Goal: Task Accomplishment & Management: Use online tool/utility

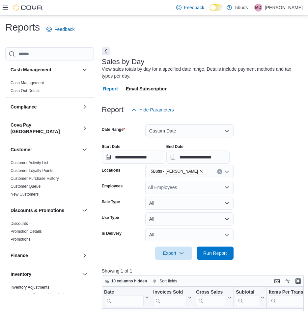
scroll to position [99, 0]
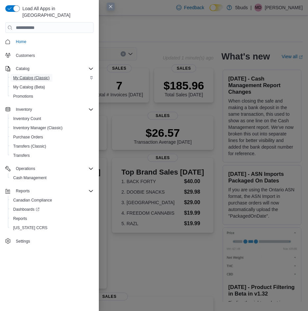
click at [23, 75] on span "My Catalog (Classic)" at bounding box center [31, 77] width 37 height 5
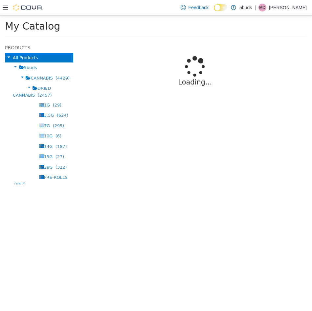
select select "**********"
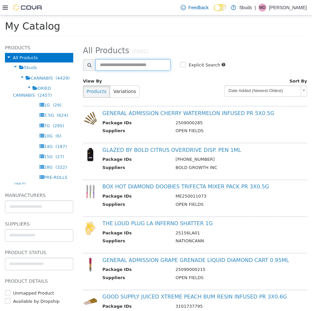
click at [112, 68] on input "text" at bounding box center [133, 65] width 75 height 12
type input "**********"
select select "**********"
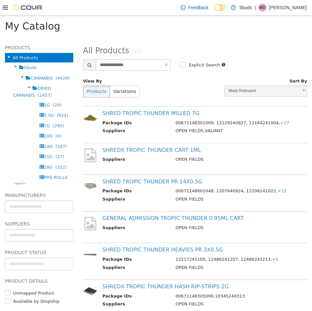
click at [5, 9] on icon at bounding box center [5, 8] width 5 height 4
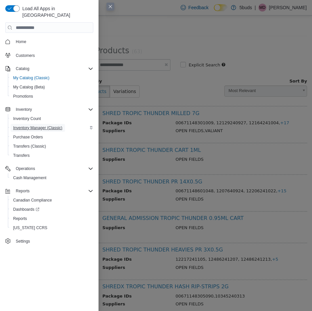
click at [36, 125] on span "Inventory Manager (Classic)" at bounding box center [37, 127] width 49 height 5
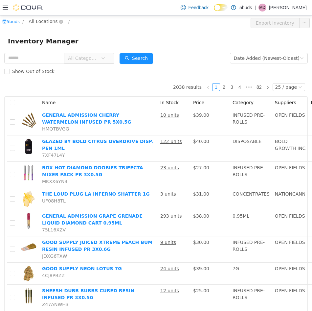
click at [36, 22] on span "All Locations" at bounding box center [43, 21] width 29 height 7
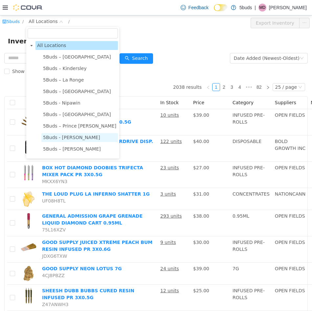
click at [62, 136] on span "5Buds - [PERSON_NAME]" at bounding box center [71, 137] width 57 height 5
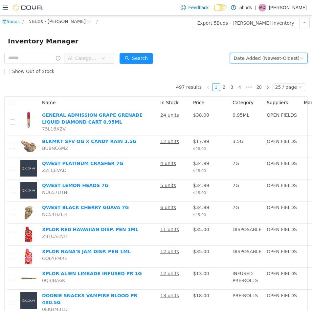
click at [279, 55] on div "Date Added (Newest-Oldest)" at bounding box center [267, 58] width 66 height 10
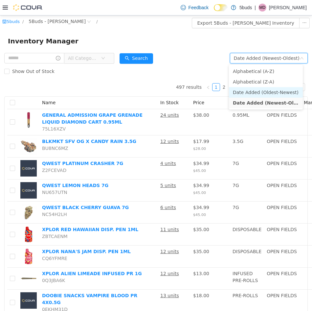
click at [278, 88] on li "Date Added (Oldest-Newest)" at bounding box center [266, 92] width 74 height 11
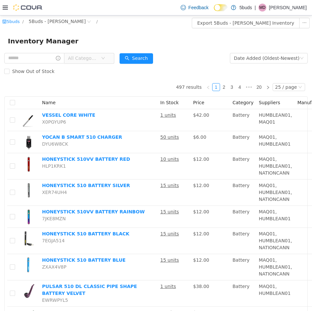
click at [105, 61] on icon "icon: down" at bounding box center [103, 58] width 4 height 5
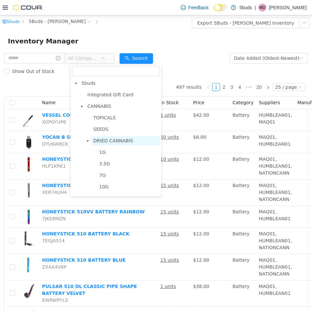
click at [107, 143] on span "DRIED CANNABIS" at bounding box center [113, 140] width 40 height 5
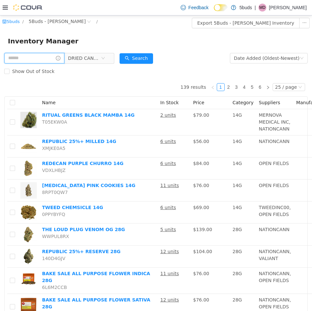
click at [33, 60] on input "text" at bounding box center [34, 58] width 60 height 11
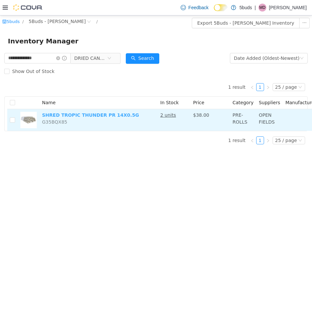
click at [59, 117] on link "SHRED TROPIC THUNDER PR 14X0.5G" at bounding box center [90, 114] width 97 height 5
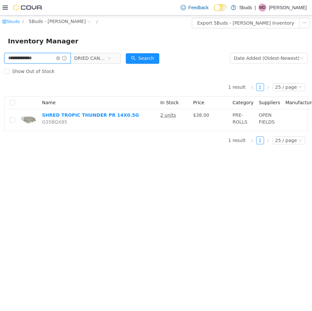
drag, startPoint x: 54, startPoint y: 59, endPoint x: -72, endPoint y: 57, distance: 126.3
click at [0, 57] on html "**********" at bounding box center [156, 163] width 312 height 296
type input "*****"
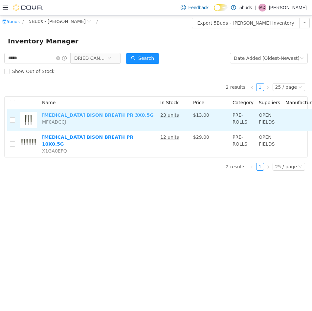
click at [80, 118] on link "ENCORE BISON BREATH PR 3X0.5G" at bounding box center [98, 114] width 112 height 5
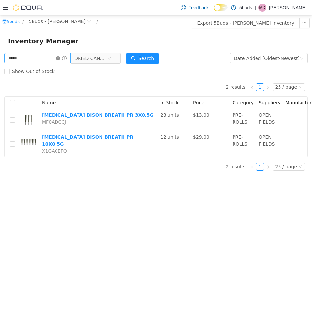
click at [60, 58] on icon "icon: close-circle" at bounding box center [58, 58] width 4 height 4
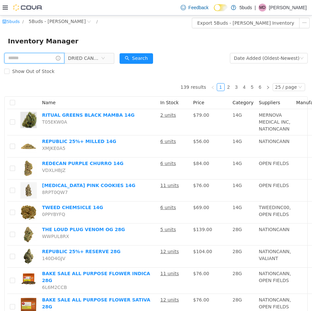
click at [49, 57] on input "text" at bounding box center [34, 58] width 60 height 11
type input "********"
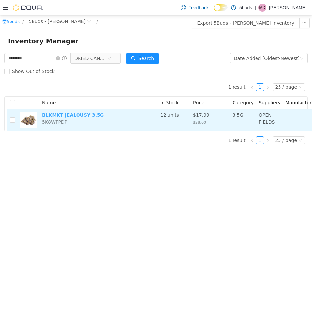
click at [64, 113] on link "BLKMKT JEALOUSY 3.5G" at bounding box center [73, 114] width 62 height 5
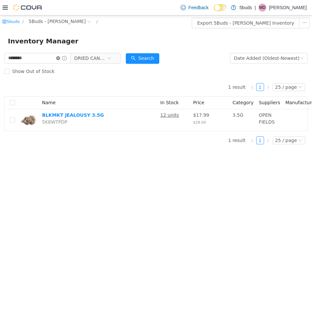
click at [60, 59] on icon "icon: close-circle" at bounding box center [58, 58] width 4 height 4
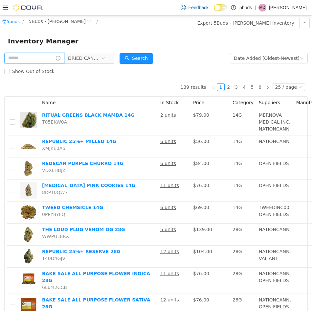
click at [29, 57] on input "text" at bounding box center [34, 58] width 60 height 11
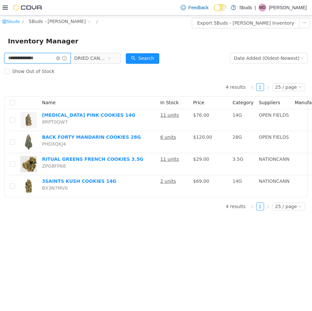
click at [8, 59] on input "**********" at bounding box center [37, 58] width 66 height 11
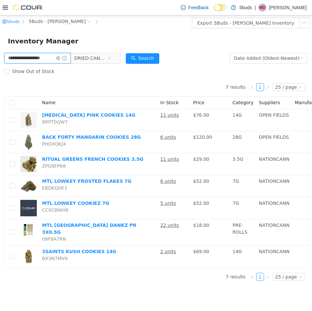
click at [25, 58] on input "**********" at bounding box center [37, 58] width 66 height 11
type input "**********"
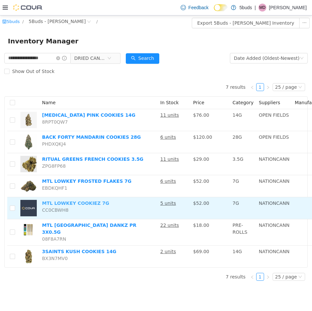
click at [77, 202] on link "MTL LOWKEY COOKIEZ 7G" at bounding box center [75, 203] width 67 height 5
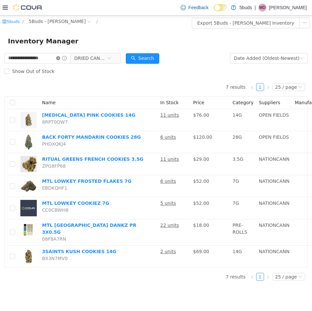
click at [60, 59] on icon "icon: close-circle" at bounding box center [58, 58] width 4 height 4
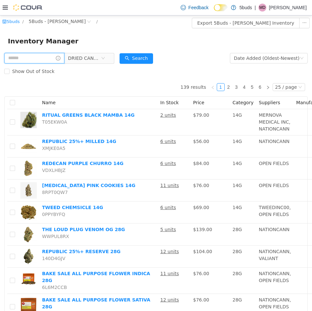
click at [32, 57] on input "text" at bounding box center [34, 58] width 60 height 11
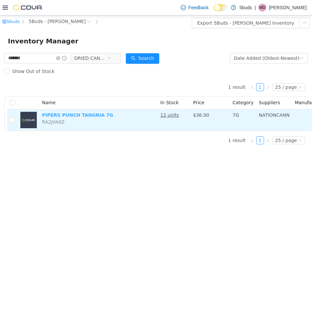
click at [73, 116] on link "PIPERS PUNCH TANGRIA 7G" at bounding box center [77, 114] width 71 height 5
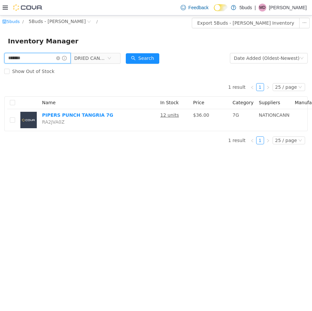
drag, startPoint x: 37, startPoint y: 58, endPoint x: -54, endPoint y: 59, distance: 91.1
click at [0, 59] on html "5buds / 5Buds - Regina / Export 5Buds - Regina Inventory Inventory Manager ****…" at bounding box center [156, 163] width 312 height 296
type input "**********"
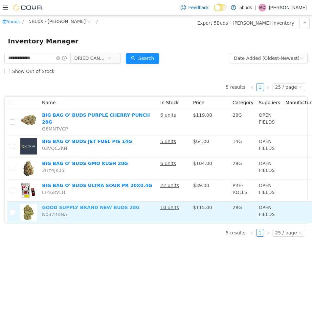
click at [94, 205] on link "GOOD SUPPLY BRAND NEW BUDS 28G" at bounding box center [91, 207] width 98 height 5
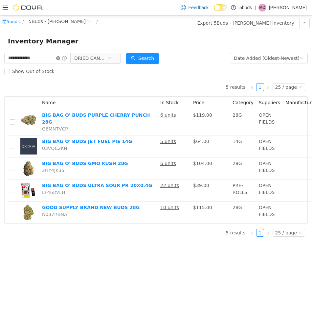
click at [60, 57] on icon "icon: close-circle" at bounding box center [58, 58] width 4 height 4
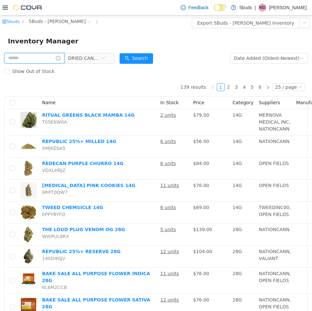
click at [26, 58] on input "text" at bounding box center [34, 58] width 60 height 11
type input "**********"
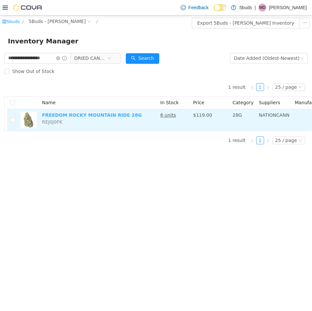
click at [77, 113] on link "FREEDOM ROCKY MOUNTAIN RIDE 28G" at bounding box center [92, 114] width 100 height 5
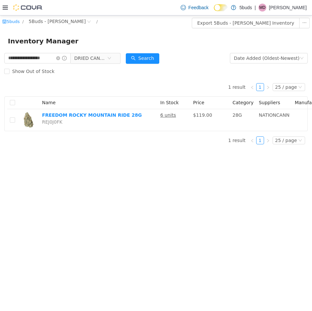
click at [131, 174] on div "**********" at bounding box center [156, 163] width 312 height 296
click at [60, 60] on icon "icon: close-circle" at bounding box center [58, 58] width 4 height 4
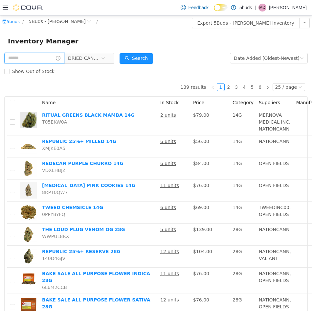
click at [30, 61] on input "text" at bounding box center [34, 58] width 60 height 11
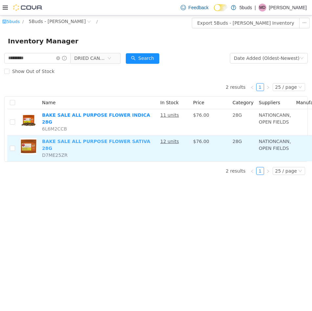
click at [80, 139] on link "BAKE SALE ALL PURPOSE FLOWER SATIVA 28G" at bounding box center [96, 145] width 109 height 12
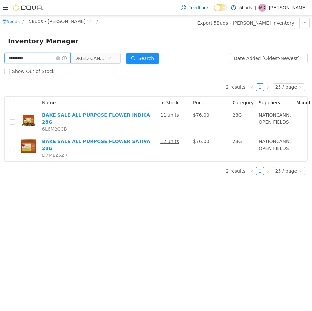
drag, startPoint x: 39, startPoint y: 59, endPoint x: -8, endPoint y: 62, distance: 46.5
click at [0, 62] on html "5buds / 5Buds - Regina / Export 5Buds - Regina Inventory Inventory Manager ****…" at bounding box center [156, 163] width 312 height 296
type input "**********"
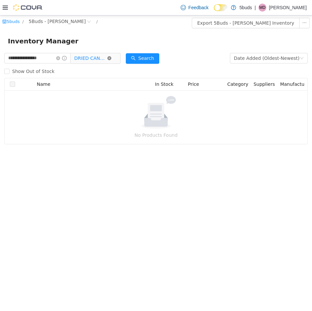
click at [112, 60] on icon "icon: close-circle" at bounding box center [110, 58] width 4 height 4
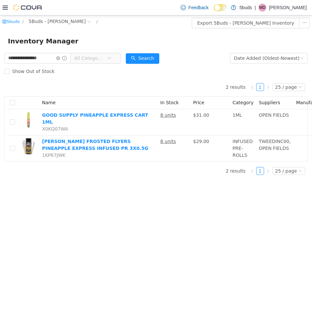
click at [100, 59] on span "All Categories" at bounding box center [89, 58] width 30 height 7
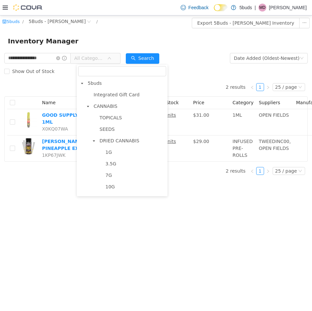
click at [100, 59] on span "All Categories" at bounding box center [89, 58] width 30 height 7
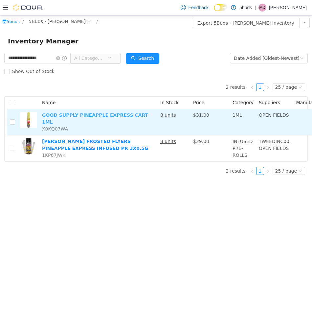
click at [100, 113] on link "GOOD SUPPLY PINEAPPLE EXPRESS CART 1ML" at bounding box center [95, 118] width 106 height 12
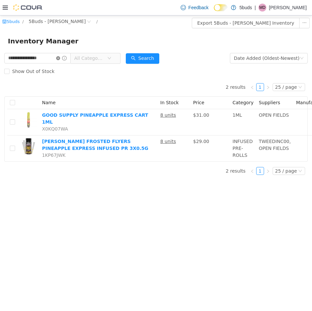
click at [60, 58] on icon "icon: close-circle" at bounding box center [58, 58] width 4 height 4
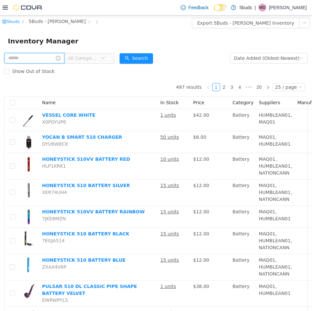
click at [39, 60] on input "text" at bounding box center [34, 58] width 60 height 11
type input "****"
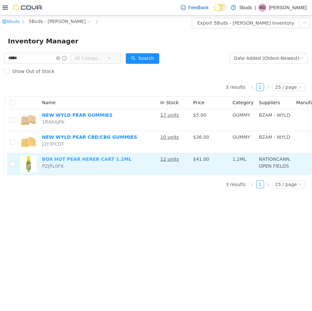
click at [80, 159] on link "BOX HOT PEAR HERER CART 1.2ML" at bounding box center [87, 159] width 90 height 5
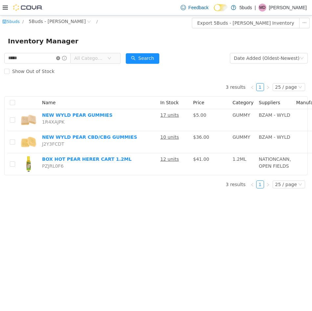
click at [60, 57] on icon "icon: close-circle" at bounding box center [58, 58] width 4 height 4
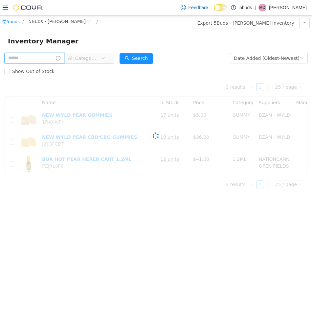
click at [37, 60] on input "text" at bounding box center [34, 58] width 60 height 11
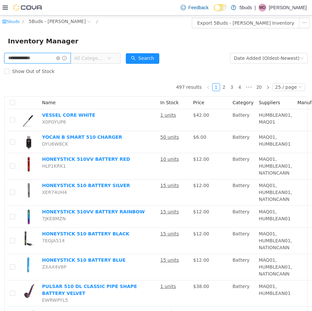
type input "**********"
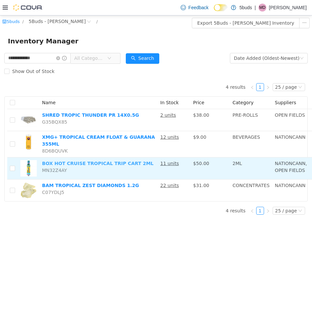
click at [82, 161] on link "BOX HOT CRUISE TROPICAL TRIP CART 2ML" at bounding box center [98, 163] width 112 height 5
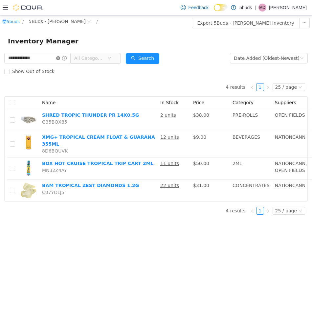
click at [60, 58] on icon "icon: close-circle" at bounding box center [58, 58] width 4 height 4
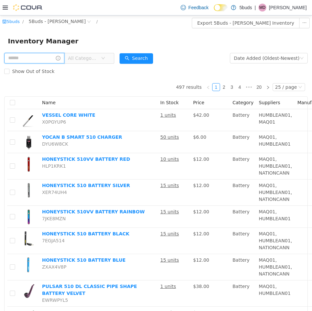
click at [26, 60] on input "text" at bounding box center [34, 58] width 60 height 11
type input "**********"
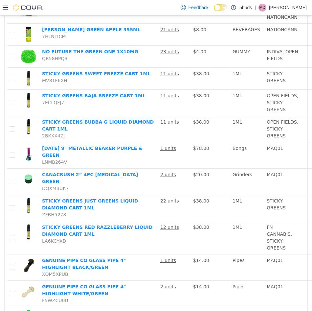
scroll to position [329, 0]
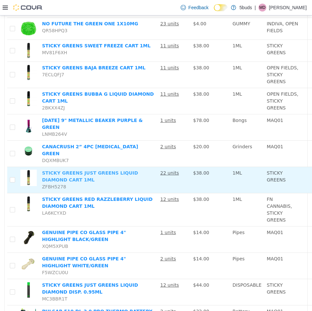
click at [102, 170] on link "STICKY GREENS JUST GREENS LIQUID DIAMOND CART 1ML" at bounding box center [90, 176] width 96 height 12
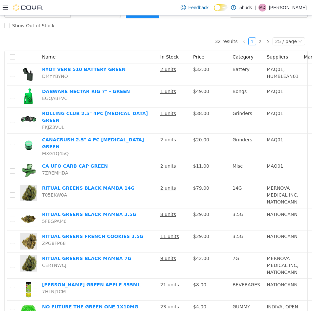
scroll to position [0, 0]
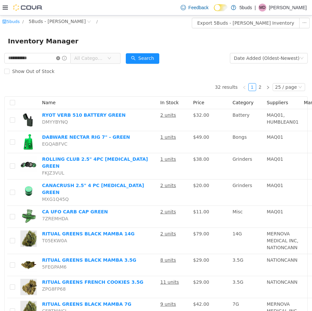
click at [60, 59] on icon "icon: close-circle" at bounding box center [58, 58] width 4 height 4
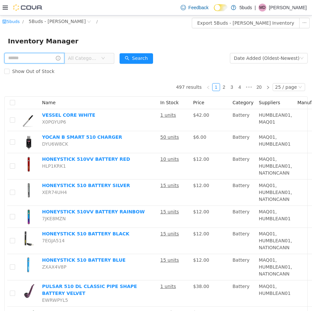
click at [44, 60] on input "text" at bounding box center [34, 58] width 60 height 11
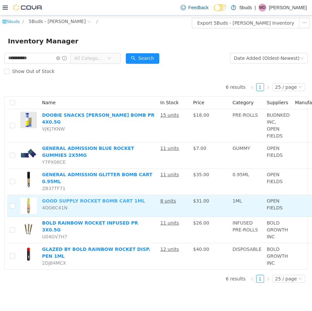
click at [97, 198] on link "GOOD SUPPLY ROCKET BOMB CART 1ML" at bounding box center [93, 200] width 103 height 5
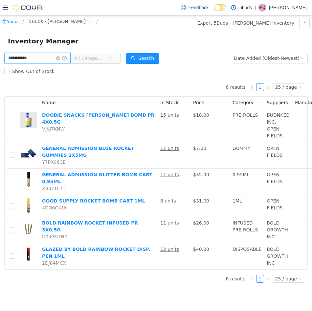
drag, startPoint x: 50, startPoint y: 59, endPoint x: -47, endPoint y: 60, distance: 96.7
click at [0, 60] on html "**********" at bounding box center [156, 163] width 312 height 296
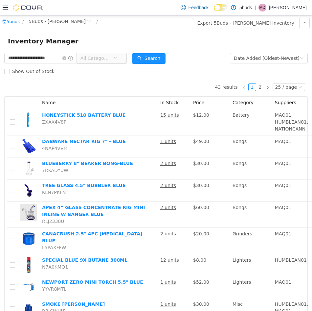
click at [94, 57] on span "All Categories" at bounding box center [96, 58] width 30 height 7
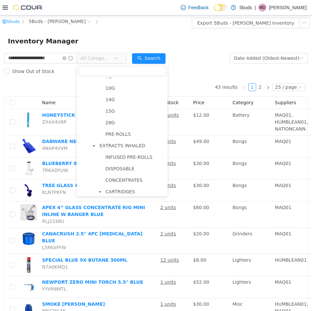
scroll to position [132, 0]
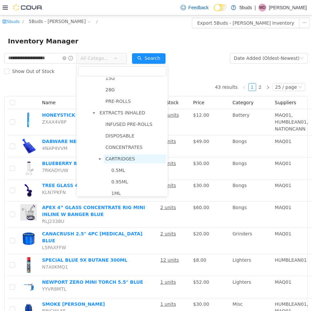
click at [120, 159] on span "CARTRIDGES" at bounding box center [121, 158] width 30 height 5
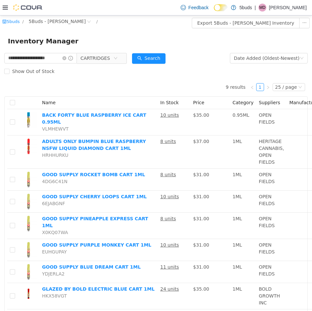
scroll to position [33, 0]
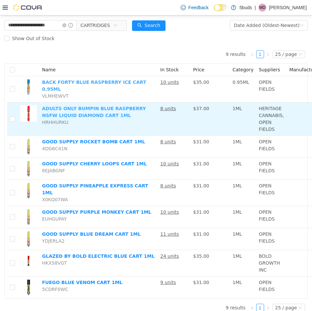
drag, startPoint x: 104, startPoint y: 98, endPoint x: 105, endPoint y: 103, distance: 4.9
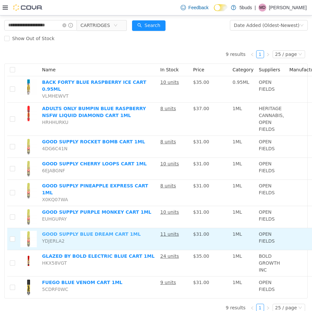
drag, startPoint x: 105, startPoint y: 103, endPoint x: 94, endPoint y: 225, distance: 122.2
click at [94, 232] on link "GOOD SUPPLY BLUE DREAM CART 1ML" at bounding box center [91, 234] width 99 height 5
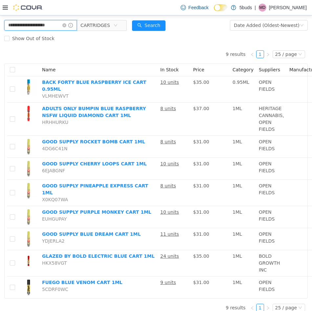
click at [50, 27] on input "**********" at bounding box center [40, 25] width 73 height 11
drag, startPoint x: 40, startPoint y: 25, endPoint x: 94, endPoint y: 22, distance: 54.0
click at [94, 22] on span "**********" at bounding box center [65, 25] width 123 height 11
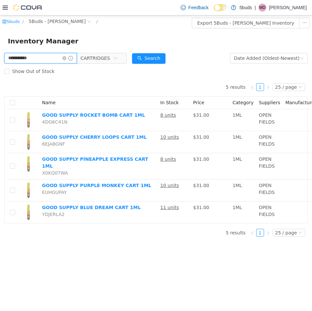
type input "**********"
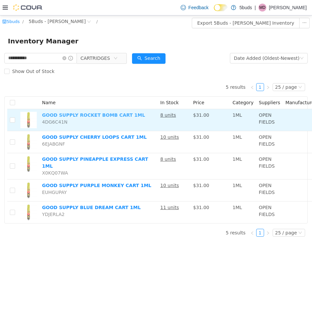
click at [84, 115] on link "GOOD SUPPLY ROCKET BOMB CART 1ML" at bounding box center [93, 114] width 103 height 5
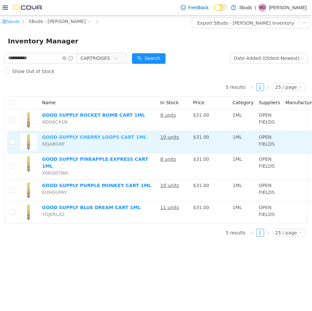
click at [83, 135] on link "GOOD SUPPLY CHERRY LOOPS CART 1ML" at bounding box center [94, 137] width 105 height 5
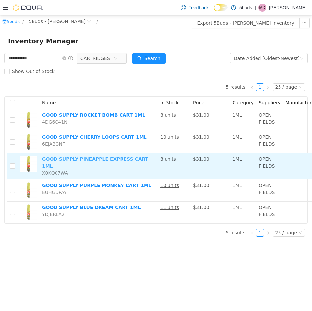
click at [80, 159] on link "GOOD SUPPLY PINEAPPLE EXPRESS CART 1ML" at bounding box center [95, 163] width 106 height 12
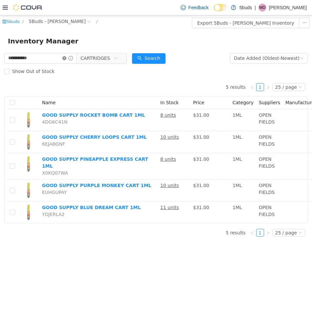
click at [65, 57] on icon "icon: close-circle" at bounding box center [64, 58] width 4 height 4
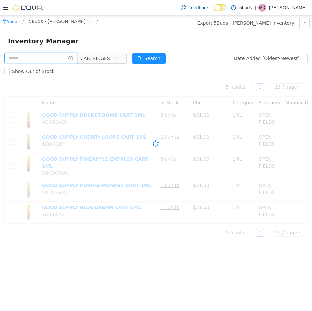
click at [44, 58] on input "text" at bounding box center [40, 58] width 73 height 11
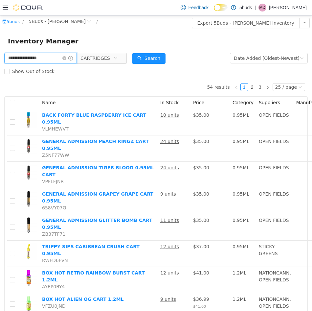
type input "**********"
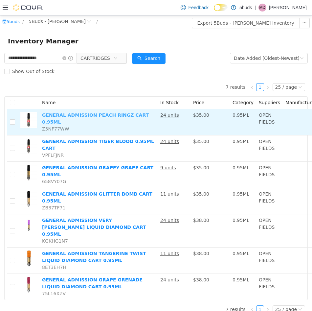
click at [85, 116] on link "GENERAL ADMISSION PEACH RINGZ CART 0.95ML" at bounding box center [95, 118] width 107 height 12
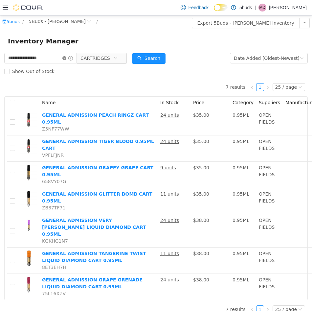
click at [64, 58] on icon "icon: close-circle" at bounding box center [64, 58] width 4 height 4
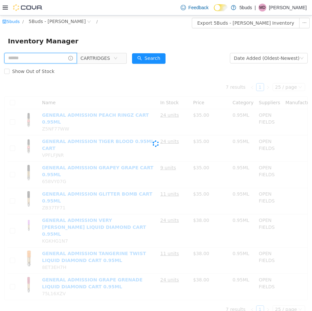
click at [48, 58] on input "text" at bounding box center [40, 58] width 73 height 11
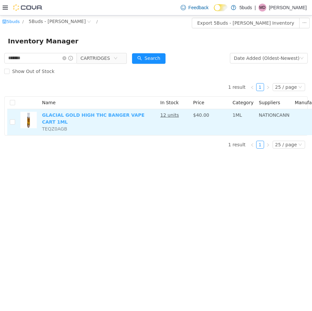
click at [89, 115] on link "GLACIAL GOLD HIGH THC BANGER VAPE CART 1ML" at bounding box center [93, 118] width 103 height 12
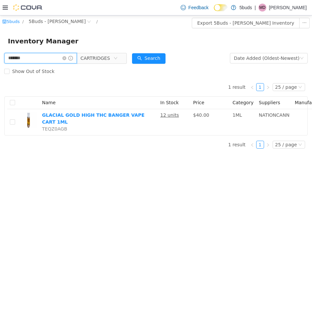
drag, startPoint x: 31, startPoint y: 59, endPoint x: -9, endPoint y: 57, distance: 40.2
click at [0, 57] on html "5buds / 5Buds - Regina / Export 5Buds - Regina Inventory Inventory Manager ****…" at bounding box center [156, 163] width 312 height 296
click at [128, 228] on div "**********" at bounding box center [156, 163] width 312 height 296
click at [42, 58] on input "**********" at bounding box center [40, 58] width 73 height 11
type input "**********"
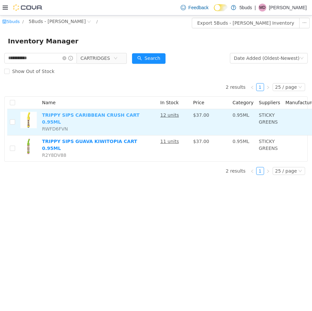
click at [78, 112] on link "TRIPPY SIPS CARIBBEAN CRUSH CART 0.95ML" at bounding box center [91, 118] width 98 height 12
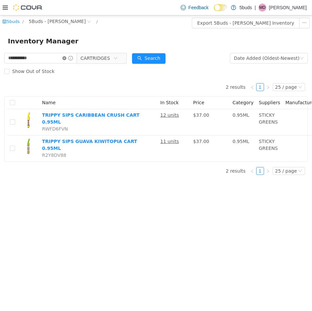
click at [63, 57] on icon "icon: close-circle" at bounding box center [64, 58] width 4 height 4
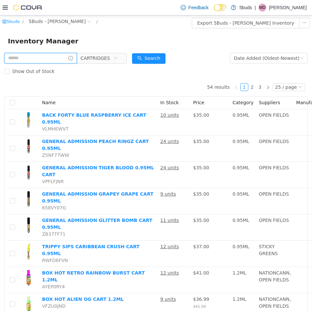
click at [48, 58] on input "text" at bounding box center [40, 58] width 73 height 11
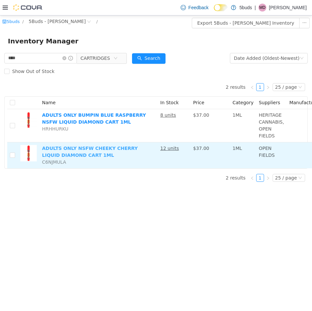
click at [82, 147] on link "ADULTS ONLY NSFW CHEEKY CHERRY LIQUID DIAMOND CART 1ML" at bounding box center [90, 152] width 96 height 12
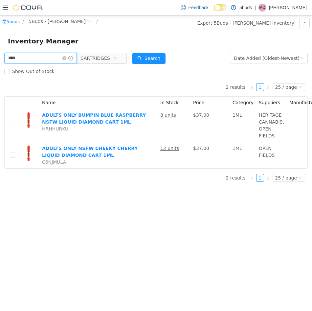
drag, startPoint x: 30, startPoint y: 58, endPoint x: -40, endPoint y: 58, distance: 70.1
click at [0, 58] on html "5buds / 5Buds - Regina / Export 5Buds - Regina Inventory Inventory Manager ****…" at bounding box center [156, 163] width 312 height 296
type input "*****"
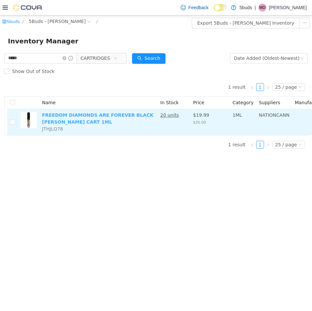
click at [115, 115] on link "FREEDOM DIAMONDS ARE FOREVER BLACK KYBER CRYSTAL CART 1ML" at bounding box center [98, 118] width 112 height 12
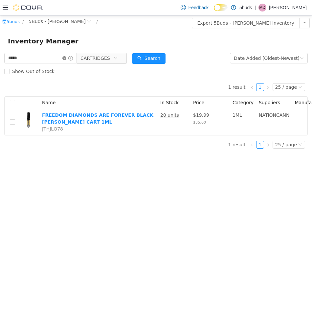
click at [65, 59] on icon "icon: close-circle" at bounding box center [64, 58] width 4 height 4
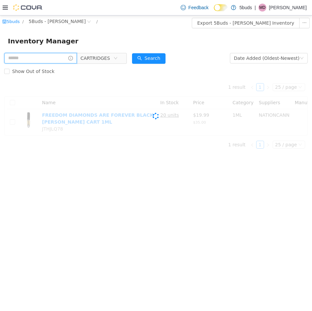
click at [42, 57] on input "text" at bounding box center [40, 58] width 73 height 11
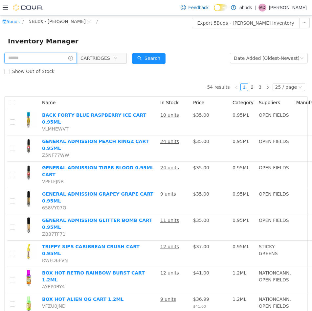
click at [38, 58] on input "text" at bounding box center [40, 58] width 73 height 11
type input "*********"
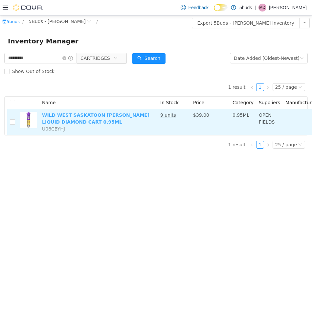
click at [86, 117] on link "WILD WEST SASKATOON BERRY LIQUID DIAMOND CART 0.95ML" at bounding box center [96, 118] width 108 height 12
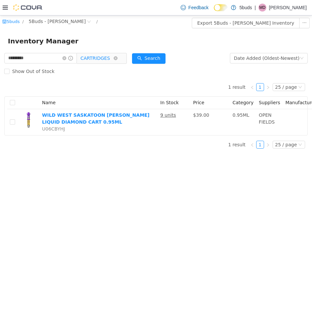
click at [102, 58] on span "CARTRIDGES" at bounding box center [96, 58] width 30 height 10
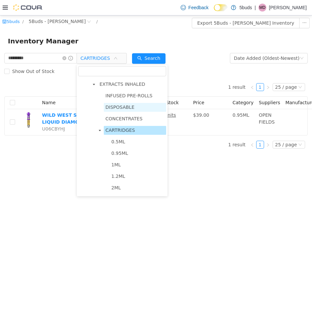
click at [125, 109] on span "DISPOSABLE" at bounding box center [120, 107] width 29 height 5
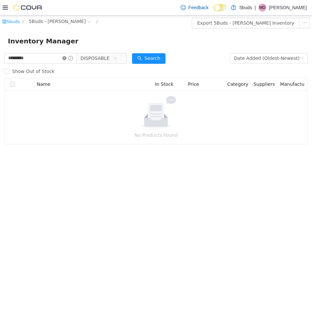
click at [63, 59] on icon "icon: close-circle" at bounding box center [64, 58] width 4 height 4
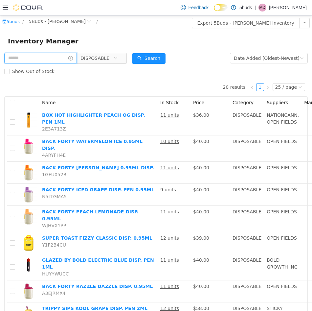
click at [42, 59] on input "text" at bounding box center [40, 58] width 73 height 11
type input "**********"
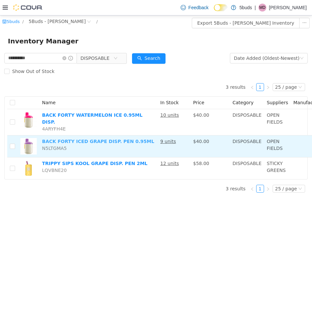
click at [90, 139] on link "BACK FORTY ICED GRAPE DISP. PEN 0.95ML" at bounding box center [98, 141] width 112 height 5
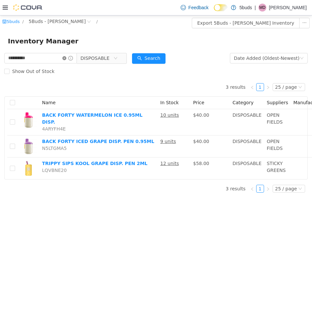
click at [64, 59] on icon "icon: close-circle" at bounding box center [64, 58] width 4 height 4
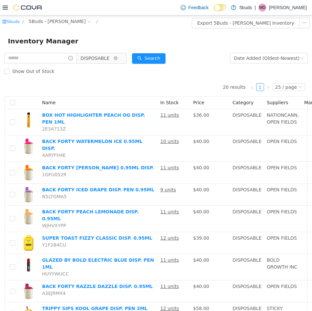
click at [101, 59] on span "DISPOSABLE" at bounding box center [97, 58] width 33 height 10
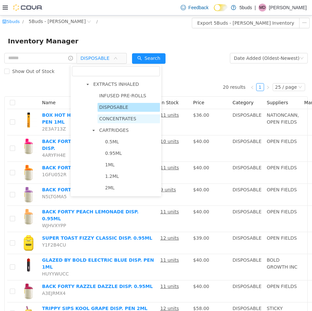
click at [111, 121] on span "CONCENTRATES" at bounding box center [117, 118] width 37 height 5
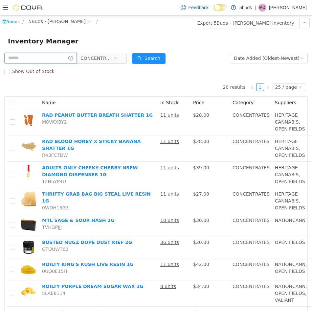
click at [44, 58] on input "text" at bounding box center [40, 58] width 73 height 11
type input "**********"
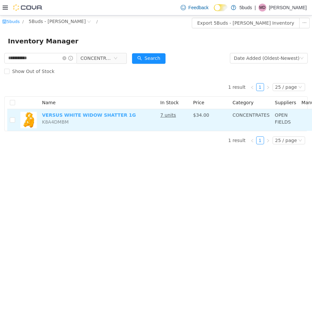
click at [84, 115] on link "VERSUS WHITE WIDOW SHATTER 1G" at bounding box center [89, 114] width 94 height 5
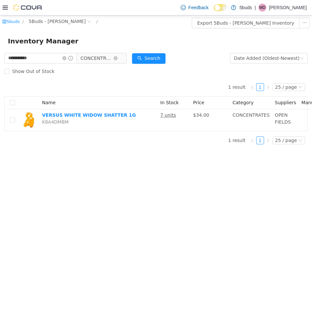
click at [109, 58] on span "CONCENTRATES" at bounding box center [97, 58] width 33 height 10
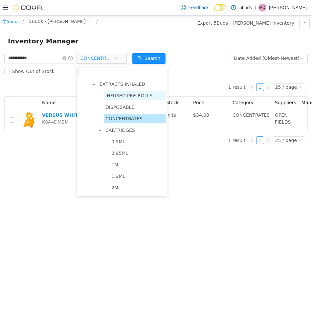
click at [124, 98] on span "INFUSED PRE-ROLLS" at bounding box center [129, 95] width 47 height 5
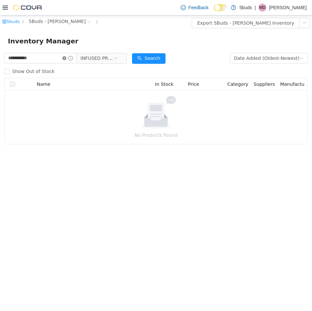
click at [64, 59] on icon "icon: close-circle" at bounding box center [64, 58] width 4 height 4
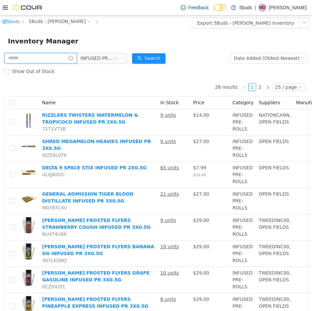
click at [25, 58] on input "text" at bounding box center [40, 58] width 73 height 11
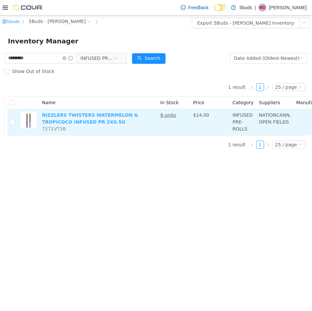
click at [62, 120] on link "RIZZLERS TWISTERS WATERMELON & TROPICOCO INFUSED PR 2X0.5G" at bounding box center [90, 118] width 96 height 12
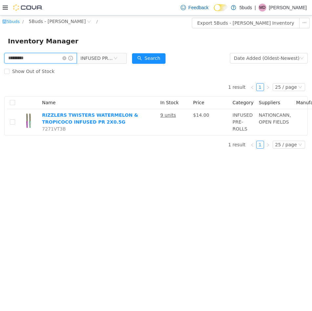
drag, startPoint x: 40, startPoint y: 58, endPoint x: -6, endPoint y: 57, distance: 46.1
click at [0, 57] on html "5buds / 5Buds - Regina / Export 5Buds - Regina Inventory Inventory Manager ****…" at bounding box center [156, 163] width 312 height 296
type input "*****"
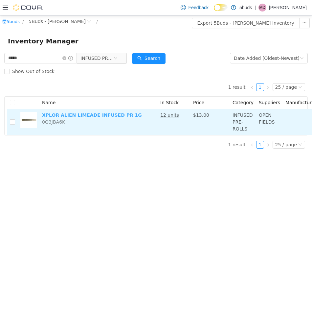
click at [98, 113] on link "XPLOR ALIEN LIMEADE INFUSED PR 1G" at bounding box center [92, 114] width 100 height 5
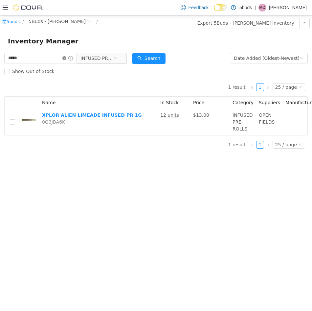
click at [64, 59] on icon "icon: close-circle" at bounding box center [64, 58] width 4 height 4
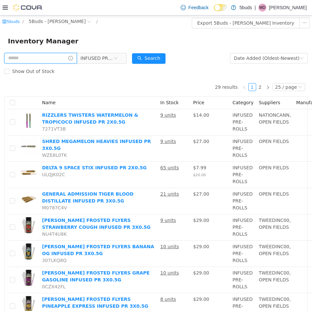
click at [37, 57] on input "text" at bounding box center [40, 58] width 73 height 11
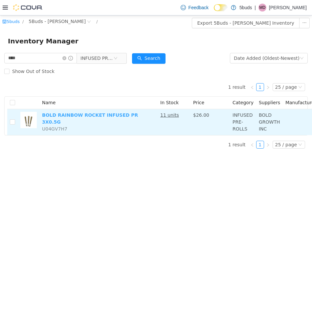
click at [66, 113] on link "BOLD RAINBOW ROCKET INFUSED PR 3X0.5G" at bounding box center [90, 118] width 96 height 12
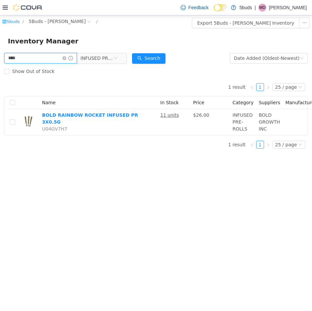
drag, startPoint x: 34, startPoint y: 57, endPoint x: -9, endPoint y: 58, distance: 42.8
click at [0, 58] on html "5buds / 5Buds - Regina / Export 5Buds - Regina Inventory Inventory Manager ****…" at bounding box center [156, 163] width 312 height 296
type input "******"
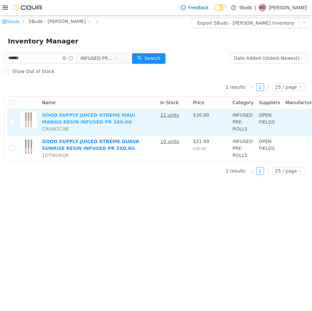
click at [63, 114] on link "GOOD SUPPLY JUICED XTREME MAUI MANGO RESIN INFUSED PR 3X0.6G" at bounding box center [88, 118] width 93 height 12
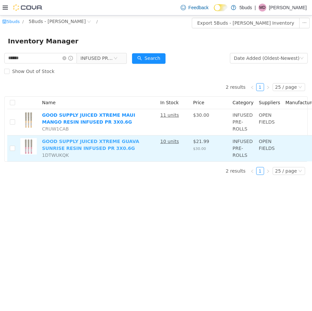
click at [86, 143] on link "GOOD SUPPLY JUICED XTREME GUAVA SUNRISE RESIN INFUSED PR 3X0.6G" at bounding box center [90, 145] width 97 height 12
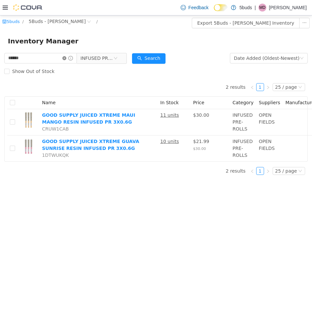
click at [64, 60] on icon "icon: close-circle" at bounding box center [64, 58] width 4 height 4
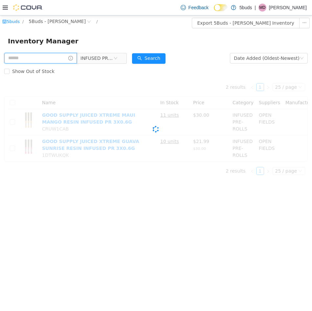
click at [42, 60] on input "text" at bounding box center [40, 58] width 73 height 11
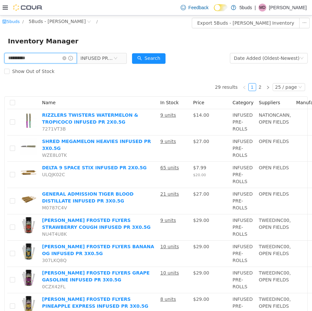
type input "**********"
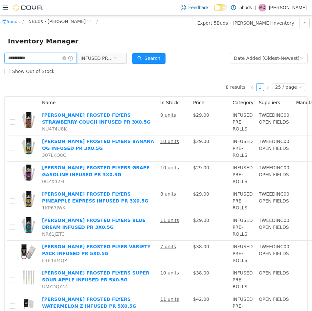
scroll to position [32, 0]
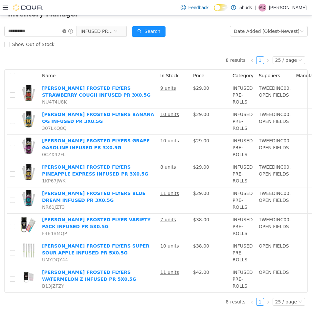
click at [63, 29] on icon "icon: close-circle" at bounding box center [64, 31] width 4 height 4
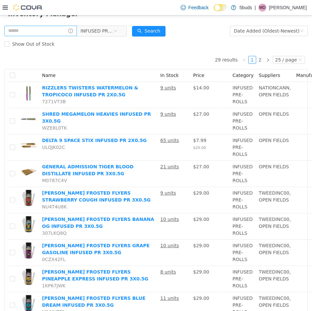
scroll to position [32, 0]
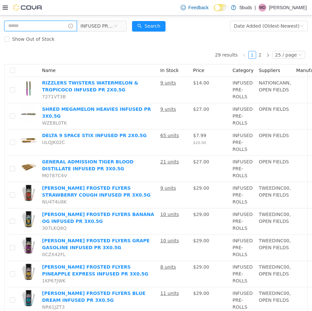
click at [36, 30] on input "text" at bounding box center [40, 26] width 73 height 11
type input "**********"
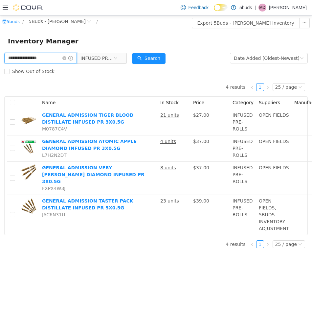
scroll to position [5, 0]
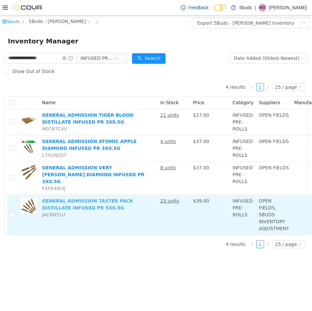
click at [102, 198] on link "GENERAL ADMISSION TASTER PACK DISTILLATE INFUSED PR 5X0.5G" at bounding box center [87, 204] width 91 height 12
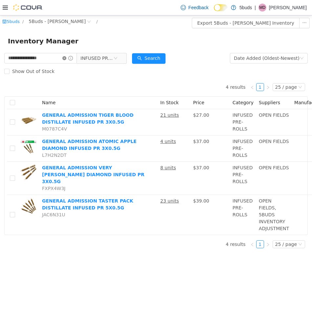
click at [64, 56] on icon "icon: close-circle" at bounding box center [64, 58] width 4 height 4
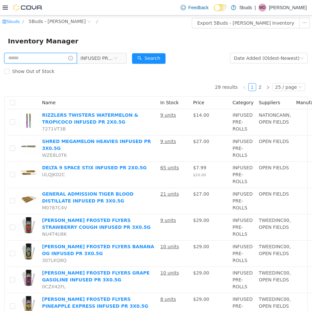
click at [40, 55] on input "text" at bounding box center [40, 58] width 73 height 11
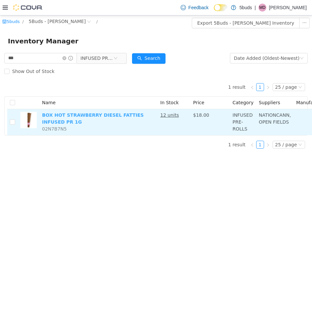
click at [69, 116] on link "BOX HOT STRAWBERRY DIESEL FATTIES INFUSED PR 1G" at bounding box center [93, 118] width 102 height 12
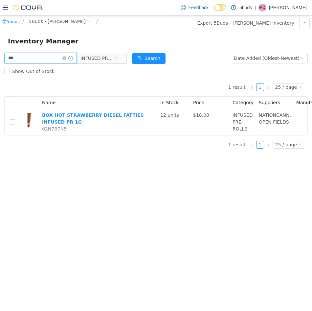
drag, startPoint x: 33, startPoint y: 59, endPoint x: -27, endPoint y: 49, distance: 60.2
click at [0, 49] on html "5buds / 5Buds - Regina / Export 5Buds - Regina Inventory Inventory Manager *** …" at bounding box center [156, 163] width 312 height 296
type input "**********"
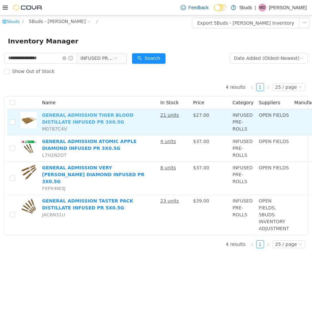
click at [99, 114] on link "GENERAL ADMISSION TIGER BLOOD DISTILLATE INFUSED PR 3X0.5G" at bounding box center [88, 118] width 92 height 12
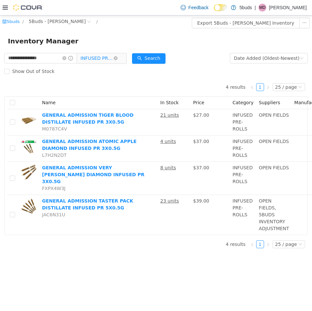
click at [96, 55] on span "INFUSED PRE-ROLLS" at bounding box center [97, 58] width 33 height 10
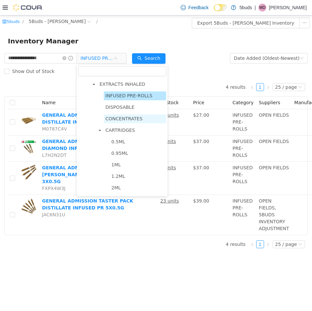
click at [120, 121] on span "CONCENTRATES" at bounding box center [124, 118] width 37 height 5
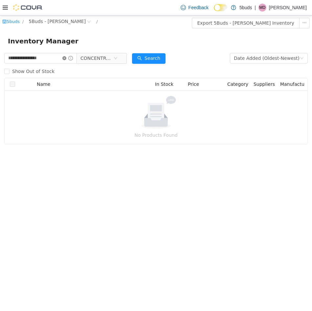
click at [63, 58] on icon "icon: close-circle" at bounding box center [64, 58] width 4 height 4
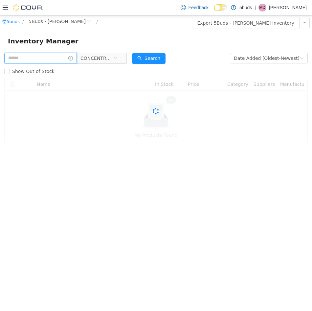
click at [24, 57] on input "text" at bounding box center [40, 58] width 73 height 11
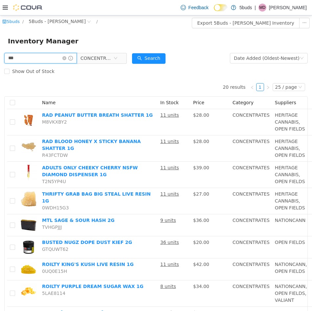
type input "***"
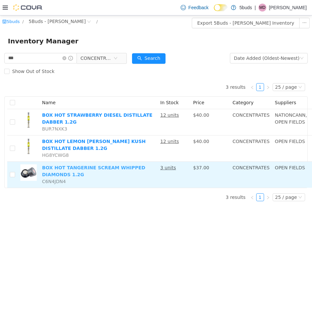
click at [107, 166] on link "BOX HOT TANGERINE SCREAM WHIPPED DIAMONDS 1.2G" at bounding box center [93, 171] width 103 height 12
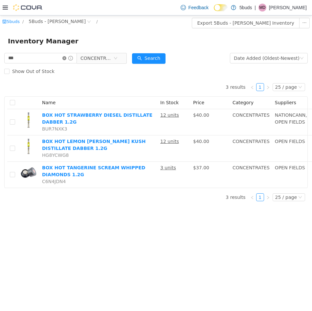
click at [64, 60] on icon "icon: close-circle" at bounding box center [64, 58] width 4 height 4
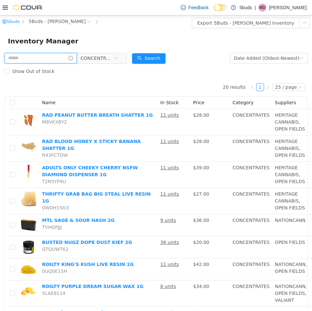
click at [29, 59] on input "text" at bounding box center [40, 58] width 73 height 11
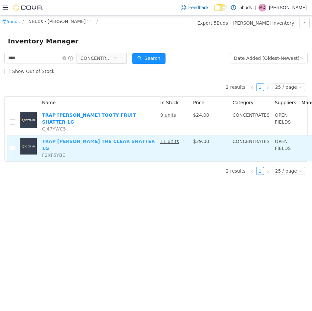
click at [102, 139] on link "TRAP TAFFY THE CLEAR SHATTER 1G" at bounding box center [98, 145] width 113 height 12
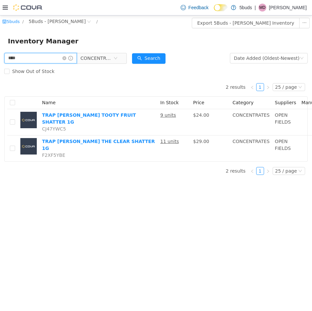
drag, startPoint x: 33, startPoint y: 58, endPoint x: -12, endPoint y: 59, distance: 45.1
click at [0, 59] on html "5buds / 5Buds - Regina / Export 5Buds - Regina Inventory Inventory Manager ****…" at bounding box center [156, 163] width 312 height 296
click at [143, 62] on button "Search" at bounding box center [149, 58] width 34 height 11
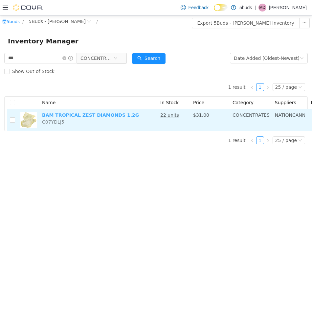
click at [96, 114] on link "BAM TROPICAL ZEST DIAMONDS 1.2G" at bounding box center [90, 114] width 97 height 5
click at [61, 112] on link "BAM TROPICAL ZEST DIAMONDS 1.2G" at bounding box center [90, 114] width 97 height 5
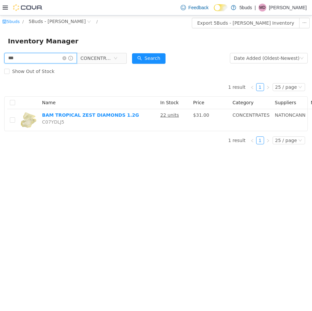
click at [44, 57] on input "***" at bounding box center [40, 58] width 73 height 11
drag, startPoint x: 29, startPoint y: 57, endPoint x: 11, endPoint y: 57, distance: 18.1
click at [11, 57] on input "***" at bounding box center [40, 58] width 73 height 11
type input "******"
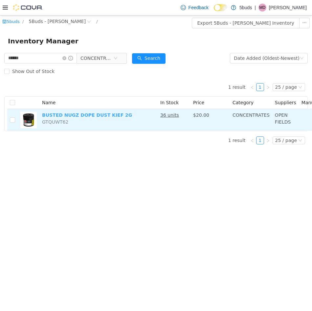
click at [66, 114] on link "BUSTED NUGZ DOPE DUST KIEF 2G" at bounding box center [87, 114] width 90 height 5
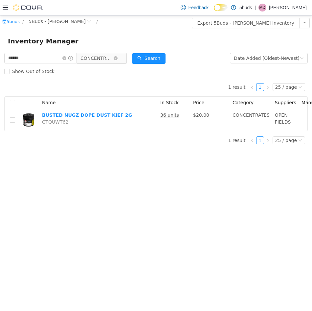
click at [88, 56] on span "CONCENTRATES" at bounding box center [97, 58] width 33 height 10
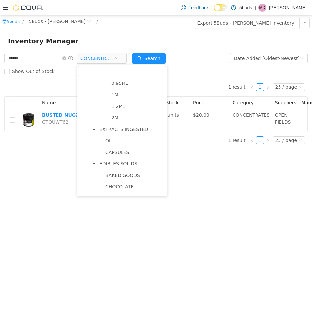
scroll to position [263, 0]
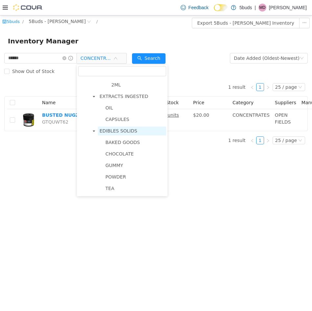
click at [120, 134] on span "EDIBLES SOLIDS" at bounding box center [119, 130] width 38 height 5
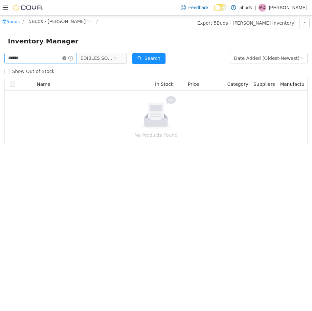
click at [65, 57] on icon "icon: close-circle" at bounding box center [64, 58] width 4 height 4
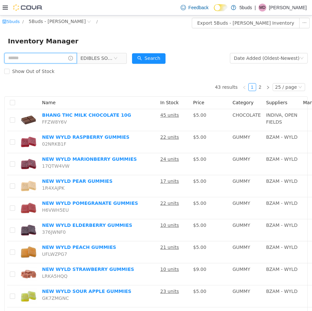
click at [42, 59] on input "text" at bounding box center [40, 58] width 73 height 11
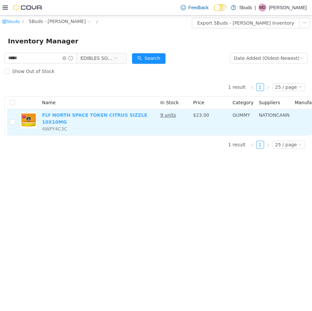
click at [86, 114] on link "FLY NORTH SPACE TOKEN CITRUS SIZZLE 10X10MG" at bounding box center [95, 118] width 106 height 12
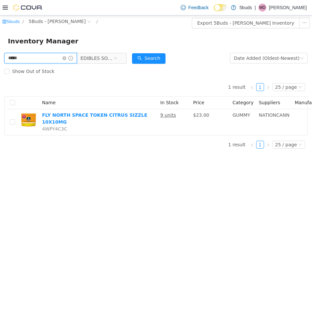
drag, startPoint x: 30, startPoint y: 57, endPoint x: -25, endPoint y: 55, distance: 54.6
click at [0, 55] on html "5buds / 5Buds - Regina / Export 5Buds - Regina Inventory Inventory Manager ****…" at bounding box center [156, 163] width 312 height 296
type input "*****"
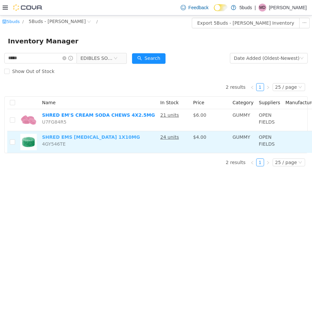
click at [65, 139] on link "SHRED EMS SHARK ATTACK 1X10MG" at bounding box center [91, 137] width 98 height 5
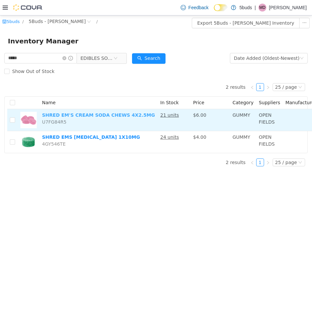
click at [89, 115] on link "SHRED EM'S CREAM SODA CHEWS 4X2.5MG" at bounding box center [98, 114] width 113 height 5
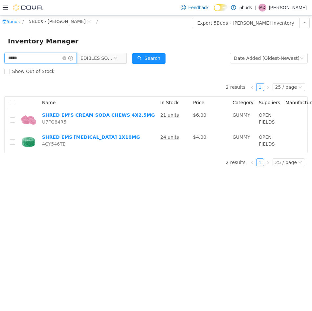
drag, startPoint x: 41, startPoint y: 59, endPoint x: -14, endPoint y: 55, distance: 55.7
click at [0, 55] on html "5buds / 5Buds - Regina / Export 5Buds - Regina Inventory Inventory Manager ****…" at bounding box center [156, 163] width 312 height 296
click at [65, 59] on icon "icon: close-circle" at bounding box center [64, 58] width 4 height 4
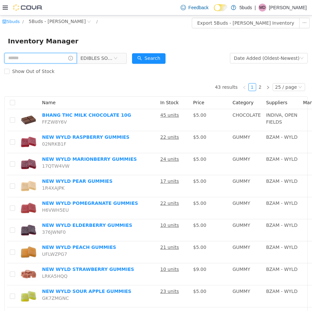
click at [51, 57] on input "text" at bounding box center [40, 58] width 73 height 11
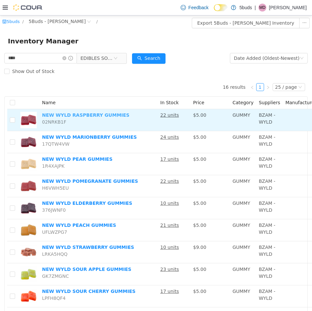
click at [98, 113] on link "NEW WYLD RASPBERRY GUMMIES" at bounding box center [85, 114] width 87 height 5
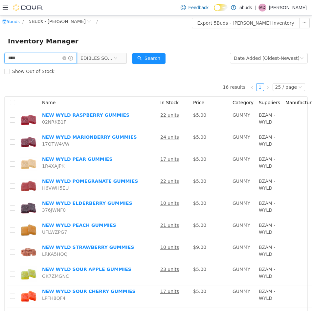
drag, startPoint x: 33, startPoint y: 57, endPoint x: -11, endPoint y: 57, distance: 43.1
click at [0, 57] on html "5buds / 5Buds - Regina / Export 5Buds - Regina Inventory Inventory Manager ****…" at bounding box center [156, 163] width 312 height 296
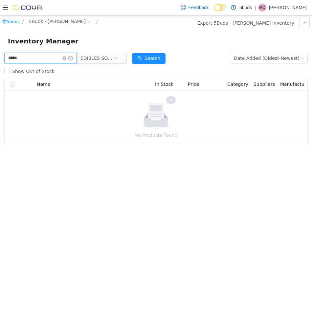
type input "*****"
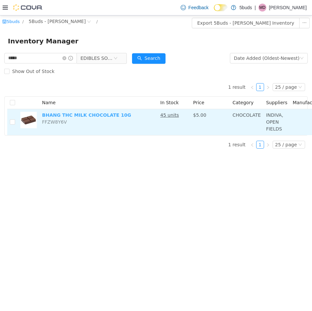
click at [110, 114] on link "BHANG THC MILK CHOCOLATE 10G" at bounding box center [86, 114] width 89 height 5
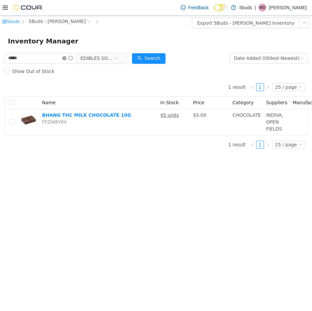
click at [65, 59] on icon "icon: close-circle" at bounding box center [64, 58] width 4 height 4
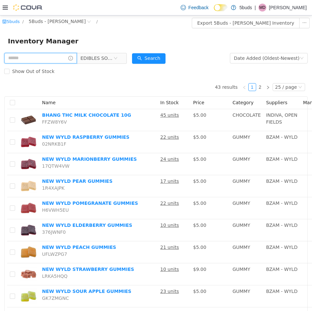
click at [33, 56] on input "text" at bounding box center [40, 58] width 73 height 11
type input "******"
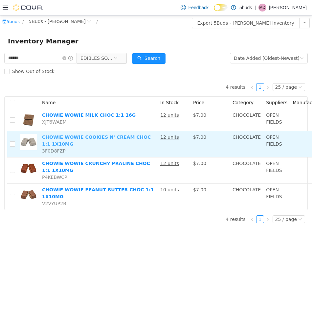
click at [87, 137] on link "CHOWIE WOWIE COOKIES N' CREAM CHOC 1:1 1X10MG" at bounding box center [96, 141] width 109 height 12
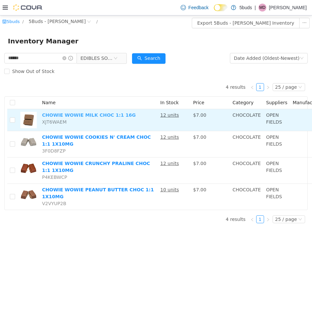
click at [82, 116] on link "CHOWIE WOWIE MILK CHOC 1:1 16G" at bounding box center [89, 114] width 94 height 5
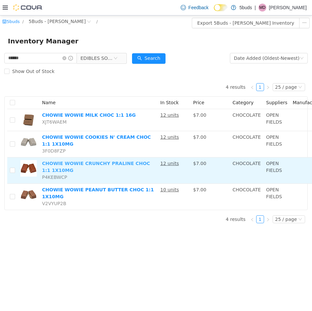
click at [68, 164] on link "CHOWIE WOWIE CRUNCHY PRALINE CHOC 1:1 1X10MG" at bounding box center [96, 167] width 108 height 12
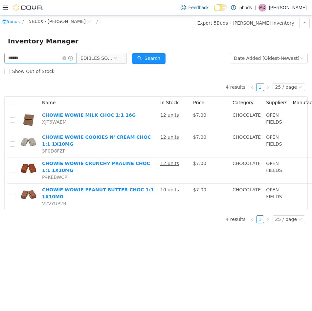
drag, startPoint x: 63, startPoint y: 57, endPoint x: 58, endPoint y: 59, distance: 5.9
click at [63, 57] on icon "icon: close-circle" at bounding box center [64, 58] width 4 height 4
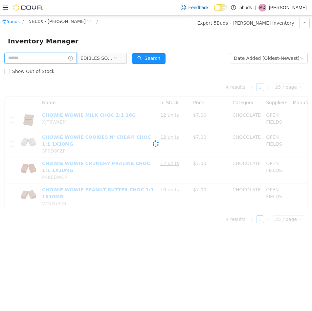
click at [42, 60] on input "text" at bounding box center [40, 58] width 73 height 11
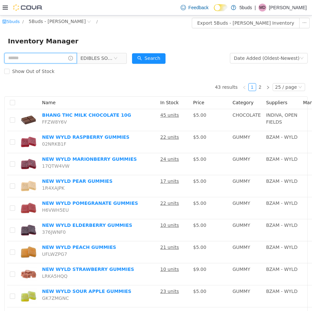
click at [43, 55] on input "text" at bounding box center [40, 58] width 73 height 11
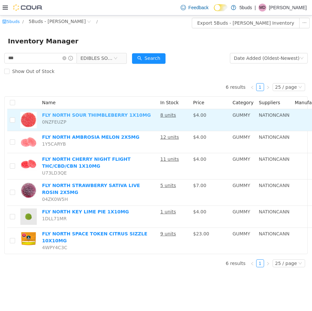
click at [86, 115] on link "FLY NORTH SOUR THIMBLEBERRY 1X10MG" at bounding box center [96, 114] width 109 height 5
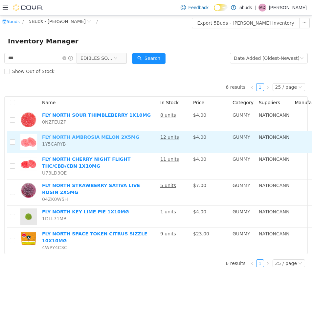
click at [76, 136] on link "FLY NORTH AMBROSIA MELON 2X5MG" at bounding box center [90, 137] width 97 height 5
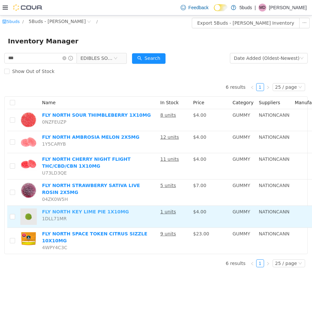
click at [69, 209] on link "FLY NORTH KEY LIME PIE 1X10MG" at bounding box center [85, 211] width 87 height 5
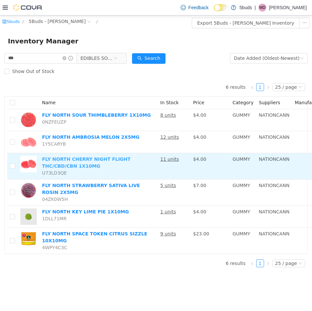
click at [75, 160] on link "FLY NORTH CHERRY NIGHT FLIGHT THC/CBD/CBN 1X10MG" at bounding box center [86, 163] width 89 height 12
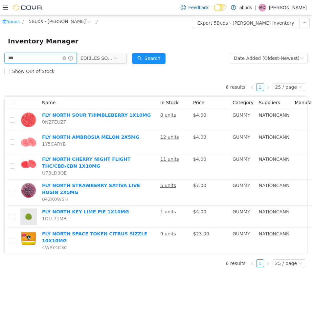
drag, startPoint x: 26, startPoint y: 61, endPoint x: -11, endPoint y: 59, distance: 37.5
click at [0, 59] on html "5buds / 5Buds - Regina / Export 5Buds - Regina Inventory Inventory Manager *** …" at bounding box center [156, 163] width 312 height 296
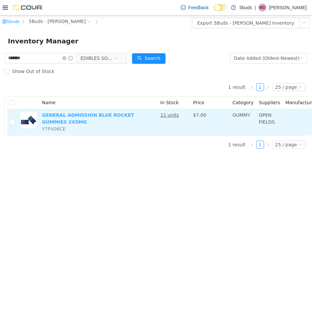
click at [105, 116] on link "GENERAL ADMISSION BLUE ROCKET GUMMIES 2X5MG" at bounding box center [88, 118] width 92 height 12
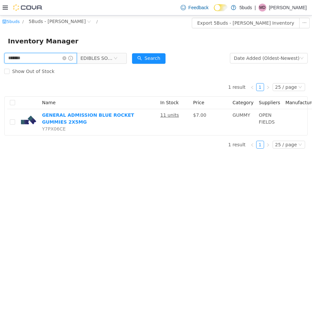
drag, startPoint x: 36, startPoint y: 57, endPoint x: -30, endPoint y: 60, distance: 65.8
click at [0, 60] on html "5buds / 5Buds - Regina / Export 5Buds - Regina Inventory Inventory Manager ****…" at bounding box center [156, 163] width 312 height 296
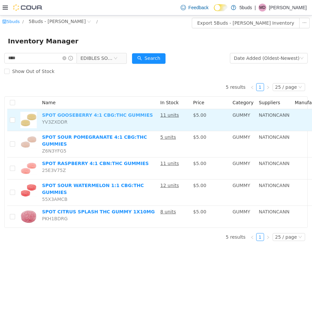
click at [64, 115] on link "SPOT GOOSEBERRY 4:1 CBG:THC GUMMIES" at bounding box center [97, 114] width 111 height 5
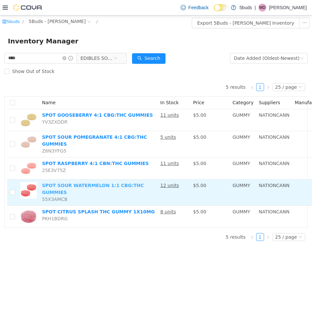
click at [84, 183] on link "SPOT SOUR WATERMELON 1:1 CBG:THC GUMMIES" at bounding box center [93, 189] width 102 height 12
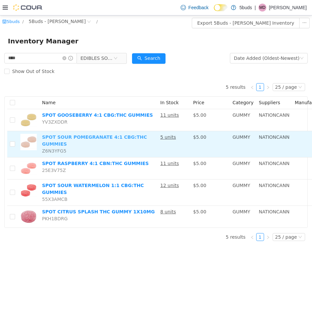
click at [87, 137] on link "SPOT SOUR POMEGRANATE 4:1 CBG:THC GUMMIES" at bounding box center [94, 141] width 105 height 12
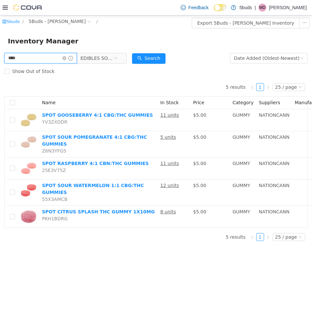
drag, startPoint x: 28, startPoint y: 60, endPoint x: -15, endPoint y: 55, distance: 42.8
click at [0, 55] on html "5buds / 5Buds - Regina / Export 5Buds - Regina Inventory Inventory Manager ****…" at bounding box center [156, 163] width 312 height 296
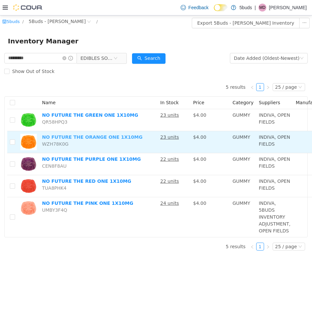
click at [69, 136] on link "NO FUTURE THE ORANGE ONE 1X10MG" at bounding box center [92, 137] width 101 height 5
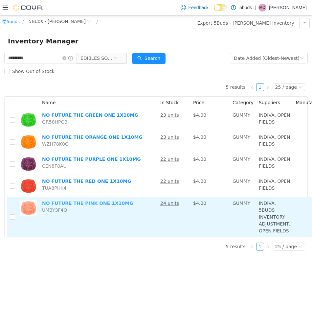
click at [80, 202] on link "NO FUTURE THE PINK ONE 1X10MG" at bounding box center [87, 203] width 91 height 5
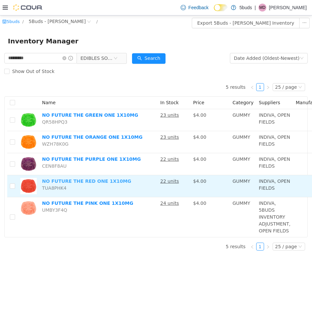
click at [76, 180] on link "NO FUTURE THE RED ONE 1X10MG" at bounding box center [86, 181] width 89 height 5
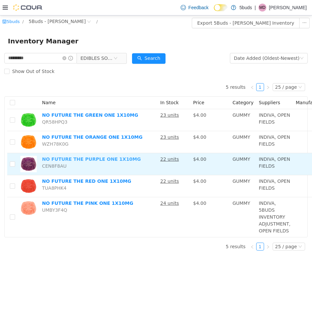
click at [74, 162] on link "NO FUTURE THE PURPLE ONE 1X10MG" at bounding box center [91, 159] width 99 height 5
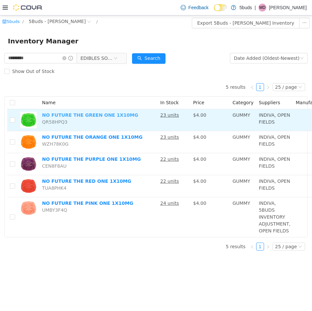
click at [76, 115] on link "NO FUTURE THE GREEN ONE 1X10MG" at bounding box center [90, 114] width 96 height 5
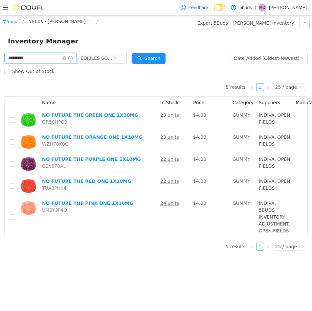
drag, startPoint x: 37, startPoint y: 59, endPoint x: -32, endPoint y: 57, distance: 69.5
click at [0, 57] on html "5buds / 5Buds - Regina / Export 5Buds - Regina Inventory Inventory Manager ****…" at bounding box center [156, 163] width 312 height 296
type input "****"
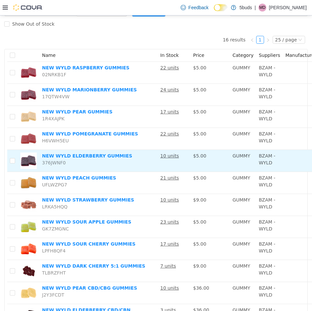
scroll to position [43, 0]
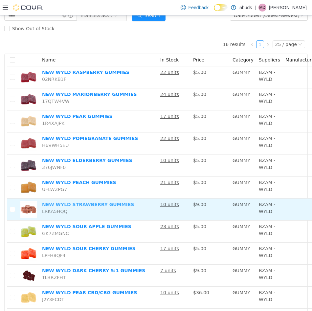
click at [84, 204] on link "NEW WYLD STRAWBERRY GUMMIES" at bounding box center [88, 204] width 92 height 5
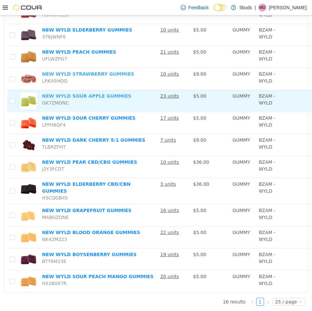
scroll to position [174, 0]
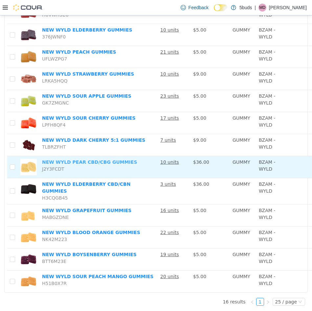
click at [85, 161] on link "NEW WYLD PEAR CBD/CBG GUMMIES" at bounding box center [89, 162] width 95 height 5
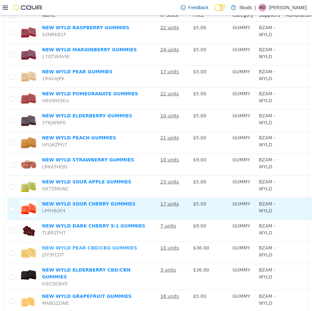
scroll to position [76, 0]
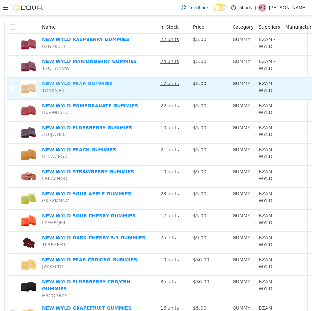
click at [75, 84] on link "NEW WYLD PEAR GUMMIES" at bounding box center [77, 83] width 70 height 5
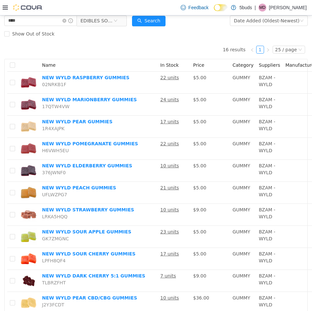
scroll to position [0, 0]
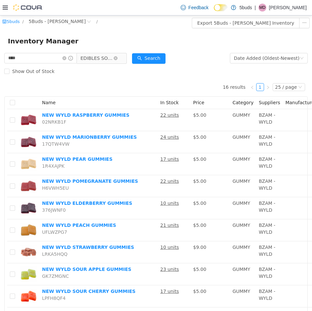
click at [94, 60] on span "EDIBLES SOLIDS" at bounding box center [97, 58] width 33 height 10
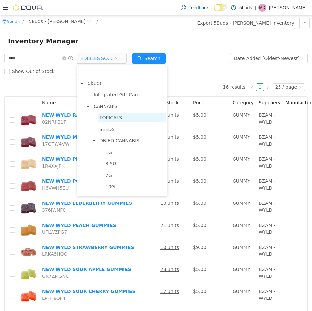
click at [114, 120] on span "TOPICALS" at bounding box center [111, 117] width 22 height 5
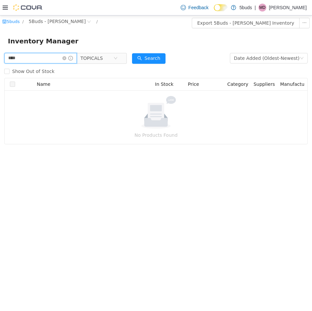
drag, startPoint x: 37, startPoint y: 59, endPoint x: -15, endPoint y: 58, distance: 51.3
click at [0, 58] on html "5buds / 5Buds - Regina / Export 5Buds - Regina Inventory Inventory Manager ****…" at bounding box center [156, 163] width 312 height 296
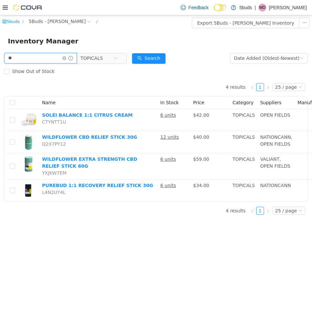
type input "*"
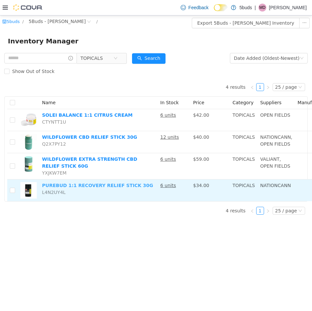
click at [73, 184] on link "PUREBUD 1:1 RECOVERY RELIEF STICK 30G" at bounding box center [97, 185] width 111 height 5
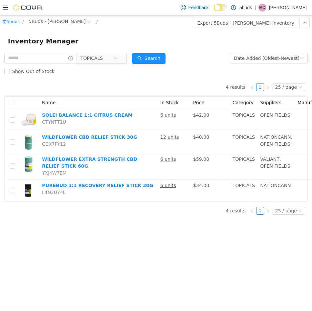
click at [77, 108] on th "Name" at bounding box center [98, 103] width 118 height 12
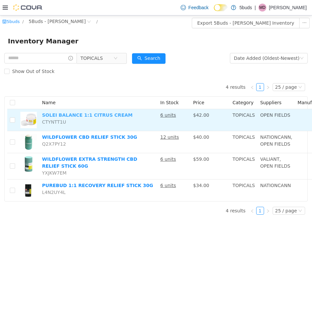
click at [77, 117] on link "SOLEI BALANCE 1:1 CITRUS CREAM" at bounding box center [87, 114] width 91 height 5
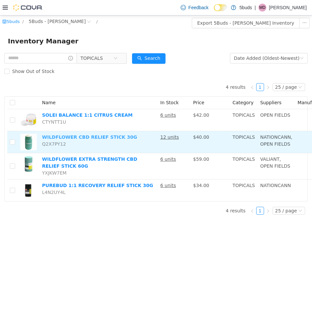
click at [73, 135] on link "WILDFLOWER CBD RELIEF STICK 30G" at bounding box center [89, 137] width 95 height 5
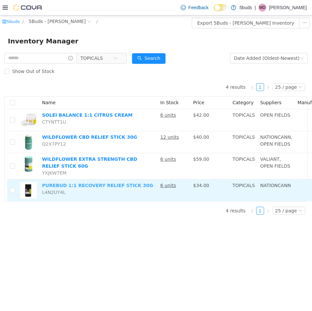
click at [86, 186] on link "PUREBUD 1:1 RECOVERY RELIEF STICK 30G" at bounding box center [97, 185] width 111 height 5
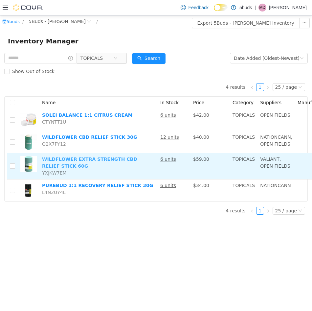
click at [84, 157] on link "WILDFLOWER EXTRA STRENGTH CBD RELIEF STICK 60G" at bounding box center [89, 163] width 95 height 12
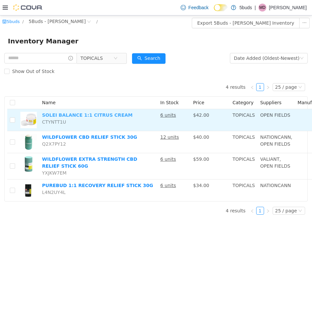
click at [83, 113] on link "SOLEI BALANCE 1:1 CITRUS CREAM" at bounding box center [87, 114] width 91 height 5
click at [91, 114] on link "SOLEI BALANCE 1:1 CITRUS CREAM" at bounding box center [87, 114] width 91 height 5
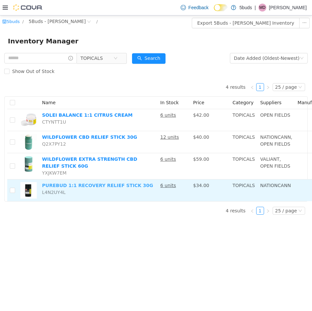
click at [78, 187] on link "PUREBUD 1:1 RECOVERY RELIEF STICK 30G" at bounding box center [97, 185] width 111 height 5
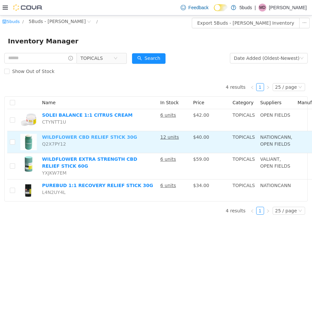
click at [67, 138] on link "WILDFLOWER CBD RELIEF STICK 30G" at bounding box center [89, 137] width 95 height 5
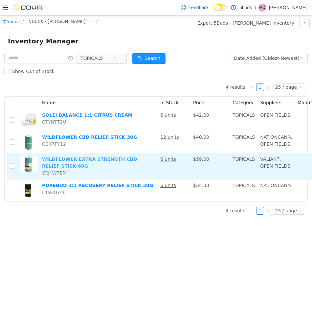
click at [71, 160] on link "WILDFLOWER EXTRA STRENGTH CBD RELIEF STICK 60G" at bounding box center [89, 163] width 95 height 12
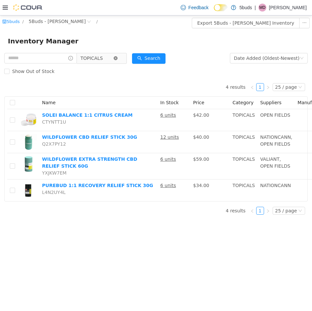
click at [114, 58] on icon "icon: close-circle" at bounding box center [116, 58] width 4 height 4
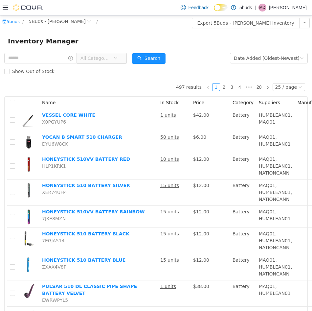
click at [99, 60] on span "All Categories" at bounding box center [96, 58] width 30 height 7
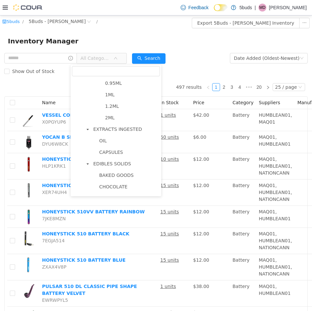
scroll to position [263, 0]
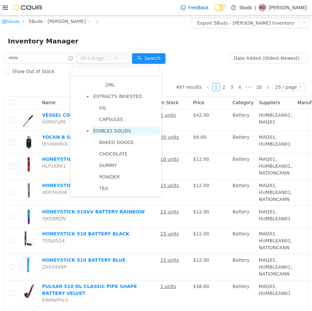
click at [113, 134] on span "EDIBLES SOLIDS" at bounding box center [112, 130] width 38 height 5
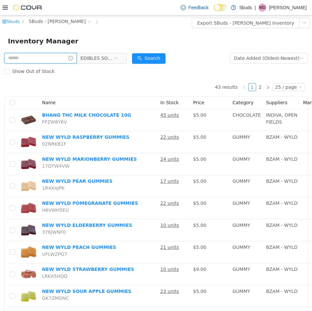
click at [39, 58] on input "text" at bounding box center [40, 58] width 73 height 11
click at [32, 60] on input "text" at bounding box center [40, 58] width 73 height 11
type input "***"
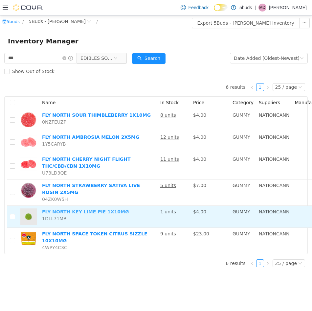
drag, startPoint x: 63, startPoint y: 209, endPoint x: 58, endPoint y: 209, distance: 4.9
click at [58, 209] on link "FLY NORTH KEY LIME PIE 1X10MG" at bounding box center [85, 211] width 87 height 5
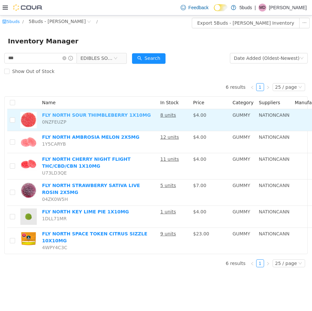
click at [80, 116] on link "FLY NORTH SOUR THIMBLEBERRY 1X10MG" at bounding box center [96, 114] width 109 height 5
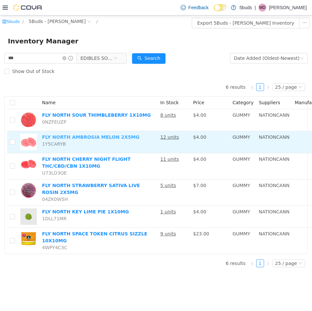
click at [87, 137] on link "FLY NORTH AMBROSIA MELON 2X5MG" at bounding box center [90, 137] width 97 height 5
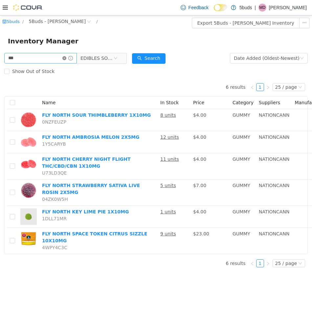
click at [63, 58] on icon "icon: close-circle" at bounding box center [64, 58] width 4 height 4
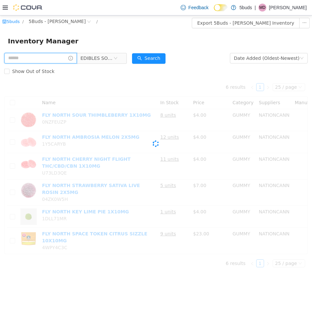
click at [51, 57] on input "text" at bounding box center [40, 58] width 73 height 11
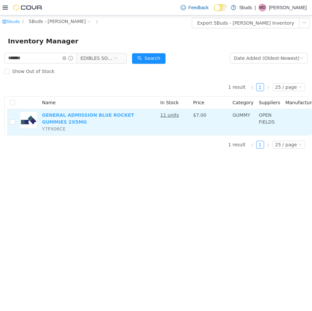
click at [67, 113] on link "GENERAL ADMISSION BLUE ROCKET GUMMIES 2X5MG" at bounding box center [88, 118] width 92 height 12
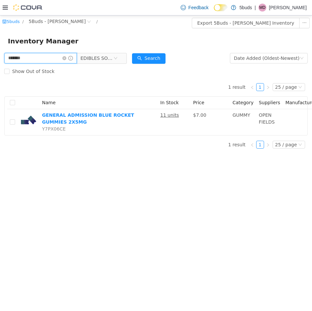
drag, startPoint x: 53, startPoint y: 59, endPoint x: -39, endPoint y: 52, distance: 92.7
click at [0, 52] on html "5buds / 5Buds - Regina / Export 5Buds - Regina Inventory Inventory Manager ****…" at bounding box center [156, 163] width 312 height 296
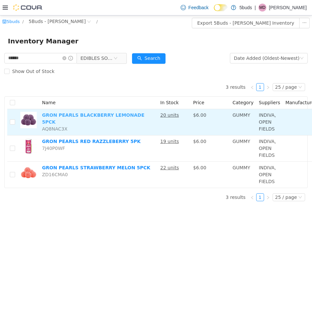
click at [76, 115] on link "GRON PEARLS BLACKBERRY LEMONADE 5PCK" at bounding box center [93, 118] width 103 height 12
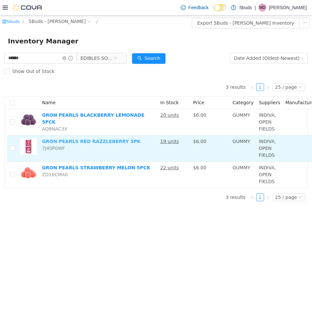
click at [84, 140] on link "GRON PEARLS RED RAZZLEBERRY 5PK" at bounding box center [91, 141] width 99 height 5
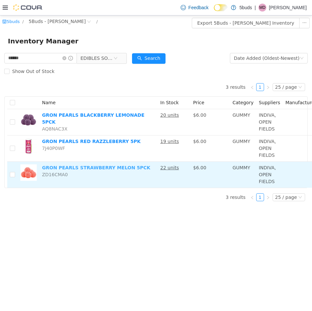
click at [78, 168] on link "GRON PEARLS STRAWBERRY MELON 5PCK" at bounding box center [96, 167] width 109 height 5
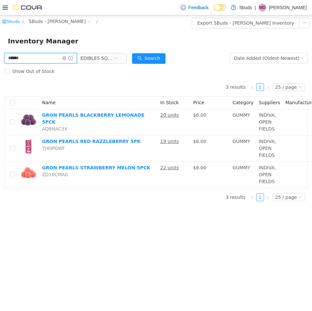
drag, startPoint x: 32, startPoint y: 60, endPoint x: -146, endPoint y: 59, distance: 178.6
click at [0, 59] on html "5buds / 5Buds - Regina / Export 5Buds - Regina Inventory Inventory Manager ****…" at bounding box center [156, 163] width 312 height 296
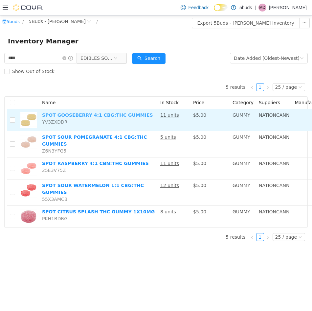
click at [71, 113] on link "SPOT GOOSEBERRY 4:1 CBG:THC GUMMIES" at bounding box center [97, 114] width 111 height 5
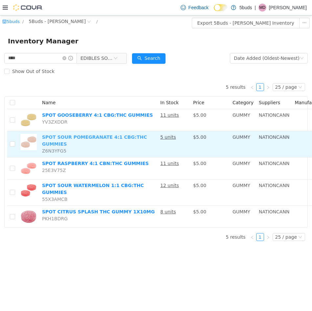
click at [91, 138] on link "SPOT SOUR POMEGRANATE 4:1 CBG:THC GUMMIES" at bounding box center [94, 141] width 105 height 12
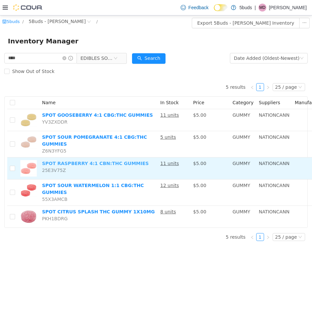
click at [74, 161] on link "SPOT RASPBERRY 4:1 CBN:THC GUMMIES" at bounding box center [95, 163] width 107 height 5
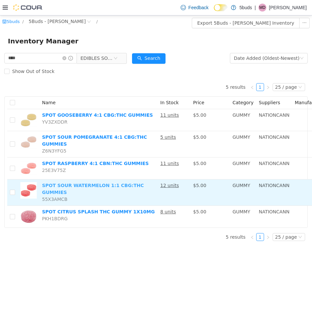
click at [93, 183] on link "SPOT SOUR WATERMELON 1:1 CBG:THC GUMMIES" at bounding box center [93, 189] width 102 height 12
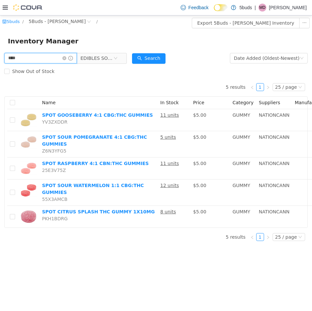
drag, startPoint x: 44, startPoint y: 61, endPoint x: -63, endPoint y: 59, distance: 107.2
click at [0, 59] on html "5buds / 5Buds - Regina / Export 5Buds - Regina Inventory Inventory Manager ****…" at bounding box center [156, 163] width 312 height 296
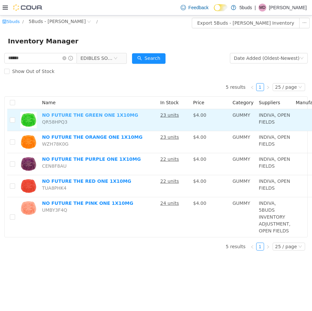
click at [91, 116] on link "NO FUTURE THE GREEN ONE 1X10MG" at bounding box center [90, 114] width 96 height 5
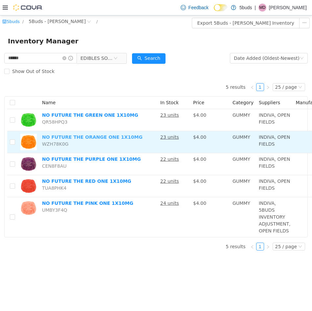
click at [75, 137] on link "NO FUTURE THE ORANGE ONE 1X10MG" at bounding box center [92, 137] width 101 height 5
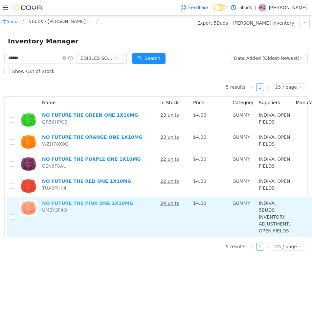
click at [75, 205] on link "NO FUTURE THE PINK ONE 1X10MG" at bounding box center [87, 203] width 91 height 5
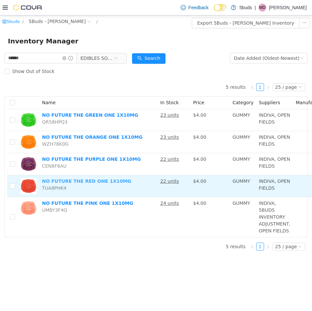
click at [78, 179] on link "NO FUTURE THE RED ONE 1X10MG" at bounding box center [86, 181] width 89 height 5
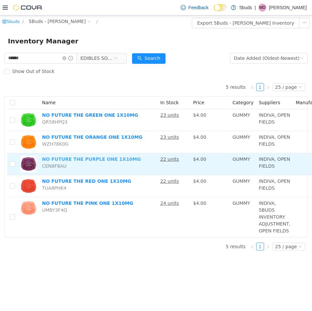
click at [77, 158] on link "NO FUTURE THE PURPLE ONE 1X10MG" at bounding box center [91, 159] width 99 height 5
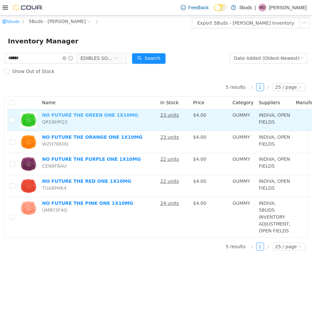
click at [107, 118] on link "NO FUTURE THE GREEN ONE 1X10MG" at bounding box center [90, 114] width 96 height 5
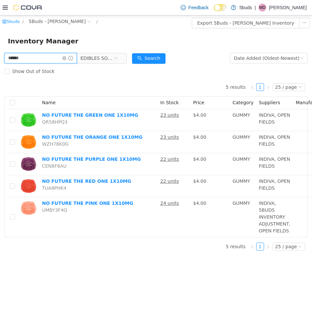
drag, startPoint x: 54, startPoint y: 58, endPoint x: -71, endPoint y: 62, distance: 124.7
click at [0, 62] on html "5buds / 5Buds - Regina / Export 5Buds - Regina Inventory Inventory Manager ****…" at bounding box center [156, 163] width 312 height 296
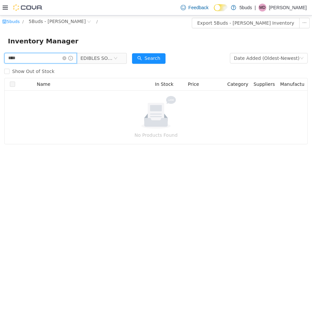
type input "****"
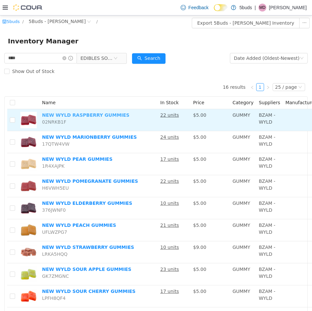
click at [76, 117] on link "NEW WYLD RASPBERRY GUMMIES" at bounding box center [85, 114] width 87 height 5
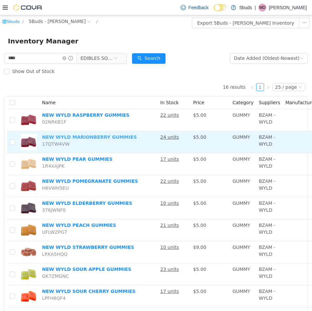
click at [85, 138] on link "NEW WYLD MARIONBERRY GUMMIES" at bounding box center [89, 137] width 95 height 5
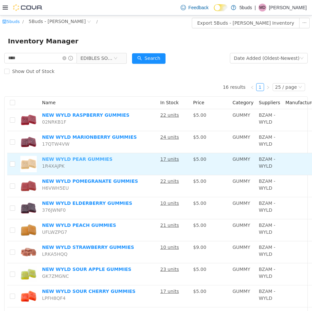
click at [85, 160] on link "NEW WYLD PEAR GUMMIES" at bounding box center [77, 159] width 70 height 5
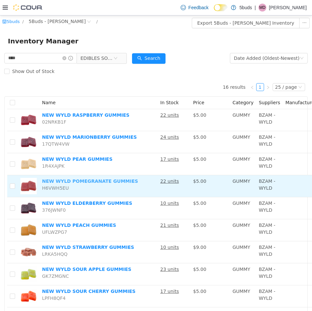
click at [81, 181] on link "NEW WYLD POMEGRANATE GUMMIES" at bounding box center [90, 181] width 96 height 5
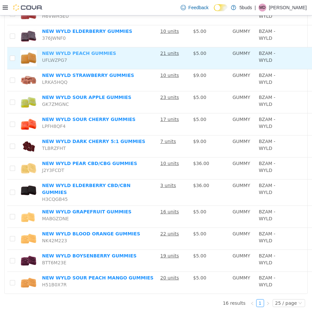
scroll to position [174, 0]
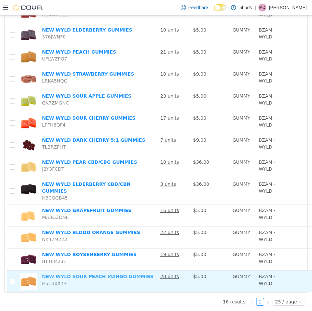
click at [82, 274] on link "NEW WYLD SOUR PEACH MANGO GUMMIES" at bounding box center [98, 276] width 112 height 5
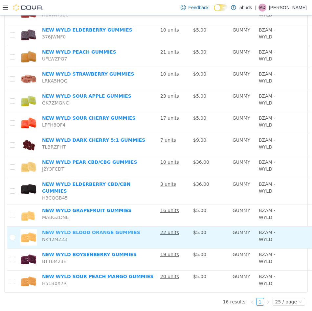
click at [88, 230] on link "NEW WYLD BLOOD ORANGE GUMMIES" at bounding box center [91, 232] width 98 height 5
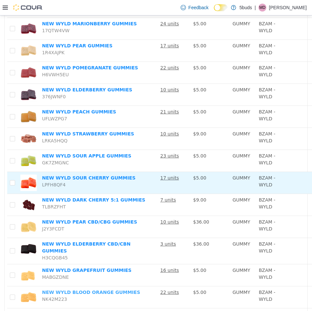
scroll to position [109, 0]
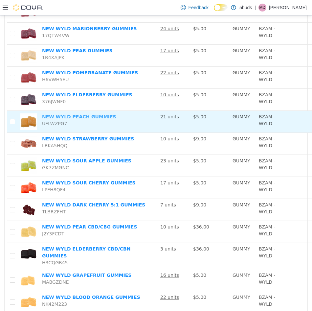
click at [94, 119] on link "NEW WYLD PEACH GUMMIES" at bounding box center [79, 116] width 74 height 5
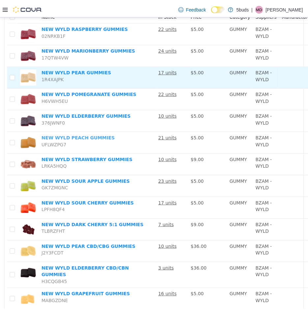
scroll to position [76, 0]
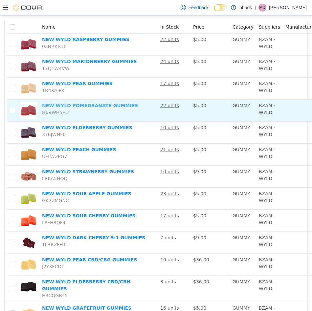
click at [114, 105] on link "NEW WYLD POMEGRANATE GUMMIES" at bounding box center [90, 105] width 96 height 5
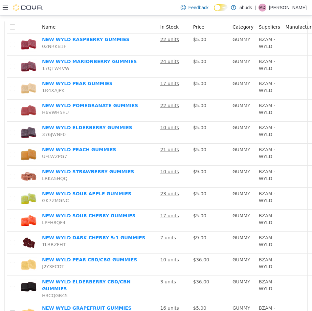
click at [4, 8] on icon at bounding box center [5, 8] width 5 height 4
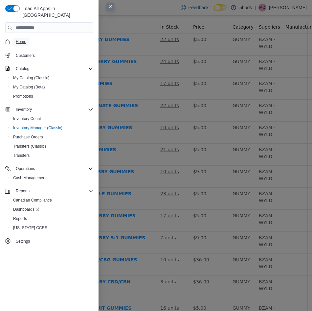
click at [25, 39] on span "Home" at bounding box center [21, 41] width 11 height 5
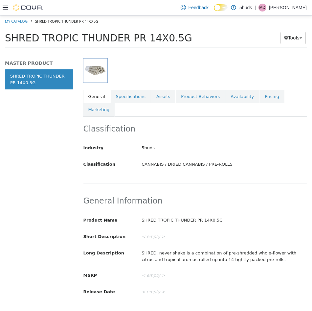
scroll to position [99, 0]
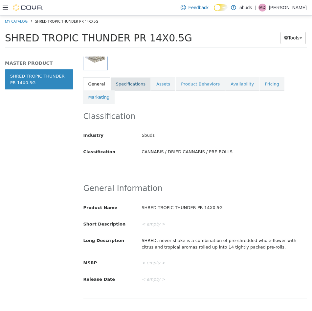
click at [127, 85] on link "Specifications" at bounding box center [131, 84] width 40 height 14
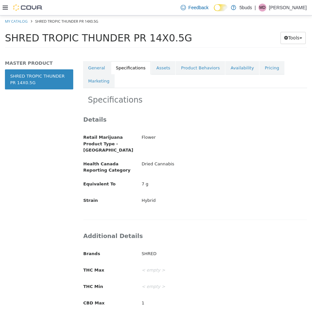
scroll to position [99, 0]
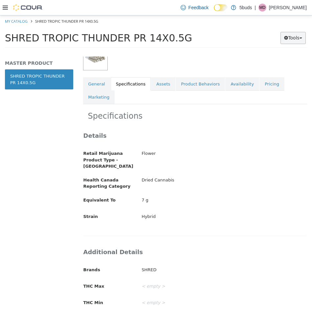
click at [294, 37] on button "Tools" at bounding box center [293, 38] width 25 height 12
click at [276, 61] on link "Print Labels" at bounding box center [280, 60] width 52 height 9
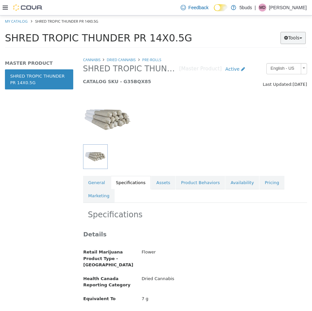
click at [294, 39] on button "Tools" at bounding box center [293, 38] width 25 height 12
drag, startPoint x: 283, startPoint y: 59, endPoint x: 262, endPoint y: 59, distance: 20.1
click at [262, 59] on link "Print Labels" at bounding box center [280, 60] width 52 height 9
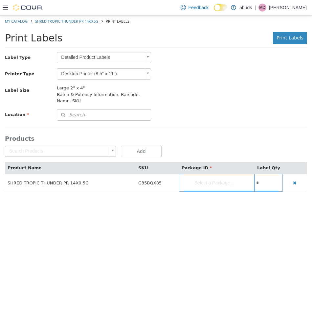
click at [47, 148] on body "Saving Bulk Changes... × My Catalog SHRED TROPIC THUNDER PR 14X0.5G Print Label…" at bounding box center [156, 107] width 312 height 184
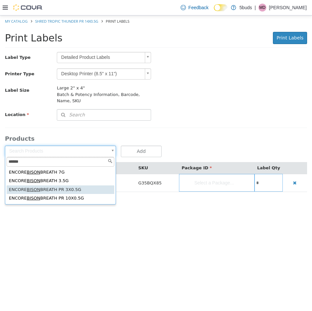
type input "*****"
type input "**********"
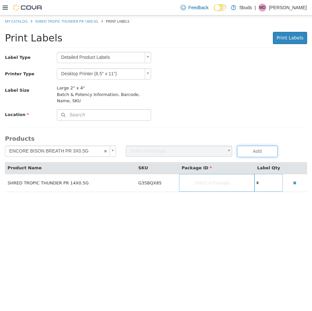
click at [258, 149] on button "Add" at bounding box center [257, 152] width 40 height 12
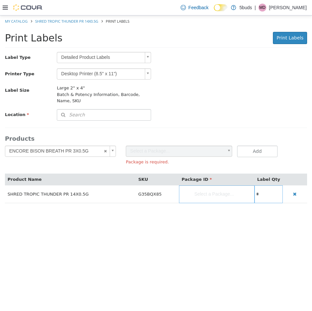
click at [88, 58] on body "**********" at bounding box center [156, 112] width 312 height 195
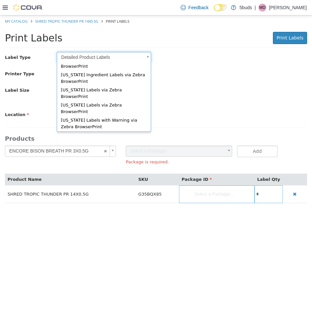
scroll to position [32, 0]
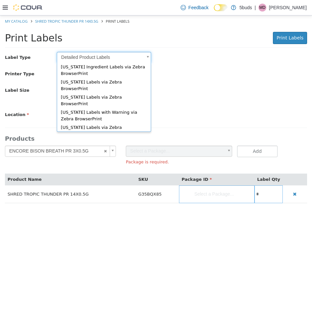
type input "*"
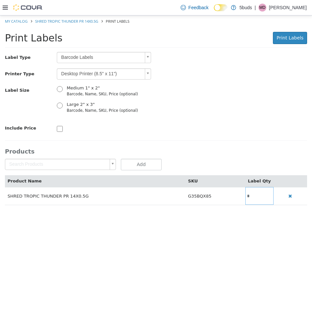
click at [73, 159] on body "Saving Bulk Changes... × My Catalog SHRED TROPIC THUNDER PR 14X0.5G Print Label…" at bounding box center [156, 113] width 312 height 197
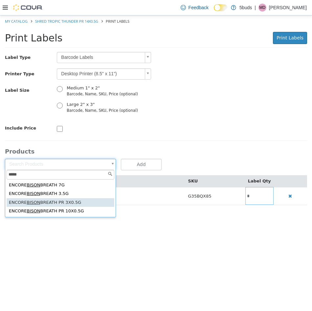
type input "*****"
type input "**********"
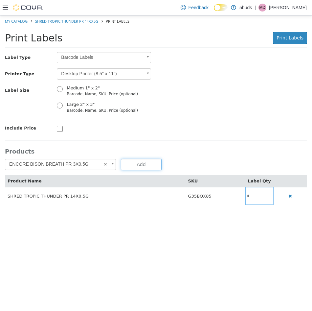
click at [131, 164] on button "Add" at bounding box center [141, 165] width 40 height 12
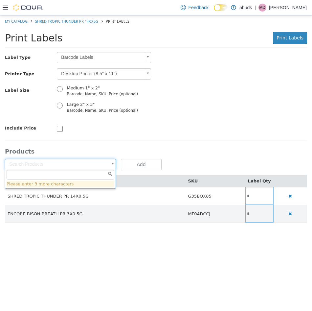
click at [28, 163] on body "Saving Bulk Changes... × My Catalog SHRED TROPIC THUNDER PR 14X0.5G Print Label…" at bounding box center [156, 122] width 312 height 214
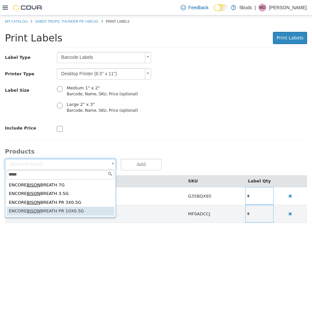
type input "*****"
type input "**********"
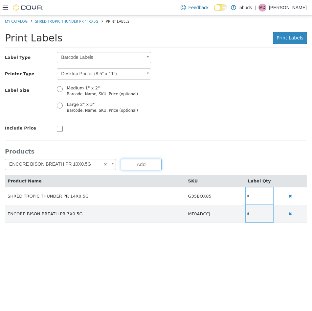
click at [150, 168] on button "Add" at bounding box center [141, 165] width 40 height 12
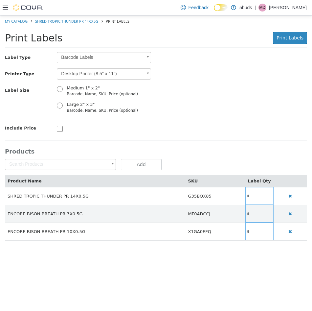
click at [57, 162] on body "Saving Bulk Changes... × My Catalog SHRED TROPIC THUNDER PR 14X0.5G Print Label…" at bounding box center [156, 131] width 312 height 232
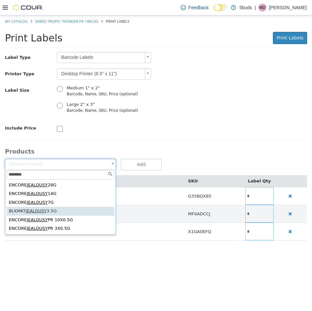
type input "********"
type input "**********"
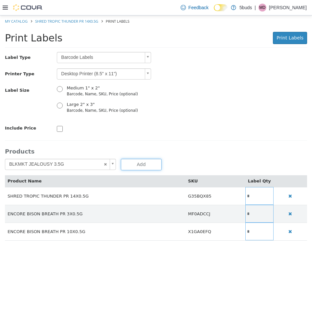
click at [150, 166] on button "Add" at bounding box center [141, 165] width 40 height 12
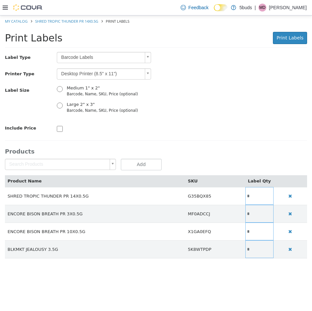
click at [46, 164] on body "Saving Bulk Changes... × My Catalog SHRED TROPIC THUNDER PR 14X0.5G Print Label…" at bounding box center [156, 140] width 312 height 250
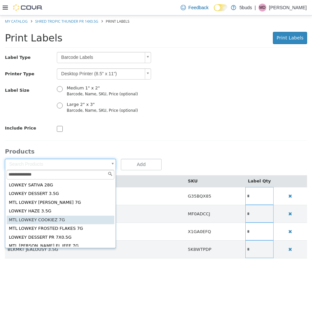
type input "**********"
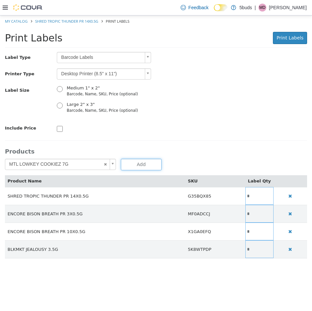
click at [142, 161] on button "Add" at bounding box center [141, 165] width 40 height 12
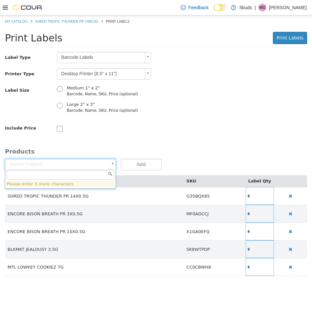
click at [41, 162] on body "Saving Bulk Changes... × My Catalog SHRED TROPIC THUNDER PR 14X0.5G Print Label…" at bounding box center [156, 149] width 312 height 268
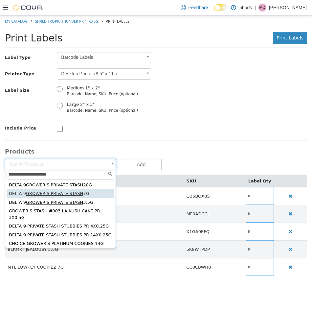
type input "**********"
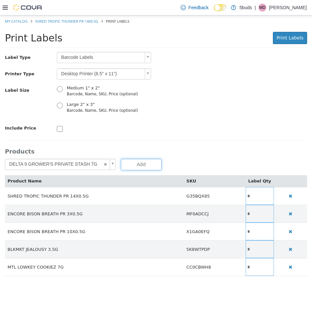
click at [131, 162] on button "Add" at bounding box center [141, 165] width 40 height 12
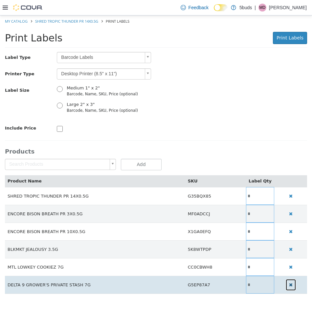
click at [289, 284] on icon "button" at bounding box center [291, 285] width 4 height 5
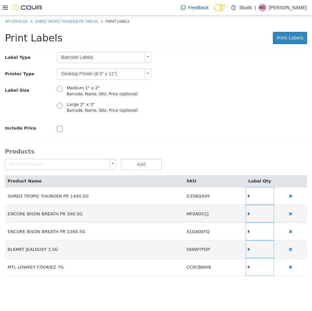
click at [38, 165] on body "Saving Bulk Changes... × My Catalog SHRED TROPIC THUNDER PR 14X0.5G Print Label…" at bounding box center [156, 149] width 312 height 268
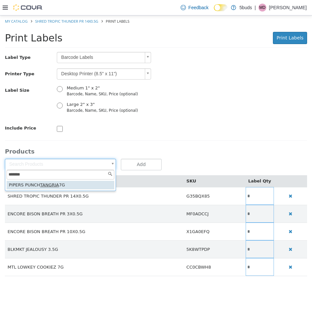
type input "*******"
type input "**********"
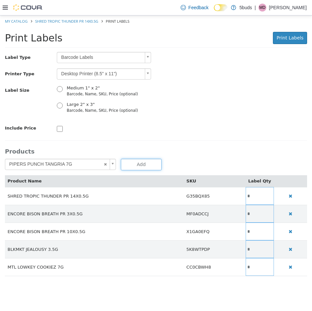
click at [145, 163] on button "Add" at bounding box center [141, 165] width 40 height 12
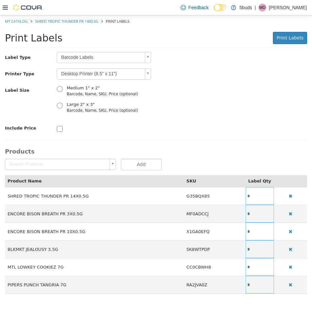
click at [50, 165] on body "Saving Bulk Changes... × My Catalog SHRED TROPIC THUNDER PR 14X0.5G Print Label…" at bounding box center [156, 158] width 312 height 286
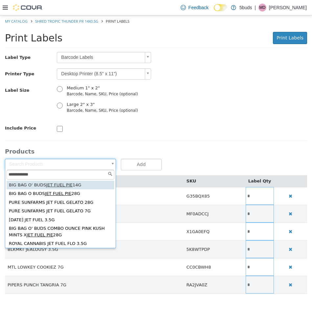
type input "**********"
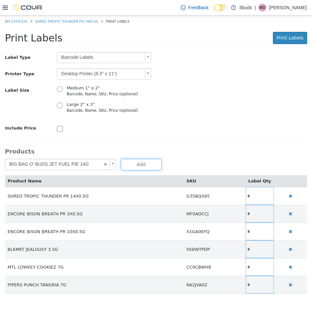
click at [139, 164] on button "Add" at bounding box center [141, 165] width 40 height 12
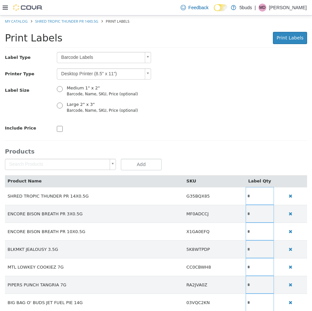
click at [84, 161] on body "Saving Bulk Changes... × My Catalog SHRED TROPIC THUNDER PR 14X0.5G Print Label…" at bounding box center [156, 166] width 312 height 303
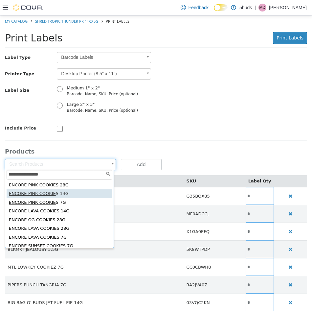
type input "**********"
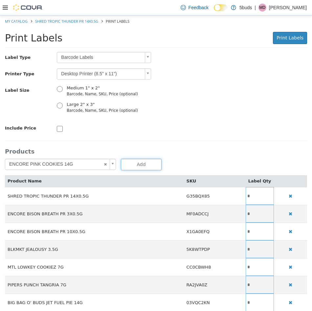
click at [140, 162] on button "Add" at bounding box center [141, 165] width 40 height 12
click at [38, 165] on body "Saving Bulk Changes... × My Catalog SHRED TROPIC THUNDER PR 14X0.5G Print Label…" at bounding box center [156, 175] width 312 height 321
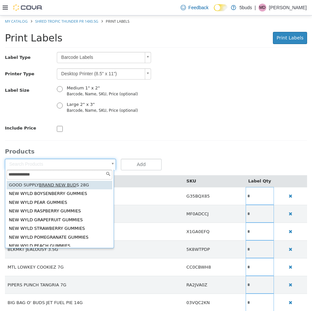
type input "**********"
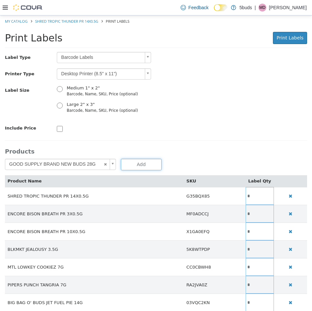
click at [146, 164] on button "Add" at bounding box center [141, 165] width 40 height 12
click at [42, 163] on body "Saving Bulk Changes... × My Catalog SHRED TROPIC THUNDER PR 14X0.5G Print Label…" at bounding box center [156, 184] width 312 height 339
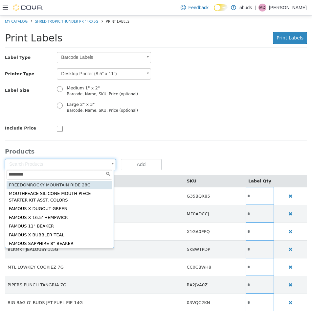
type input "*********"
type input "**********"
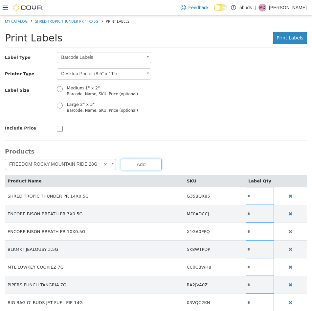
click at [138, 161] on button "Add" at bounding box center [141, 165] width 40 height 12
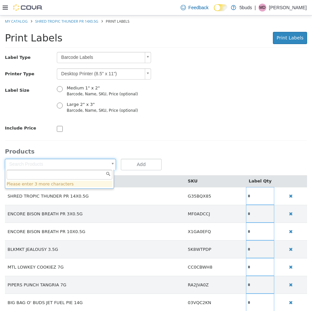
click at [42, 161] on body "Saving Bulk Changes... × My Catalog SHRED TROPIC THUNDER PR 14X0.5G Print Label…" at bounding box center [156, 193] width 312 height 357
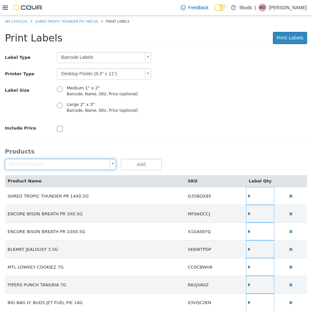
click at [176, 132] on body "Saving Bulk Changes... × My Catalog SHRED TROPIC THUNDER PR 14X0.5G Print Label…" at bounding box center [156, 193] width 312 height 357
click at [54, 165] on body "Saving Bulk Changes... × My Catalog SHRED TROPIC THUNDER PR 14X0.5G Print Label…" at bounding box center [156, 193] width 312 height 357
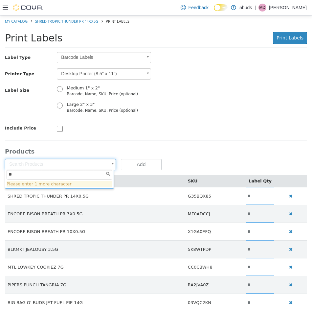
type input "*"
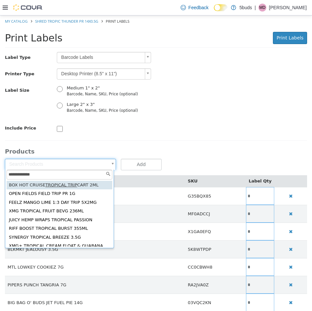
type input "**********"
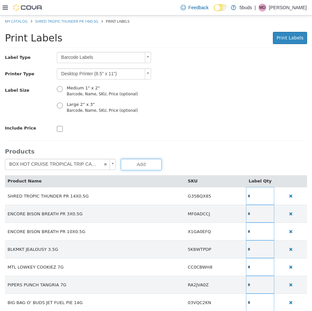
click at [129, 164] on button "Add" at bounding box center [141, 165] width 40 height 12
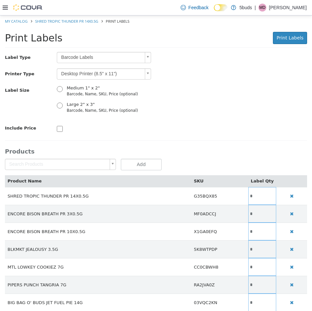
click at [75, 164] on body "Saving Bulk Changes... × My Catalog SHRED TROPIC THUNDER PR 14X0.5G Print Label…" at bounding box center [156, 202] width 312 height 374
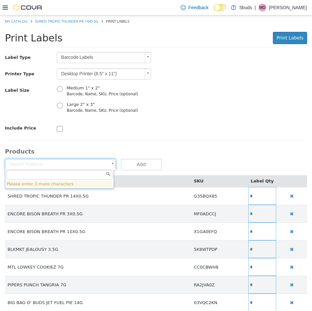
paste input "**********"
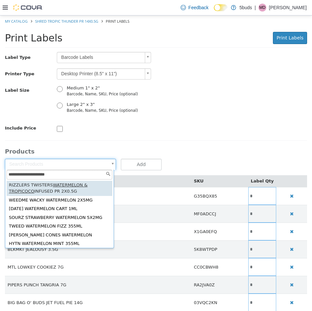
type input "**********"
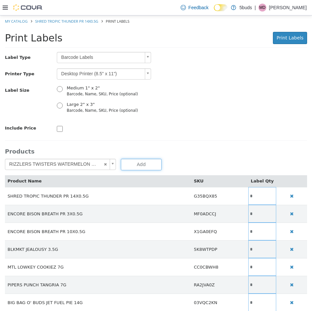
click at [135, 162] on button "Add" at bounding box center [141, 165] width 40 height 12
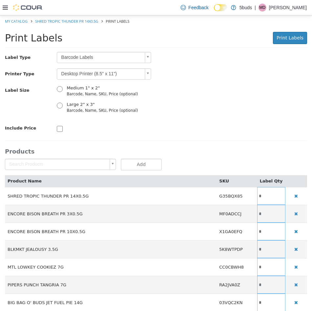
click at [44, 165] on body "Saving Bulk Changes... × My Catalog SHRED TROPIC THUNDER PR 14X0.5G Print Label…" at bounding box center [156, 211] width 312 height 392
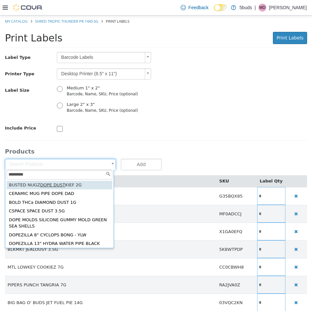
type input "*********"
type input "**********"
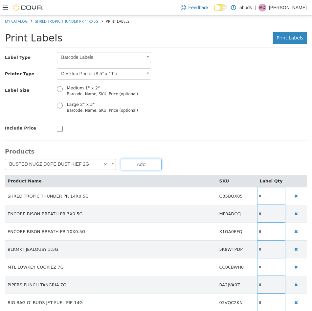
click at [132, 164] on button "Add" at bounding box center [141, 165] width 40 height 12
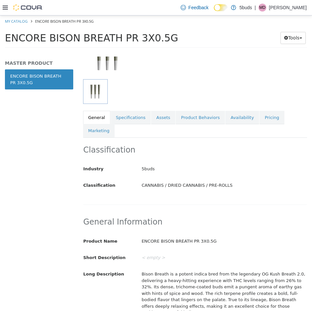
scroll to position [66, 0]
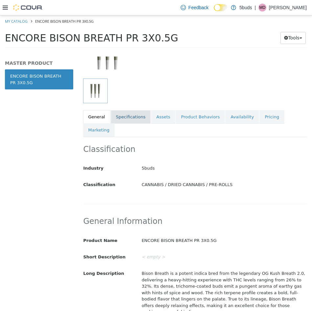
click at [128, 115] on link "Specifications" at bounding box center [131, 117] width 40 height 14
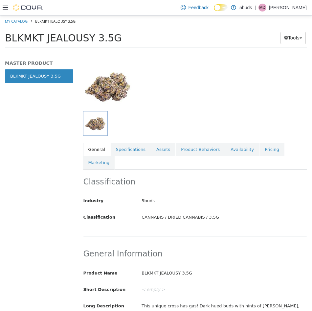
scroll to position [33, 0]
click at [124, 149] on link "Specifications" at bounding box center [131, 150] width 40 height 14
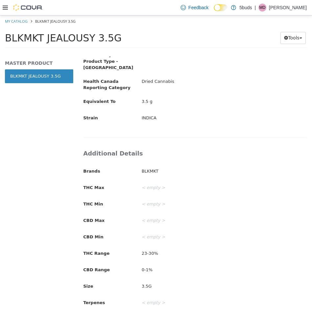
scroll to position [199, 0]
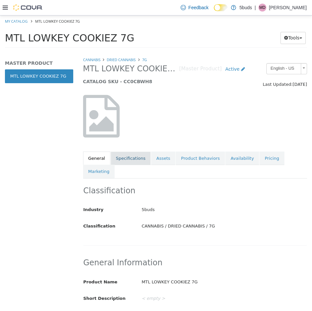
click at [125, 162] on link "Specifications" at bounding box center [131, 159] width 40 height 14
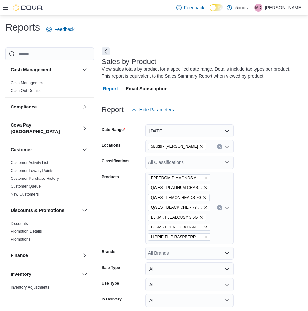
scroll to position [343, 0]
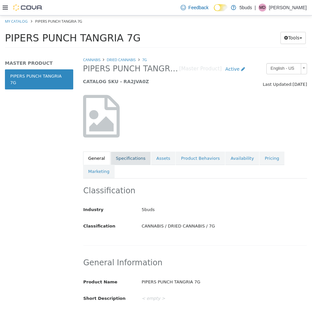
click at [129, 162] on link "Specifications" at bounding box center [131, 159] width 40 height 14
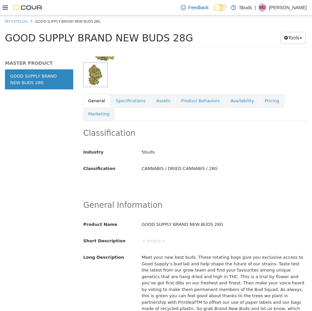
scroll to position [70, 0]
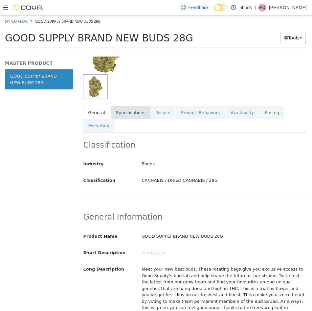
click at [133, 106] on link "Specifications" at bounding box center [131, 113] width 40 height 14
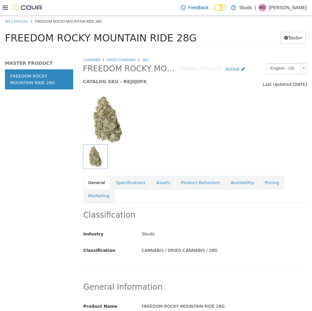
scroll to position [33, 0]
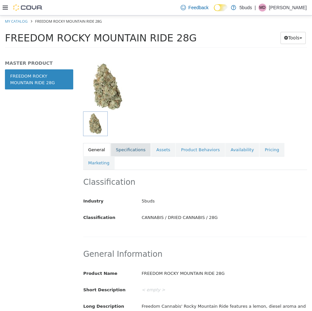
click at [126, 147] on link "Specifications" at bounding box center [131, 150] width 40 height 14
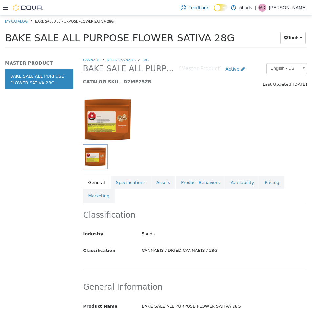
scroll to position [33, 0]
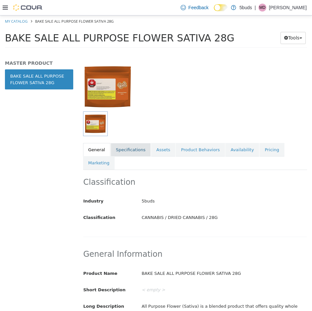
click at [128, 151] on link "Specifications" at bounding box center [131, 150] width 40 height 14
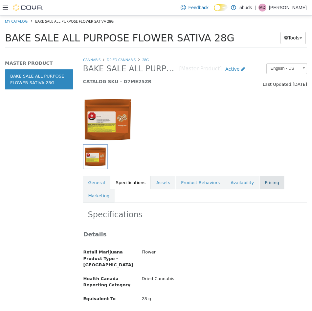
click at [260, 184] on link "Pricing" at bounding box center [272, 183] width 25 height 14
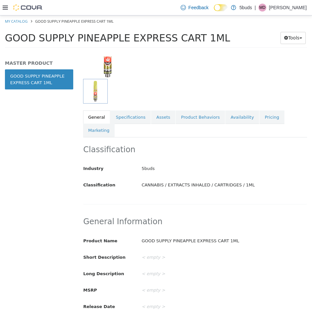
scroll to position [66, 0]
click at [131, 120] on link "Specifications" at bounding box center [131, 117] width 40 height 14
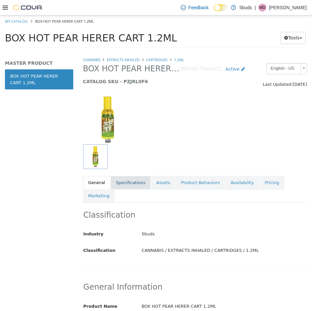
click at [129, 182] on link "Specifications" at bounding box center [131, 183] width 40 height 14
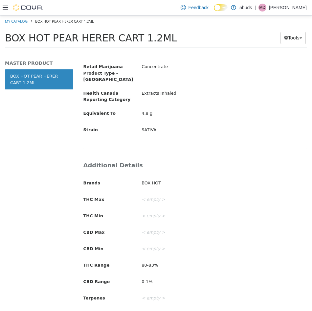
scroll to position [197, 0]
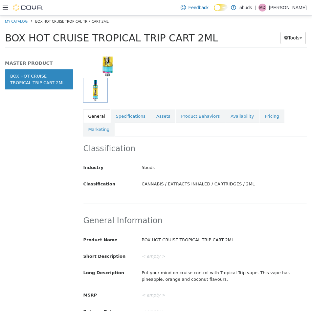
scroll to position [66, 0]
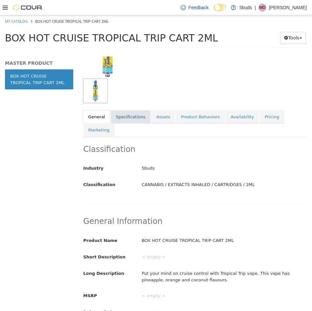
click at [128, 118] on link "Specifications" at bounding box center [131, 117] width 40 height 14
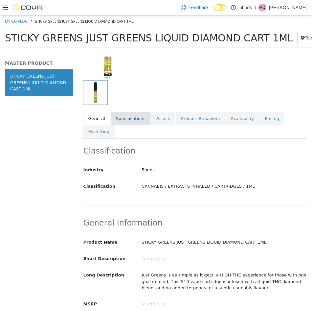
scroll to position [66, 0]
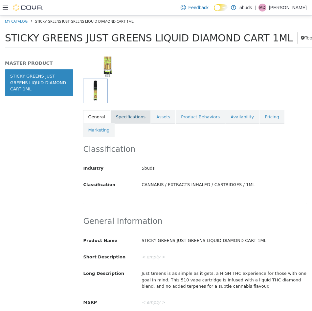
click at [132, 116] on link "Specifications" at bounding box center [131, 117] width 40 height 14
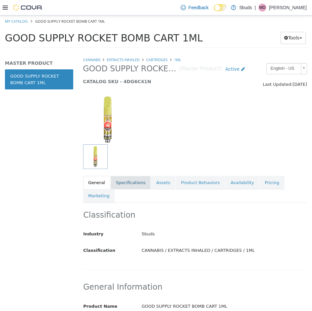
click at [132, 183] on link "Specifications" at bounding box center [131, 183] width 40 height 14
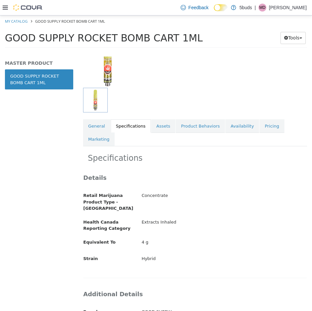
scroll to position [66, 0]
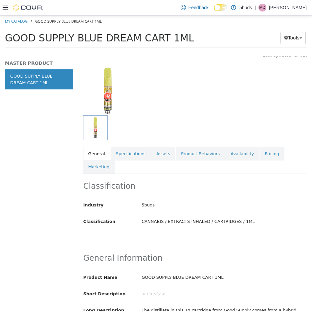
scroll to position [1, 0]
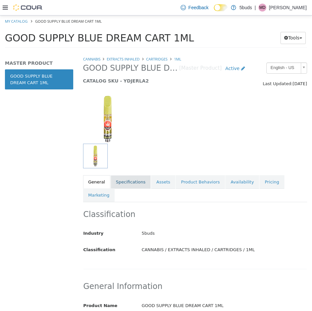
click at [126, 180] on link "Specifications" at bounding box center [131, 182] width 40 height 14
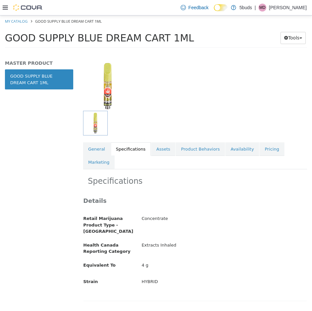
scroll to position [34, 0]
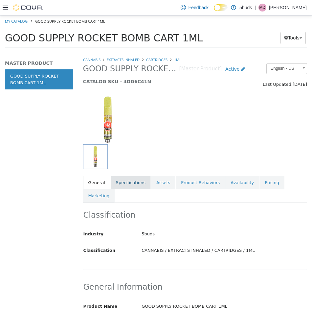
click at [129, 178] on link "Specifications" at bounding box center [131, 183] width 40 height 14
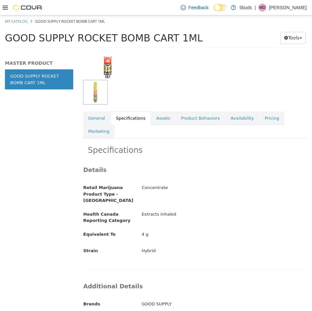
scroll to position [66, 0]
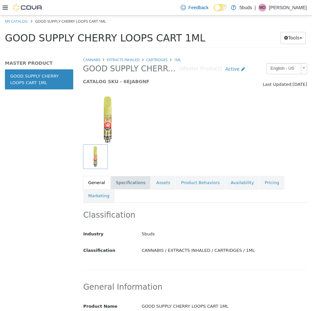
click at [127, 181] on link "Specifications" at bounding box center [131, 183] width 40 height 14
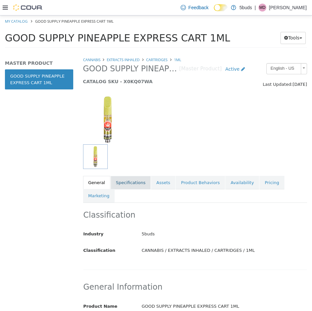
click at [125, 183] on link "Specifications" at bounding box center [131, 183] width 40 height 14
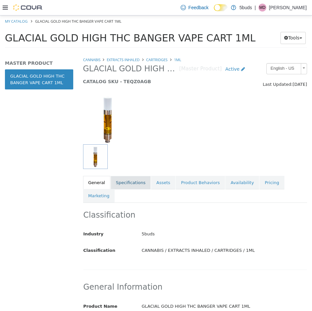
click at [126, 183] on link "Specifications" at bounding box center [131, 183] width 40 height 14
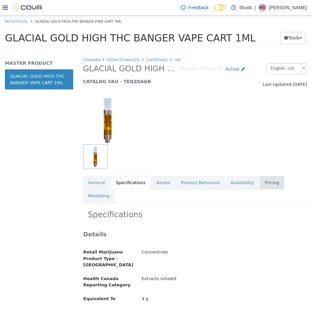
click at [260, 185] on link "Pricing" at bounding box center [272, 183] width 25 height 14
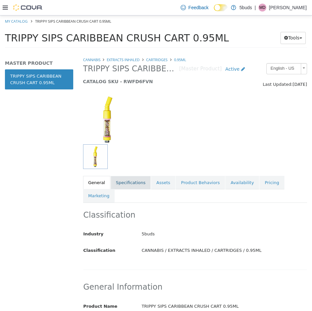
click at [130, 185] on link "Specifications" at bounding box center [131, 183] width 40 height 14
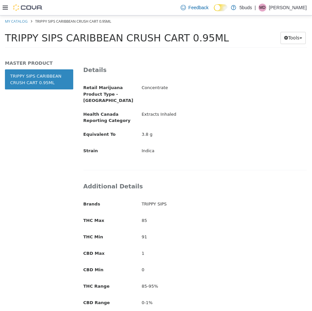
scroll to position [197, 0]
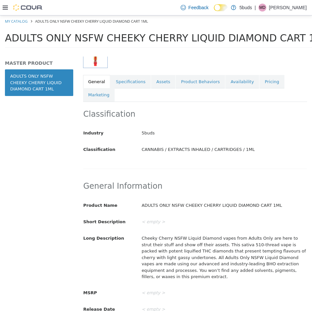
scroll to position [99, 0]
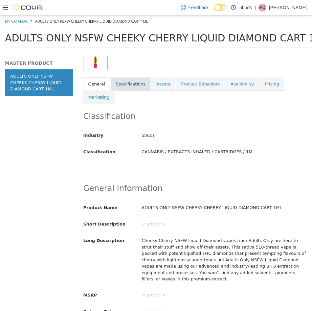
click at [128, 87] on link "Specifications" at bounding box center [131, 84] width 40 height 14
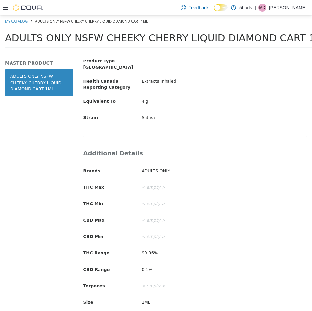
scroll to position [204, 0]
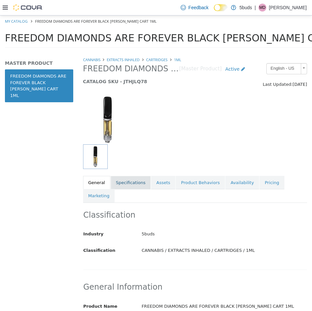
click at [130, 182] on link "Specifications" at bounding box center [131, 183] width 40 height 14
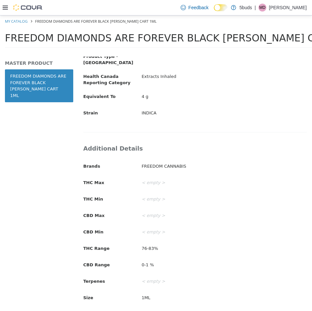
scroll to position [204, 0]
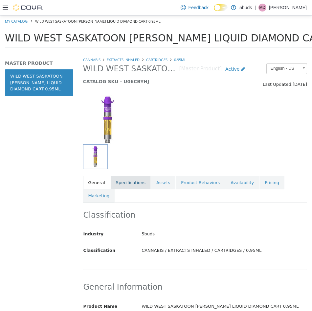
click at [120, 179] on link "Specifications" at bounding box center [131, 183] width 40 height 14
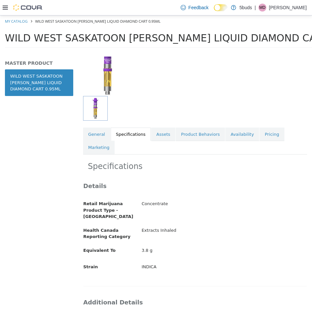
scroll to position [66, 0]
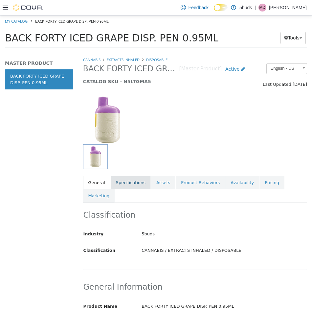
click at [138, 180] on link "Specifications" at bounding box center [131, 183] width 40 height 14
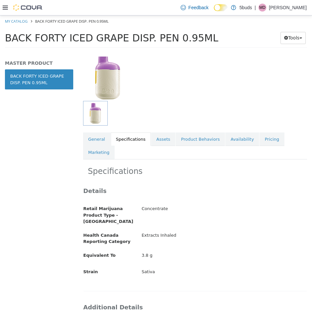
scroll to position [66, 0]
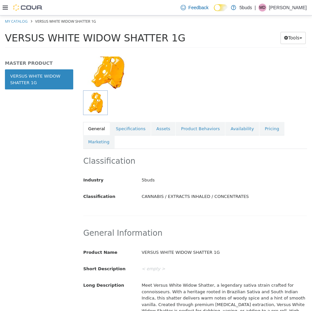
scroll to position [66, 0]
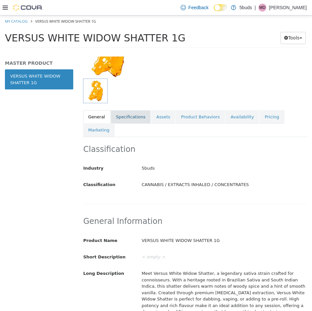
click at [121, 115] on link "Specifications" at bounding box center [131, 117] width 40 height 14
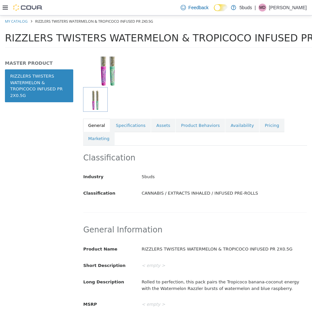
scroll to position [66, 0]
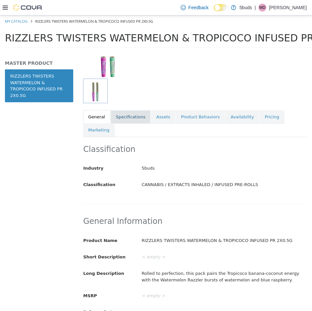
click at [123, 118] on link "Specifications" at bounding box center [131, 117] width 40 height 14
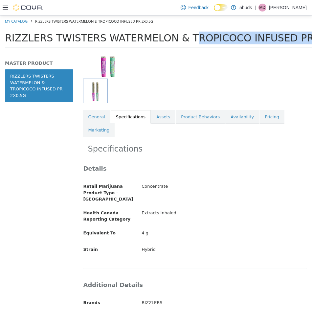
drag, startPoint x: 223, startPoint y: 38, endPoint x: 96, endPoint y: 34, distance: 127.4
click at [96, 34] on span "RIZZLERS TWISTERS WATERMELON & TROPICOCO INFUSED PR 2X0.5G" at bounding box center [179, 38] width 349 height 12
copy span "WATERMELON & TROPICOCO"
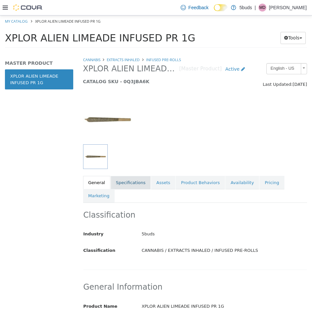
click at [130, 184] on link "Specifications" at bounding box center [131, 183] width 40 height 14
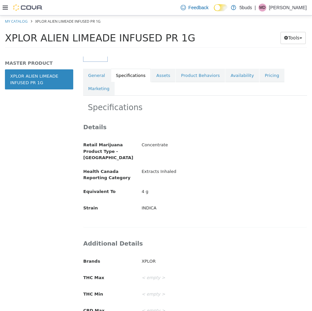
scroll to position [132, 0]
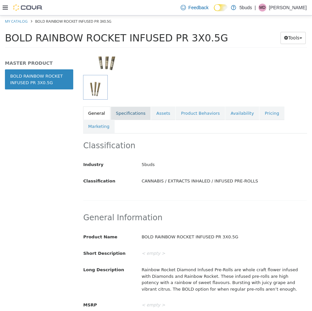
scroll to position [99, 0]
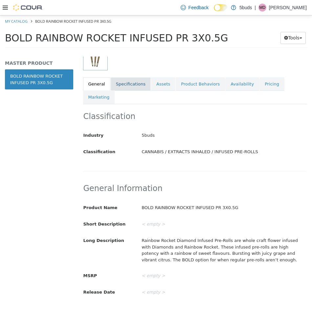
click at [133, 84] on link "Specifications" at bounding box center [131, 84] width 40 height 14
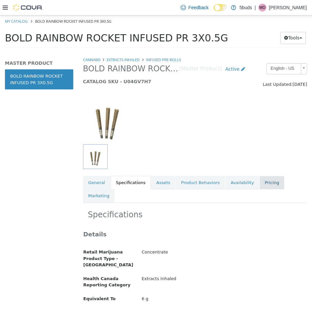
click at [261, 186] on link "Pricing" at bounding box center [272, 183] width 25 height 14
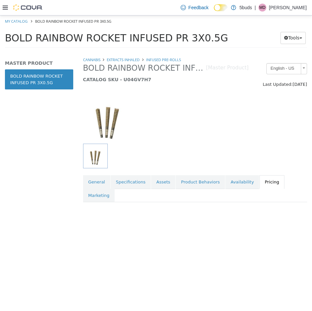
drag, startPoint x: 261, startPoint y: 186, endPoint x: 256, endPoint y: 180, distance: 7.8
click at [260, 180] on link "Pricing" at bounding box center [272, 182] width 25 height 14
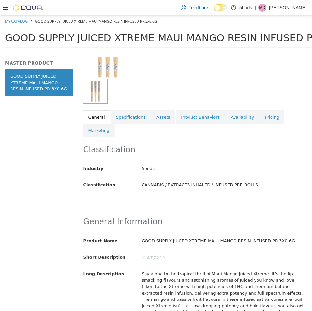
scroll to position [99, 0]
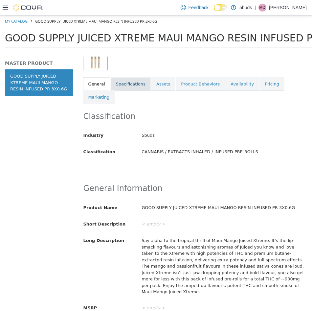
click at [122, 84] on link "Specifications" at bounding box center [131, 84] width 40 height 14
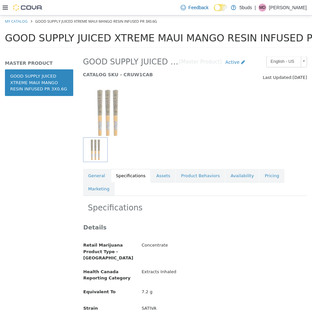
scroll to position [6, 0]
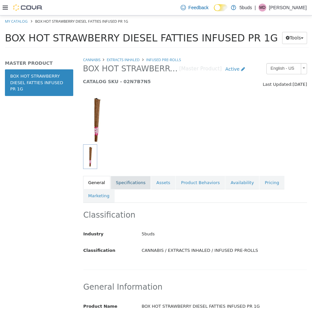
click at [131, 177] on link "Specifications" at bounding box center [131, 183] width 40 height 14
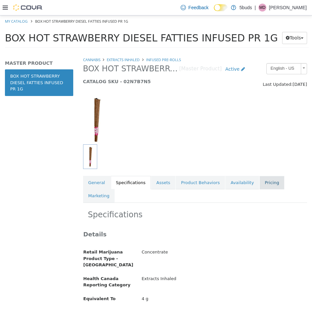
click at [260, 183] on link "Pricing" at bounding box center [272, 183] width 25 height 14
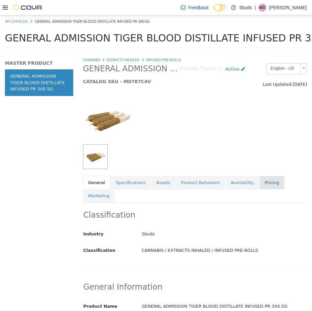
click at [260, 179] on link "Pricing" at bounding box center [272, 183] width 25 height 14
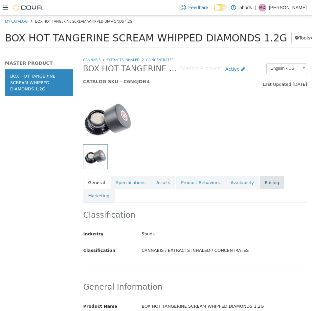
click at [260, 181] on link "Pricing" at bounding box center [272, 183] width 25 height 14
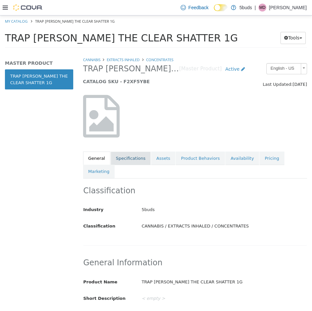
click at [131, 157] on link "Specifications" at bounding box center [131, 159] width 40 height 14
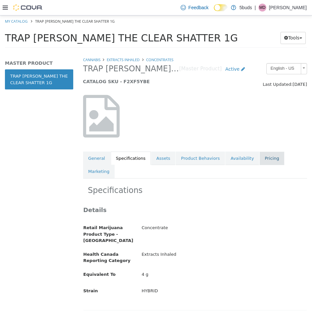
click at [260, 157] on link "Pricing" at bounding box center [272, 159] width 25 height 14
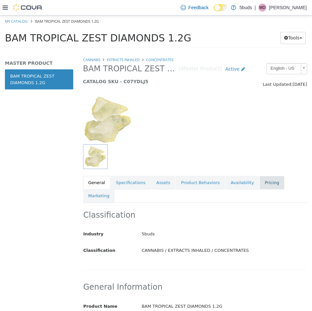
click at [260, 182] on link "Pricing" at bounding box center [272, 183] width 25 height 14
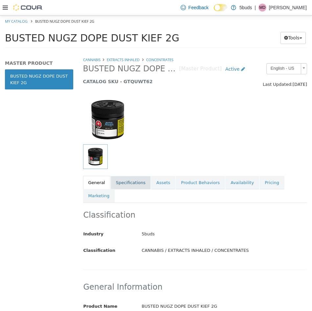
click at [128, 183] on link "Specifications" at bounding box center [131, 183] width 40 height 14
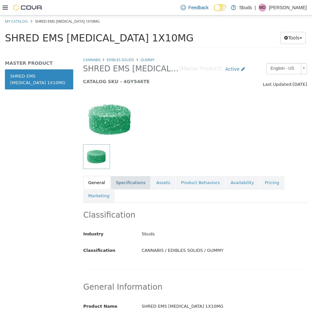
click at [135, 180] on link "Specifications" at bounding box center [131, 183] width 40 height 14
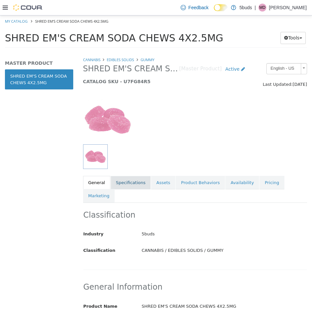
click at [135, 187] on link "Specifications" at bounding box center [131, 183] width 40 height 14
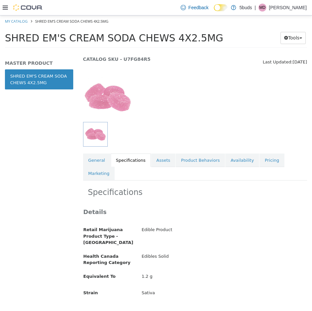
scroll to position [33, 0]
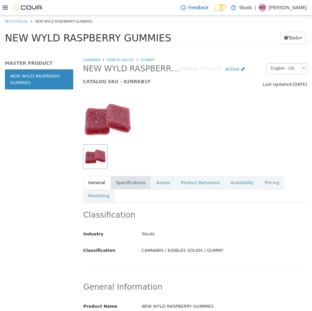
click at [115, 184] on link "Specifications" at bounding box center [131, 183] width 40 height 14
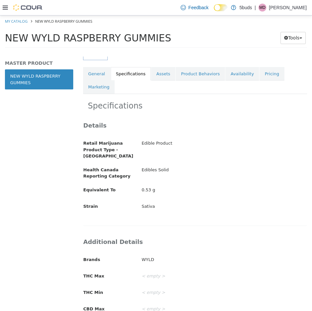
scroll to position [132, 0]
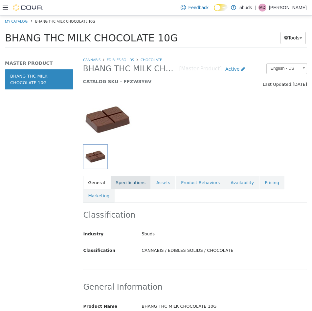
click at [126, 181] on link "Specifications" at bounding box center [131, 183] width 40 height 14
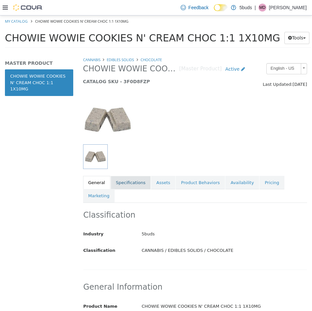
click at [126, 187] on link "Specifications" at bounding box center [131, 183] width 40 height 14
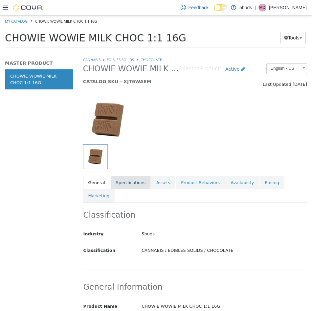
click at [135, 186] on link "Specifications" at bounding box center [131, 183] width 40 height 14
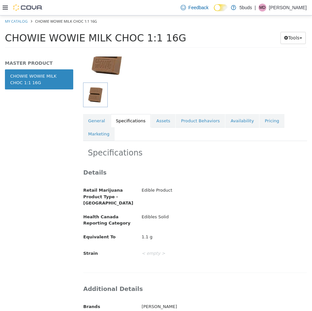
scroll to position [66, 0]
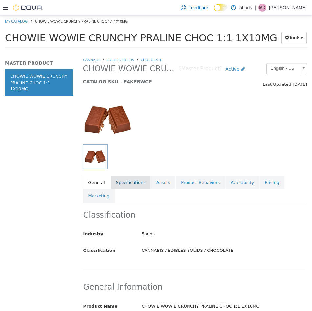
click at [123, 182] on link "Specifications" at bounding box center [131, 183] width 40 height 14
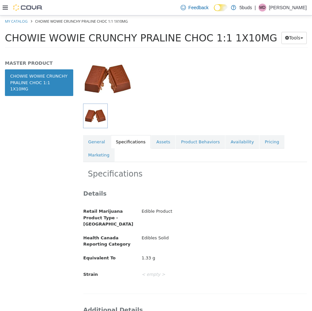
scroll to position [66, 0]
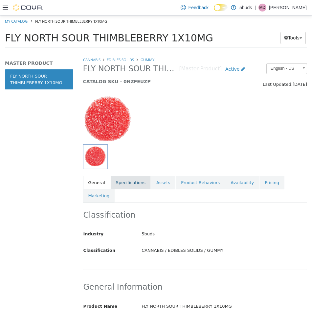
click at [126, 186] on link "Specifications" at bounding box center [131, 183] width 40 height 14
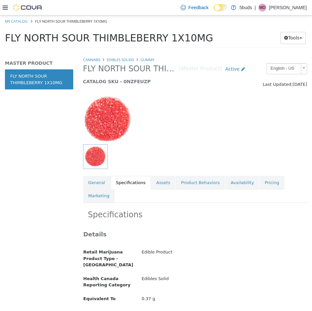
scroll to position [33, 0]
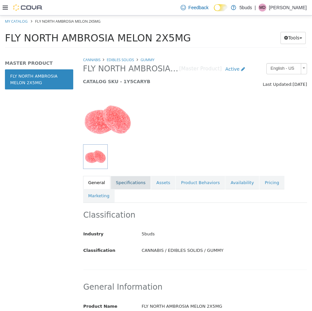
click at [126, 182] on link "Specifications" at bounding box center [131, 183] width 40 height 14
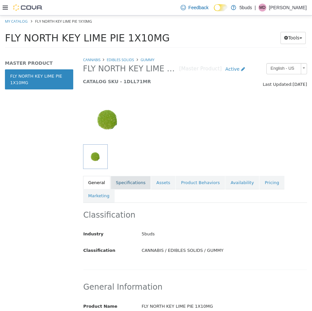
click at [116, 183] on link "Specifications" at bounding box center [131, 183] width 40 height 14
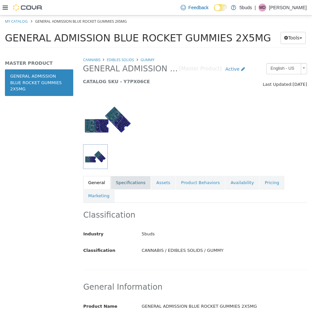
click at [132, 186] on link "Specifications" at bounding box center [131, 183] width 40 height 14
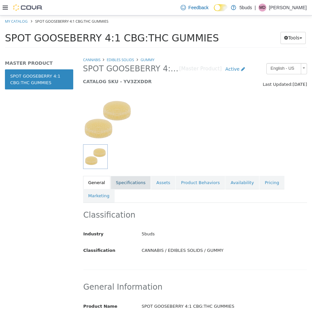
click at [127, 187] on link "Specifications" at bounding box center [131, 183] width 40 height 14
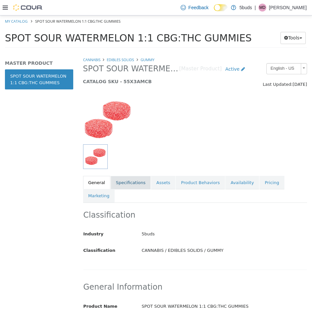
click at [122, 182] on link "Specifications" at bounding box center [131, 183] width 40 height 14
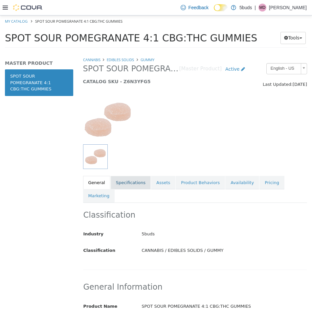
click at [122, 184] on link "Specifications" at bounding box center [131, 183] width 40 height 14
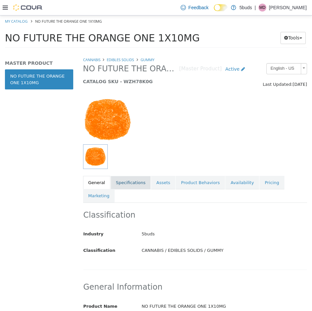
click at [126, 183] on link "Specifications" at bounding box center [131, 183] width 40 height 14
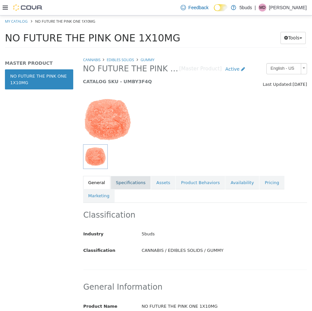
click at [116, 185] on link "Specifications" at bounding box center [131, 183] width 40 height 14
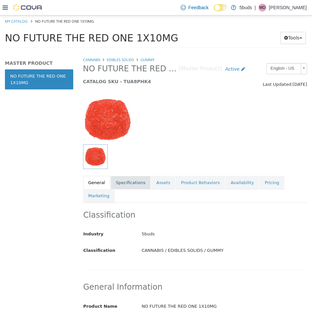
click at [118, 183] on link "Specifications" at bounding box center [131, 183] width 40 height 14
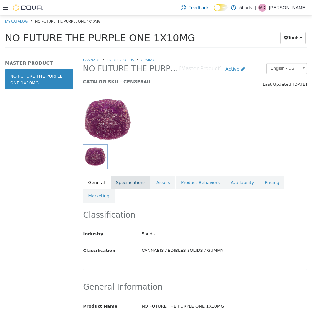
click at [121, 183] on link "Specifications" at bounding box center [131, 183] width 40 height 14
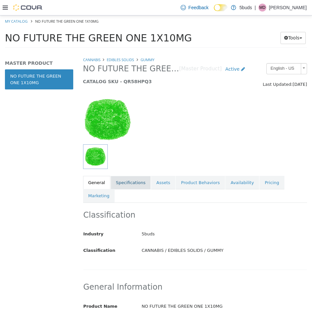
click at [130, 183] on link "Specifications" at bounding box center [131, 183] width 40 height 14
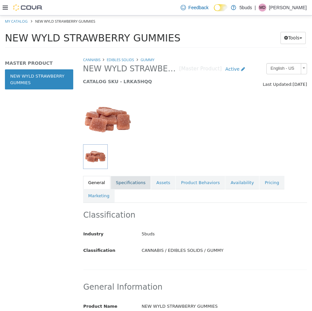
click at [126, 186] on link "Specifications" at bounding box center [131, 183] width 40 height 14
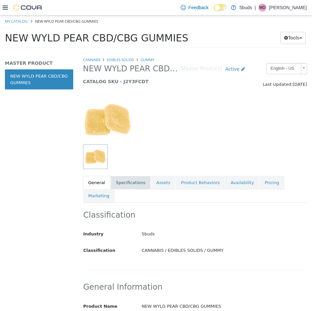
click at [124, 182] on link "Specifications" at bounding box center [131, 183] width 40 height 14
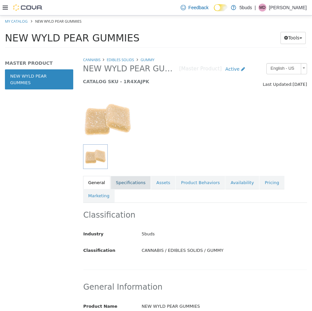
click at [123, 179] on link "Specifications" at bounding box center [131, 183] width 40 height 14
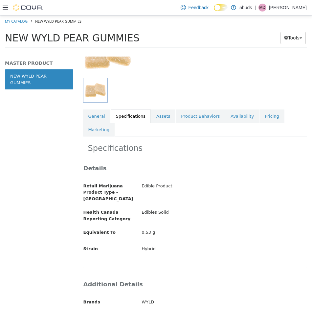
scroll to position [66, 0]
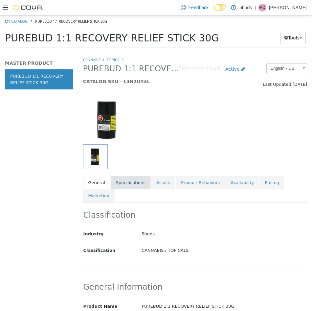
click at [124, 180] on link "Specifications" at bounding box center [131, 183] width 40 height 14
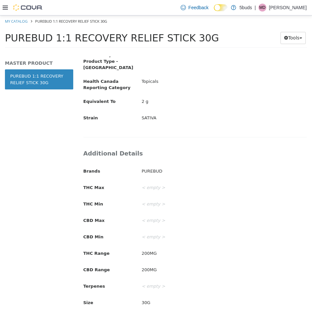
scroll to position [199, 0]
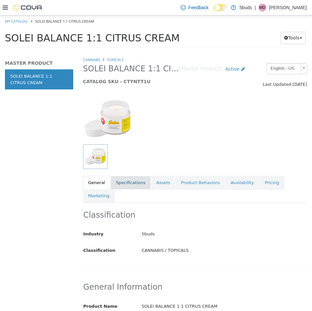
click at [125, 184] on link "Specifications" at bounding box center [131, 183] width 40 height 14
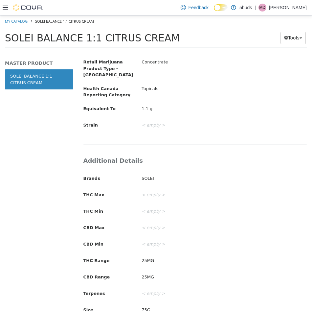
scroll to position [197, 0]
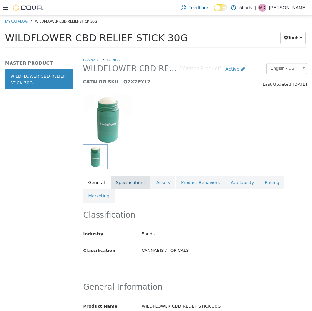
click at [137, 180] on link "Specifications" at bounding box center [131, 183] width 40 height 14
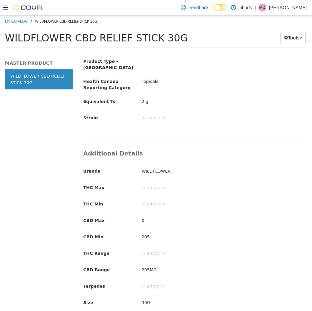
scroll to position [199, 0]
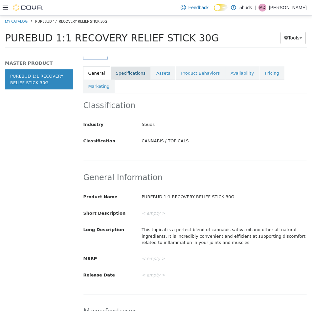
scroll to position [99, 0]
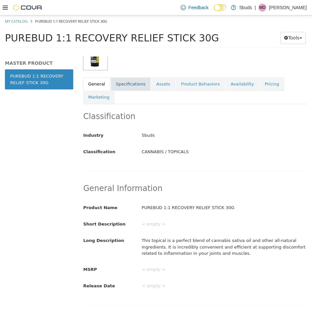
click at [134, 87] on link "Specifications" at bounding box center [131, 84] width 40 height 14
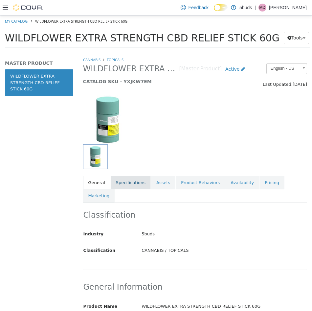
click at [137, 181] on link "Specifications" at bounding box center [131, 183] width 40 height 14
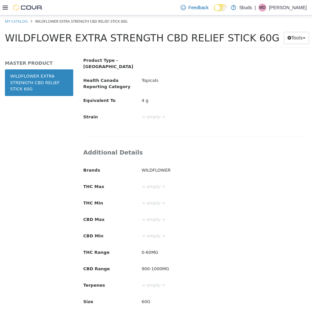
scroll to position [199, 0]
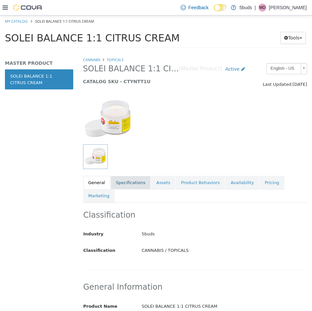
click at [138, 184] on link "Specifications" at bounding box center [131, 183] width 40 height 14
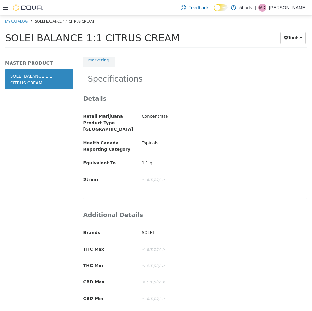
scroll to position [132, 0]
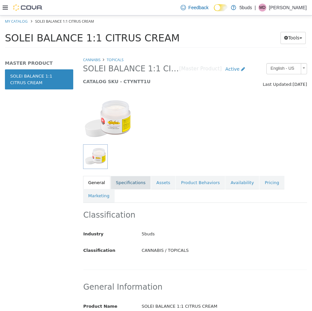
click at [129, 179] on link "Specifications" at bounding box center [131, 183] width 40 height 14
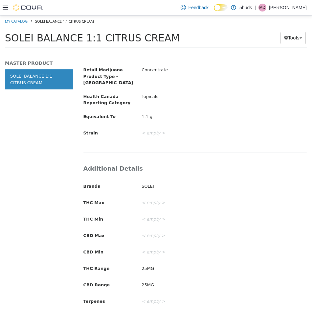
scroll to position [199, 0]
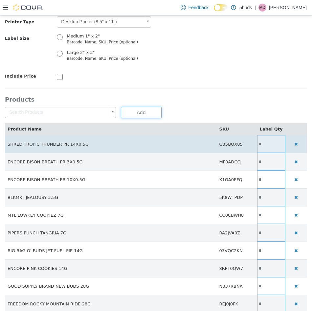
scroll to position [114, 0]
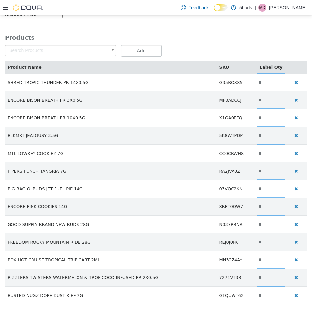
click at [33, 50] on body "Saving Bulk Changes... × My Catalog SHRED TROPIC THUNDER PR 14X0.5G Print Label…" at bounding box center [156, 107] width 312 height 410
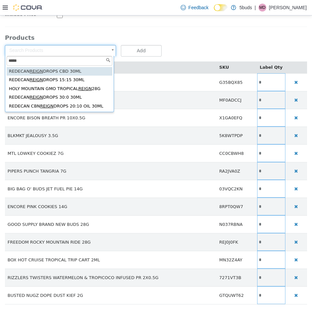
type input "*****"
type input "**********"
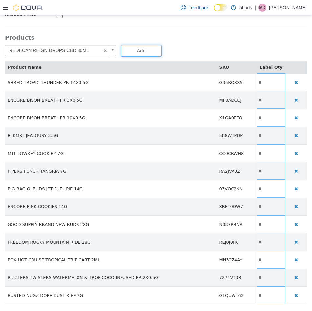
click at [145, 52] on button "Add" at bounding box center [141, 51] width 40 height 12
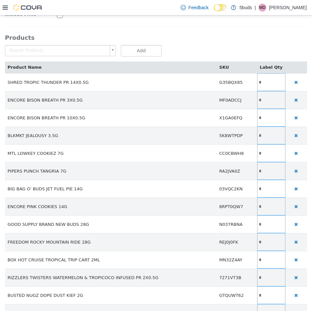
click at [57, 52] on body "Saving Bulk Changes... × My Catalog SHRED TROPIC THUNDER PR 14X0.5G Print Label…" at bounding box center [156, 116] width 312 height 428
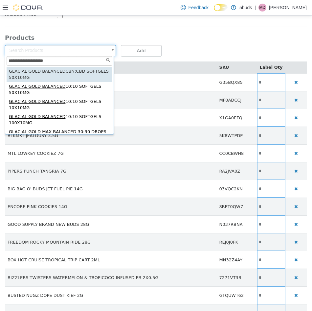
type input "**********"
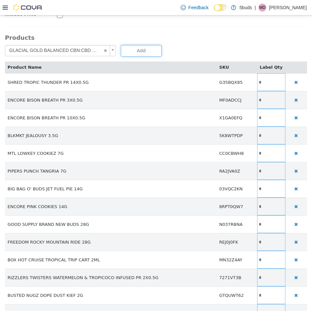
click at [143, 52] on button "Add" at bounding box center [141, 51] width 40 height 12
click at [75, 52] on body "Saving Bulk Changes... × My Catalog SHRED TROPIC THUNDER PR 14X0.5G Print Label…" at bounding box center [156, 124] width 312 height 445
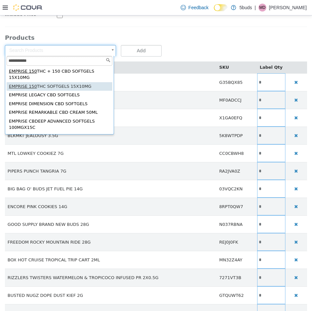
type input "**********"
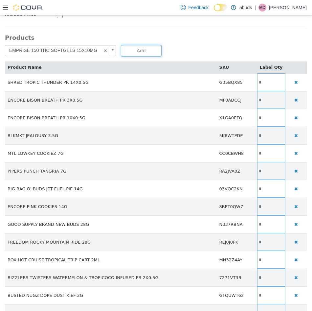
click at [132, 49] on button "Add" at bounding box center [141, 51] width 40 height 12
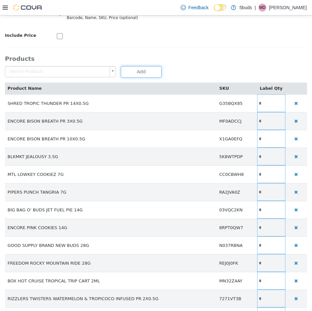
scroll to position [0, 0]
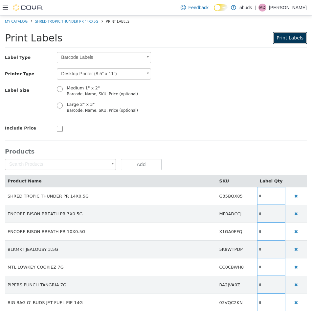
click at [280, 41] on button "Print Labels" at bounding box center [290, 38] width 34 height 12
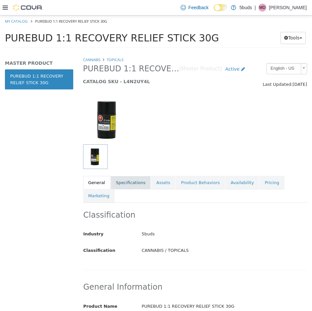
click at [125, 179] on link "Specifications" at bounding box center [131, 183] width 40 height 14
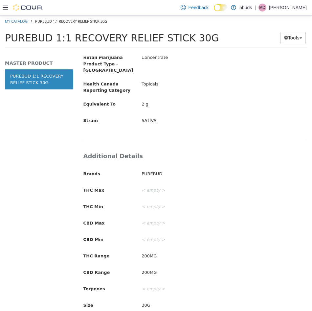
scroll to position [199, 0]
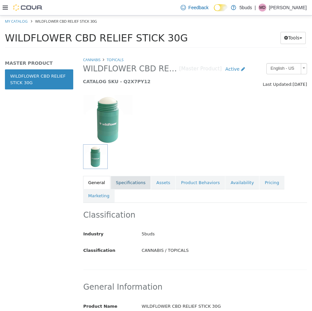
click at [120, 182] on link "Specifications" at bounding box center [131, 183] width 40 height 14
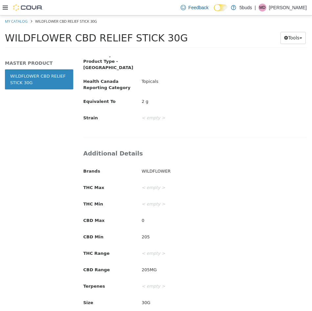
scroll to position [199, 0]
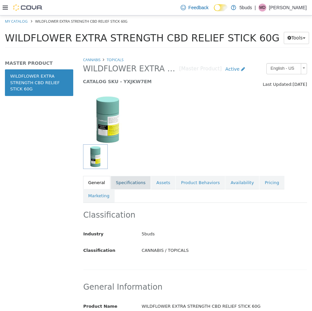
click at [133, 182] on link "Specifications" at bounding box center [131, 183] width 40 height 14
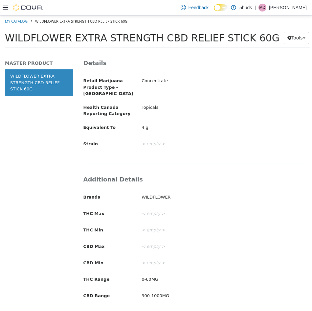
scroll to position [199, 0]
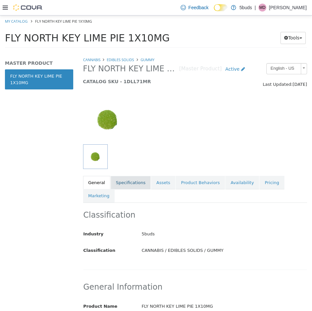
click at [130, 181] on link "Specifications" at bounding box center [131, 183] width 40 height 14
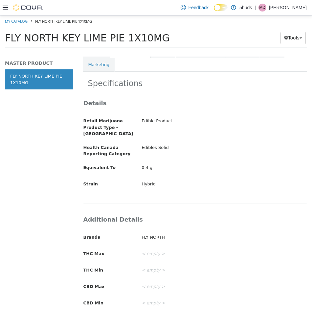
scroll to position [132, 0]
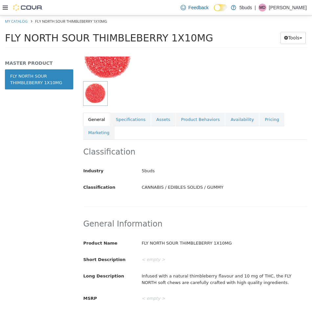
scroll to position [66, 0]
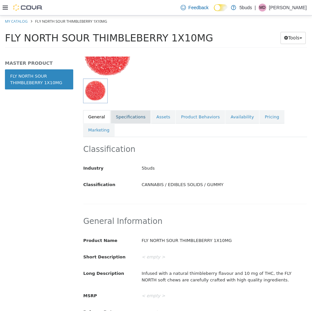
click at [126, 115] on link "Specifications" at bounding box center [131, 117] width 40 height 14
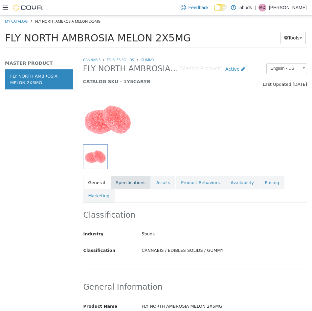
click at [120, 181] on link "Specifications" at bounding box center [131, 183] width 40 height 14
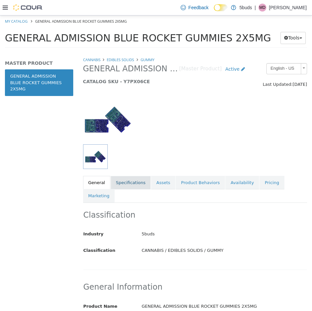
click at [133, 183] on link "Specifications" at bounding box center [131, 183] width 40 height 14
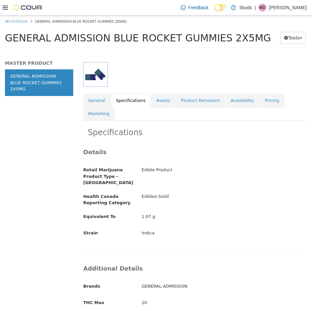
scroll to position [99, 0]
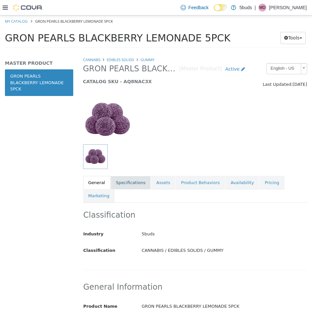
click at [124, 182] on link "Specifications" at bounding box center [131, 183] width 40 height 14
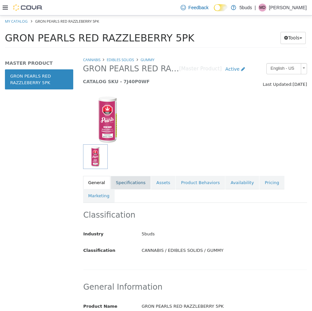
click at [116, 184] on link "Specifications" at bounding box center [131, 183] width 40 height 14
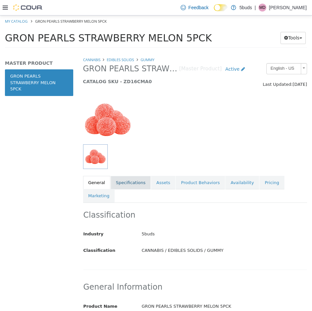
click at [120, 182] on link "Specifications" at bounding box center [131, 183] width 40 height 14
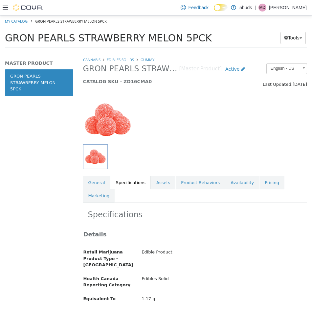
click at [118, 181] on link "Specifications" at bounding box center [131, 183] width 40 height 14
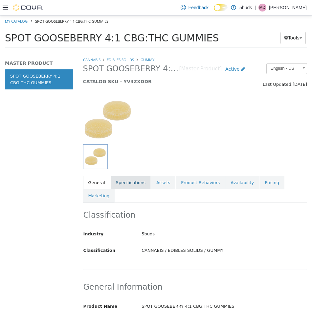
click at [129, 183] on link "Specifications" at bounding box center [131, 183] width 40 height 14
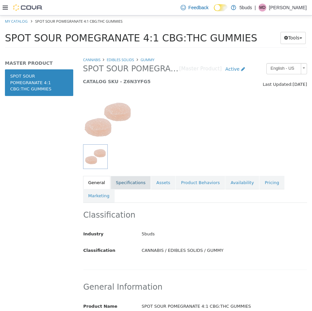
click at [122, 181] on link "Specifications" at bounding box center [131, 183] width 40 height 14
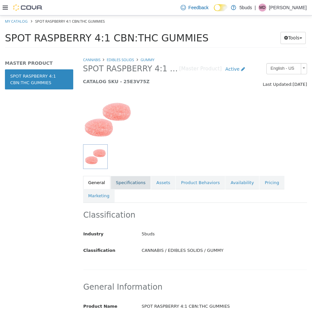
click at [125, 183] on link "Specifications" at bounding box center [131, 183] width 40 height 14
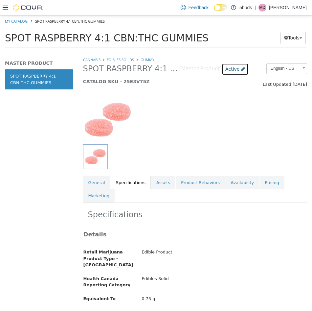
click at [241, 71] on icon at bounding box center [243, 69] width 4 height 5
click at [223, 134] on div at bounding box center [195, 116] width 235 height 56
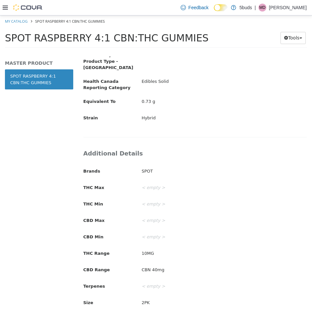
scroll to position [33, 0]
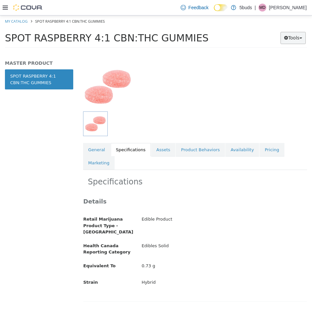
click at [304, 32] on button "Tools" at bounding box center [293, 38] width 25 height 12
click at [258, 107] on div at bounding box center [195, 83] width 235 height 56
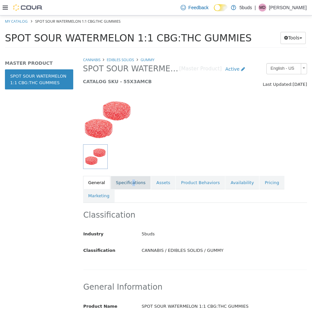
click at [130, 183] on link "Specifications" at bounding box center [131, 183] width 40 height 14
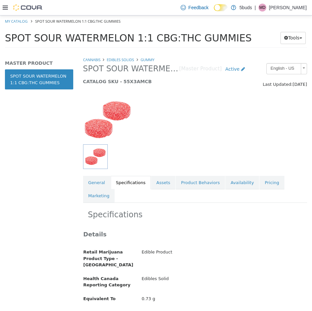
click at [229, 137] on div at bounding box center [195, 116] width 235 height 56
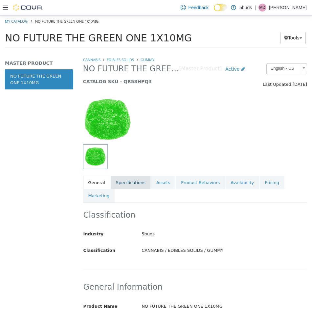
click at [132, 186] on link "Specifications" at bounding box center [131, 183] width 40 height 14
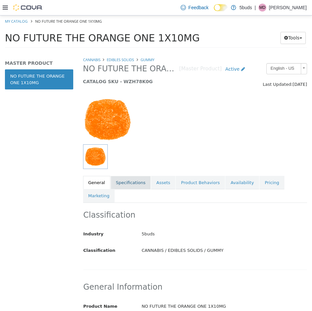
click at [125, 186] on link "Specifications" at bounding box center [131, 183] width 40 height 14
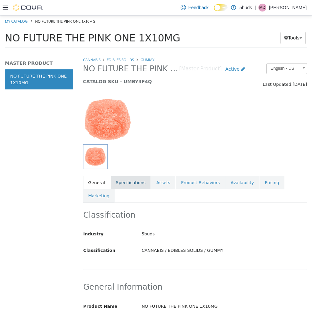
click at [127, 185] on link "Specifications" at bounding box center [131, 183] width 40 height 14
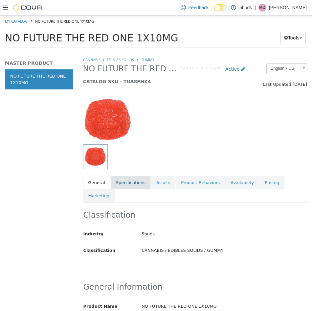
click at [124, 184] on link "Specifications" at bounding box center [131, 183] width 40 height 14
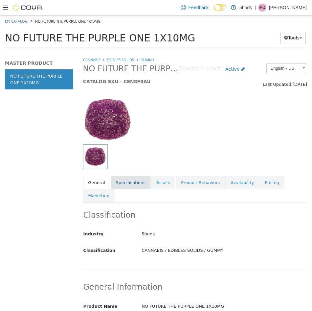
click at [121, 181] on link "Specifications" at bounding box center [131, 183] width 40 height 14
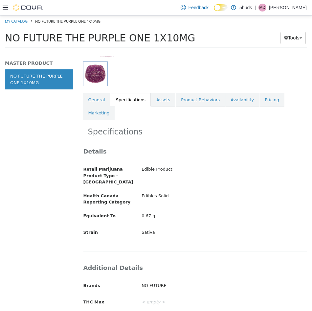
scroll to position [99, 0]
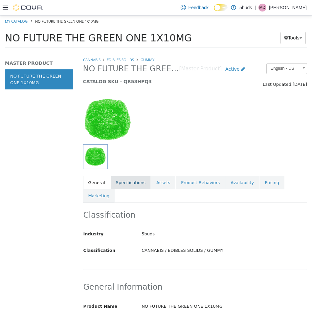
click at [125, 180] on link "Specifications" at bounding box center [131, 183] width 40 height 14
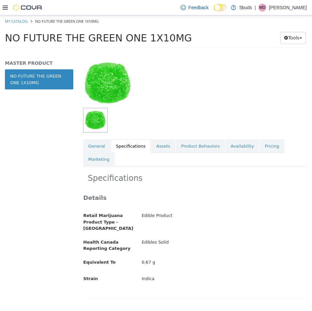
scroll to position [66, 0]
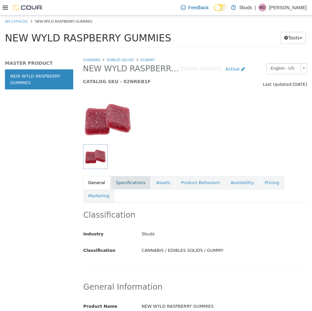
click at [134, 184] on link "Specifications" at bounding box center [131, 183] width 40 height 14
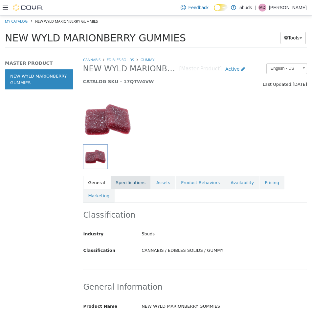
click at [120, 186] on link "Specifications" at bounding box center [131, 183] width 40 height 14
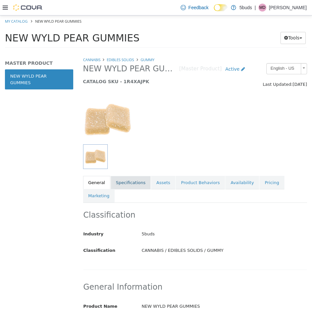
click at [134, 186] on link "Specifications" at bounding box center [131, 183] width 40 height 14
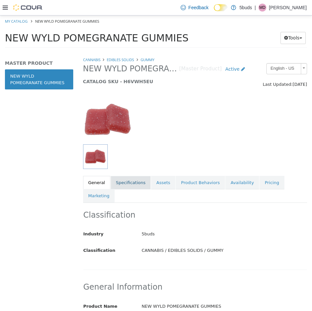
click at [125, 186] on link "Specifications" at bounding box center [131, 183] width 40 height 14
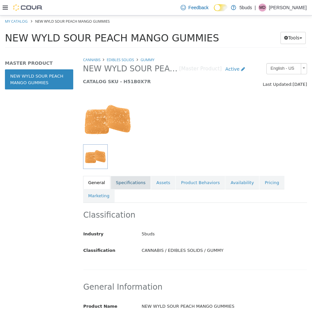
click at [128, 178] on link "Specifications" at bounding box center [131, 183] width 40 height 14
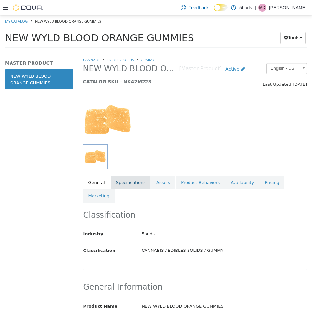
click at [124, 184] on link "Specifications" at bounding box center [131, 183] width 40 height 14
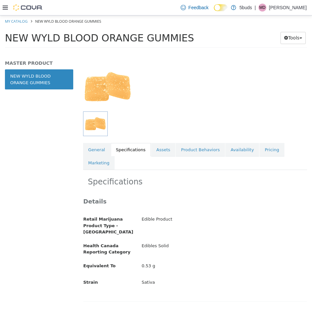
scroll to position [66, 0]
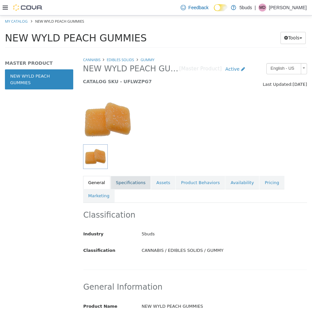
click at [129, 184] on link "Specifications" at bounding box center [131, 183] width 40 height 14
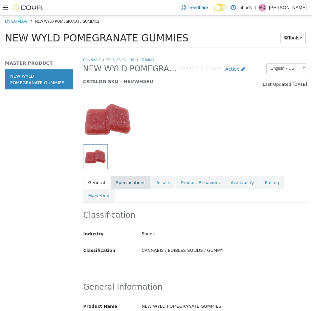
click at [126, 185] on link "Specifications" at bounding box center [131, 183] width 40 height 14
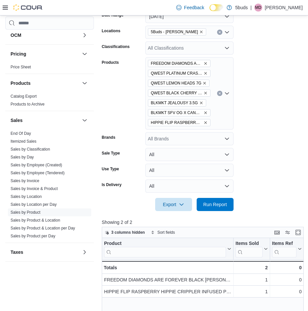
scroll to position [132, 0]
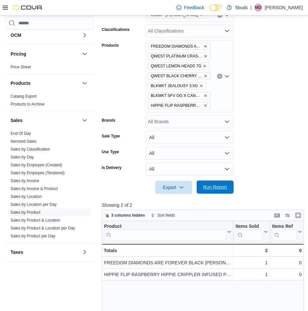
click at [208, 185] on span "Run Report" at bounding box center [215, 187] width 24 height 7
click at [226, 191] on span "Run Report" at bounding box center [214, 187] width 29 height 13
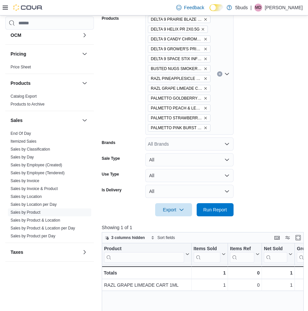
scroll to position [201, 0]
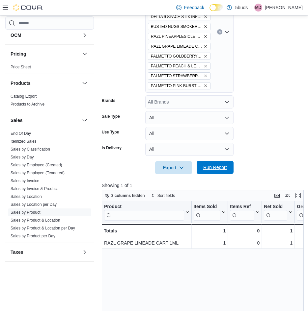
click at [209, 167] on span "Run Report" at bounding box center [215, 167] width 24 height 7
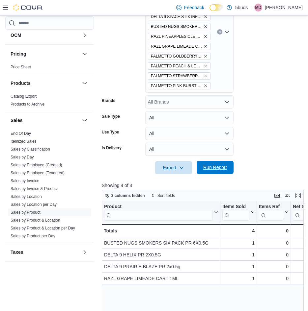
click at [207, 166] on span "Run Report" at bounding box center [215, 167] width 24 height 7
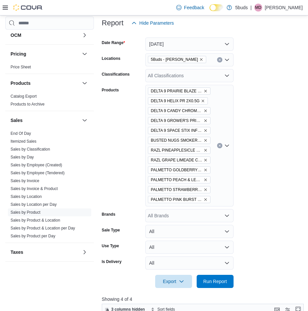
scroll to position [99, 0]
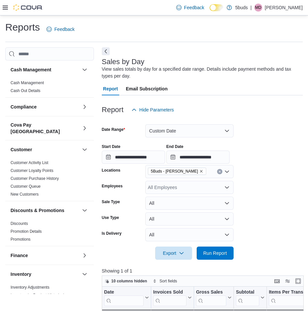
scroll to position [99, 0]
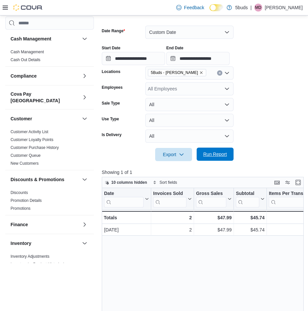
click at [208, 152] on span "Run Report" at bounding box center [215, 154] width 24 height 7
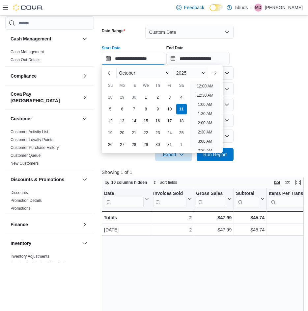
click at [165, 58] on input "**********" at bounding box center [133, 58] width 63 height 13
click at [204, 85] on li "11:00 AM" at bounding box center [205, 84] width 22 height 8
type input "**********"
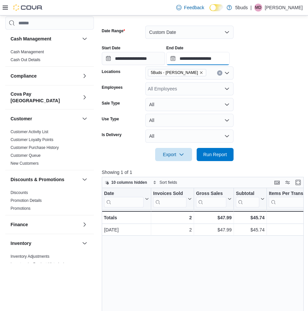
click at [206, 61] on input "**********" at bounding box center [197, 58] width 63 height 13
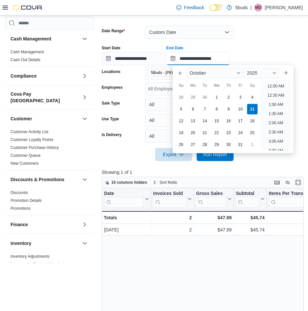
scroll to position [223, 0]
click at [268, 84] on li "12:00 PM" at bounding box center [275, 84] width 22 height 8
type input "**********"
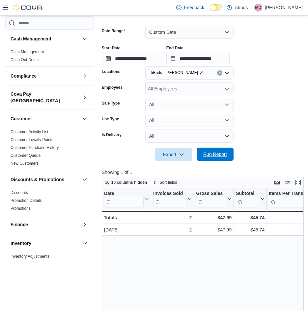
click at [211, 158] on span "Run Report" at bounding box center [214, 154] width 29 height 13
click at [162, 60] on input "**********" at bounding box center [133, 58] width 63 height 13
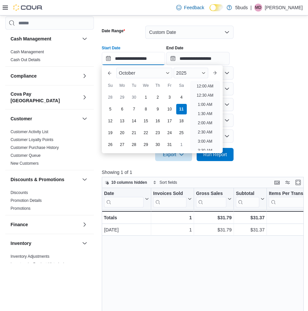
scroll to position [223, 0]
click at [201, 85] on li "12:00 PM" at bounding box center [205, 84] width 22 height 8
type input "**********"
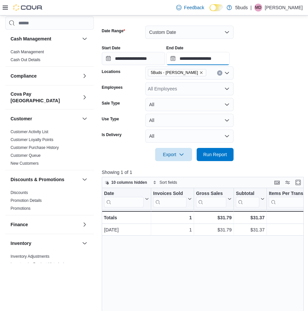
click at [225, 60] on input "**********" at bounding box center [197, 58] width 63 height 13
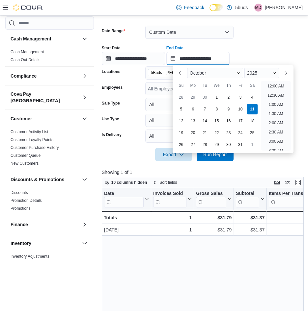
scroll to position [241, 0]
click at [275, 85] on li "1:00 PM" at bounding box center [275, 84] width 20 height 8
type input "**********"
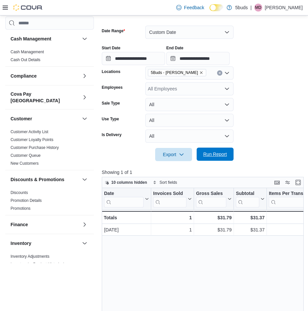
click at [213, 158] on span "Run Report" at bounding box center [214, 154] width 29 height 13
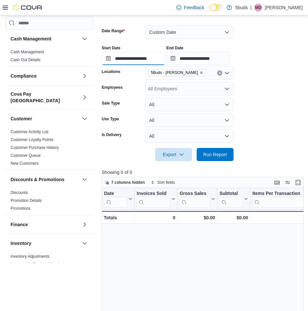
click at [163, 58] on input "**********" at bounding box center [133, 58] width 63 height 13
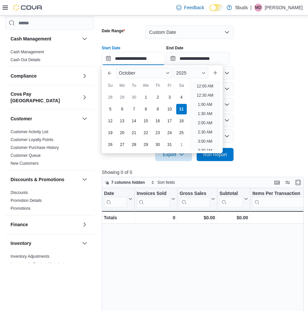
scroll to position [241, 0]
click at [203, 83] on li "1:00 PM" at bounding box center [205, 84] width 20 height 8
type input "**********"
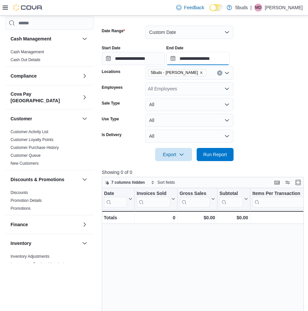
click at [224, 54] on input "**********" at bounding box center [197, 58] width 63 height 13
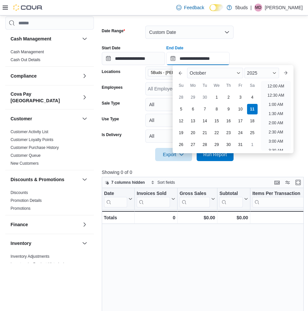
scroll to position [260, 0]
click at [271, 82] on li "2:00 PM" at bounding box center [275, 84] width 20 height 8
type input "**********"
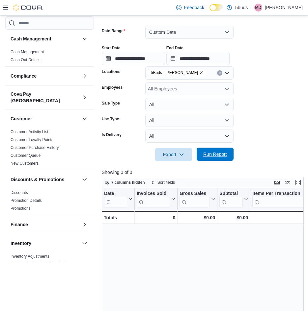
click at [211, 151] on span "Run Report" at bounding box center [214, 154] width 29 height 13
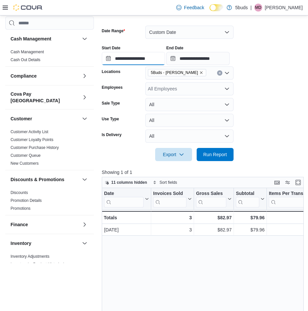
click at [164, 55] on input "**********" at bounding box center [133, 58] width 63 height 13
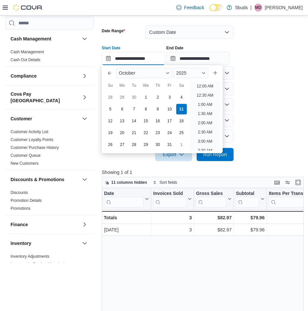
scroll to position [260, 0]
click at [203, 85] on li "2:00 PM" at bounding box center [205, 84] width 20 height 8
type input "**********"
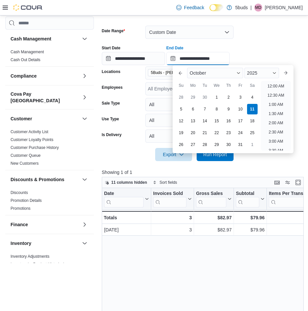
click at [222, 59] on input "**********" at bounding box center [197, 58] width 63 height 13
click at [270, 85] on li "3:00 PM" at bounding box center [275, 84] width 20 height 8
type input "**********"
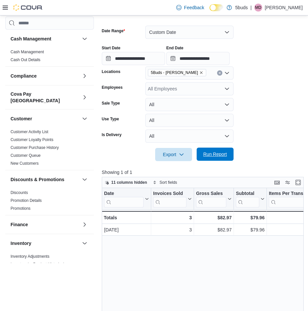
click at [206, 153] on span "Run Report" at bounding box center [215, 154] width 24 height 7
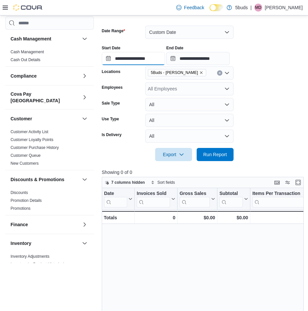
click at [160, 61] on input "**********" at bounding box center [133, 58] width 63 height 13
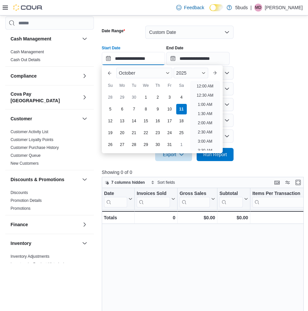
scroll to position [278, 0]
click at [207, 85] on li "3:00 PM" at bounding box center [205, 84] width 20 height 8
type input "**********"
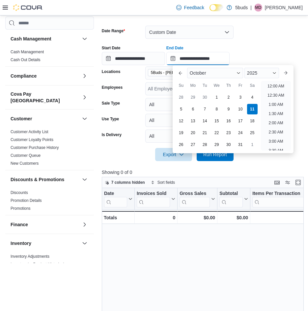
click at [229, 57] on input "**********" at bounding box center [197, 58] width 63 height 13
click at [270, 87] on li "4:00 PM" at bounding box center [275, 84] width 20 height 8
type input "**********"
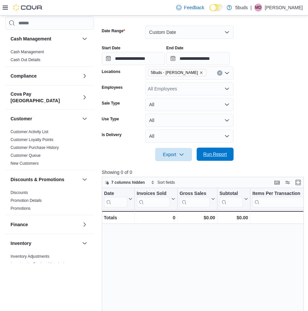
click at [218, 153] on span "Run Report" at bounding box center [215, 154] width 24 height 7
